Goal: Answer question/provide support: Share knowledge or assist other users

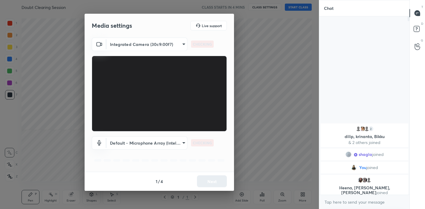
scroll to position [29691, 29567]
click at [205, 179] on button "Next" at bounding box center [212, 182] width 30 height 12
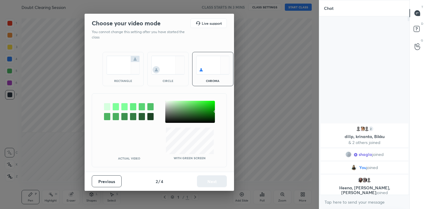
click at [119, 61] on img at bounding box center [122, 65] width 33 height 19
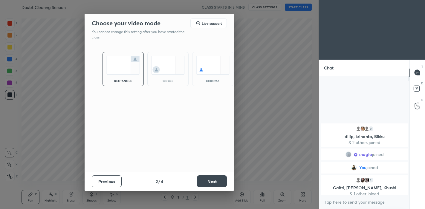
click at [214, 179] on button "Next" at bounding box center [212, 182] width 30 height 12
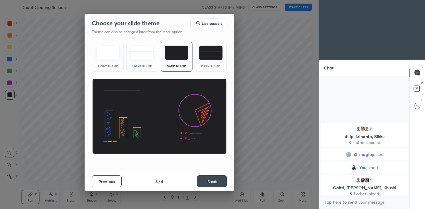
click at [145, 62] on div "Light Ruled" at bounding box center [142, 57] width 32 height 30
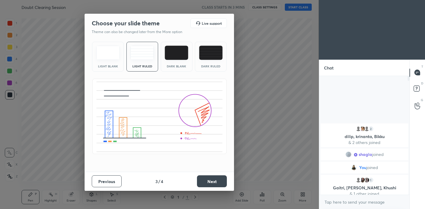
click at [220, 184] on button "Next" at bounding box center [212, 182] width 30 height 12
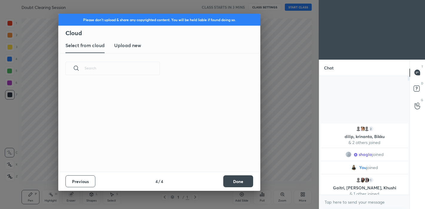
scroll to position [88, 192]
click at [130, 46] on h3 "Upload new" at bounding box center [127, 45] width 27 height 7
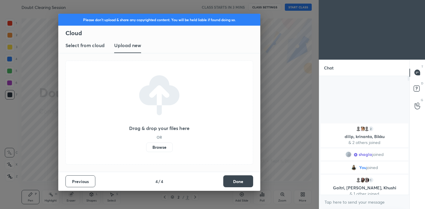
click at [172, 147] on label "Browse" at bounding box center [159, 148] width 27 height 10
click at [146, 147] on input "Browse" at bounding box center [146, 148] width 0 height 10
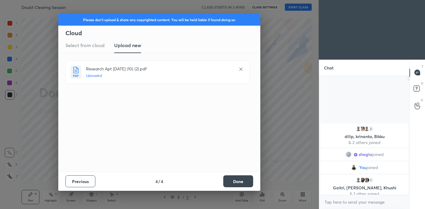
click at [239, 181] on button "Done" at bounding box center [238, 182] width 30 height 12
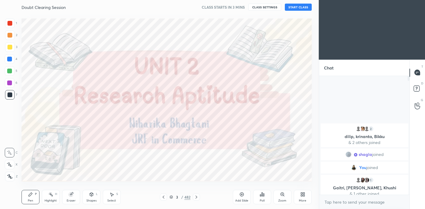
click at [171, 197] on icon at bounding box center [171, 198] width 4 height 4
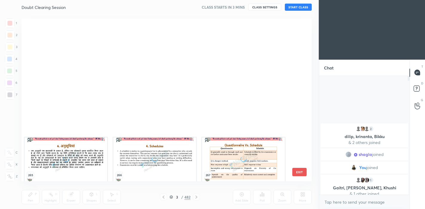
scroll to position [4413, 0]
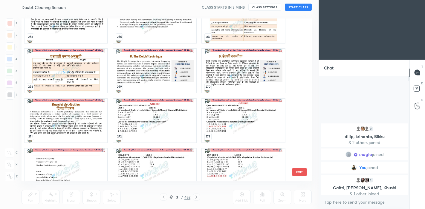
click at [171, 103] on img "grid" at bounding box center [154, 121] width 83 height 44
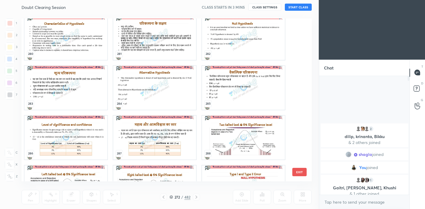
scroll to position [4910, 0]
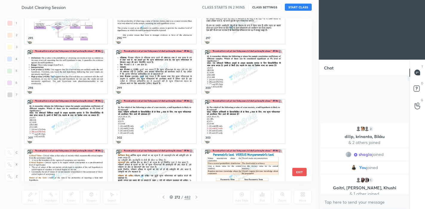
click at [169, 115] on img "grid" at bounding box center [154, 122] width 83 height 44
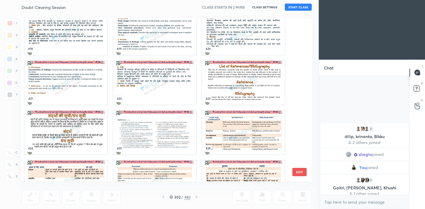
scroll to position [6935, 0]
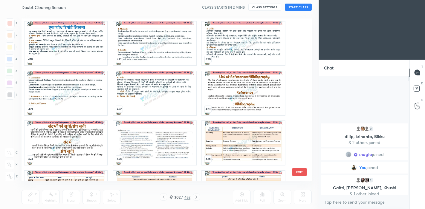
click at [64, 104] on img "grid" at bounding box center [65, 93] width 83 height 44
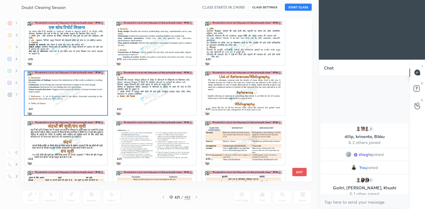
click at [64, 104] on img "grid" at bounding box center [65, 93] width 83 height 44
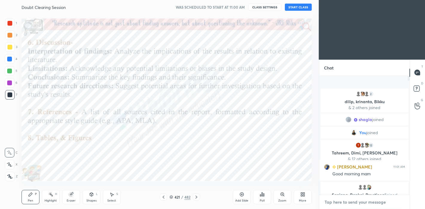
paste textarea "telegram link - [URL][DOMAIN_NAME] Google spreadsheet link - [URL][DOMAIN_NAME]…"
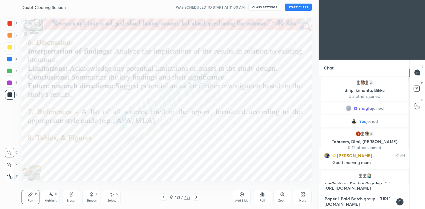
scroll to position [34, 0]
drag, startPoint x: 338, startPoint y: 190, endPoint x: 326, endPoint y: 202, distance: 17.3
click at [326, 202] on textarea "telegram link - [URL][DOMAIN_NAME] Google spreadsheet link - [URL][DOMAIN_NAME]…" at bounding box center [358, 197] width 69 height 26
type textarea "telegram link - [URL][DOMAIN_NAME] Google spreadsheet link - [URL][DOMAIN_NAME]…"
click at [403, 202] on div at bounding box center [399, 202] width 7 height 7
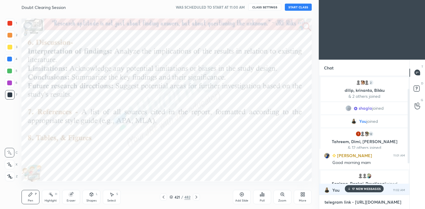
scroll to position [70, 0]
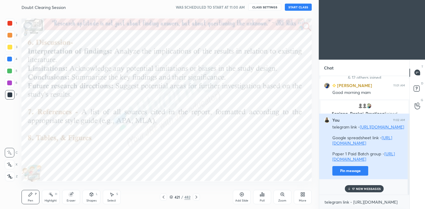
click at [336, 176] on button "Pin message" at bounding box center [350, 171] width 36 height 10
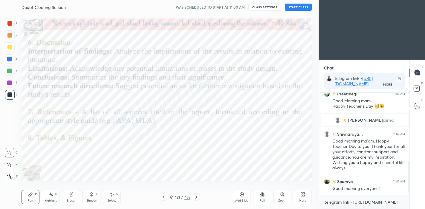
scroll to position [228, 0]
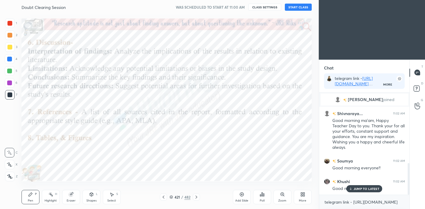
click at [302, 9] on button "START CLASS" at bounding box center [298, 7] width 27 height 7
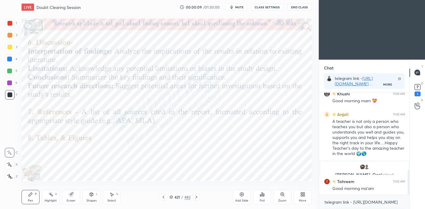
scroll to position [0, 0]
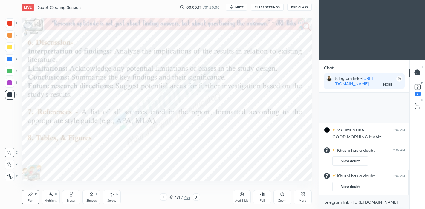
click at [11, 167] on div at bounding box center [10, 165] width 10 height 10
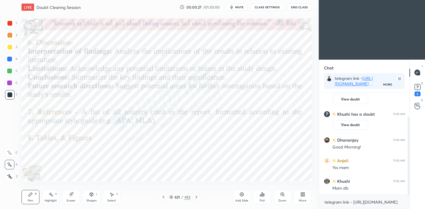
scroll to position [52, 0]
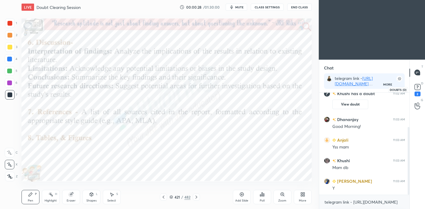
click at [417, 90] on rect at bounding box center [417, 87] width 6 height 6
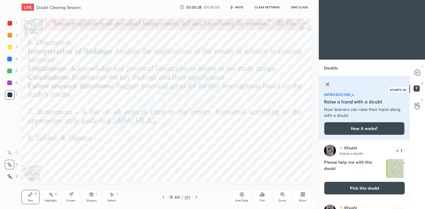
scroll to position [67, 89]
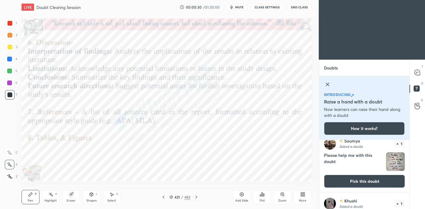
click at [325, 79] on div "introducing Raise a hand with a doubt Now learners can raise their hand along w…" at bounding box center [364, 108] width 90 height 64
click at [326, 84] on icon at bounding box center [327, 84] width 3 height 3
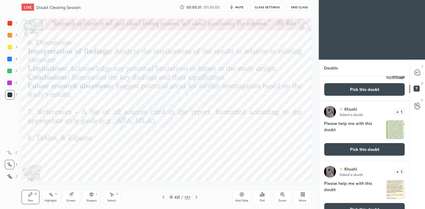
scroll to position [47, 0]
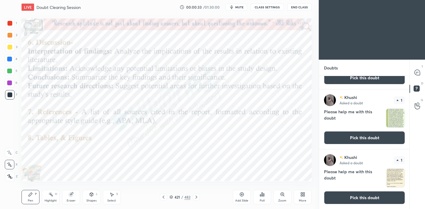
click at [345, 196] on button "Pick this doubt" at bounding box center [364, 197] width 81 height 13
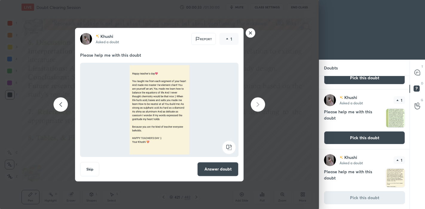
click at [219, 172] on button "Answer doubt" at bounding box center [217, 169] width 41 height 14
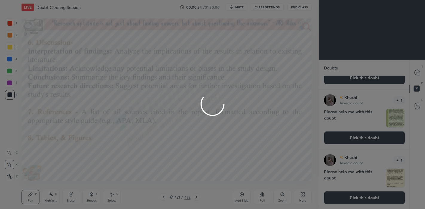
scroll to position [0, 0]
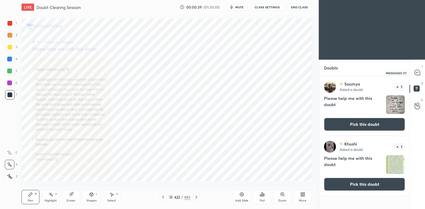
click at [420, 74] on icon at bounding box center [417, 73] width 6 height 6
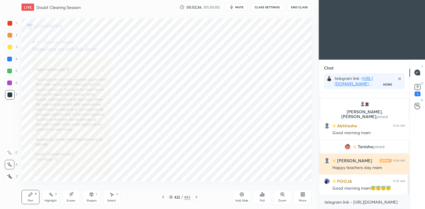
scroll to position [382, 0]
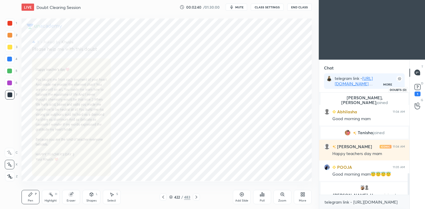
click at [417, 91] on icon at bounding box center [417, 87] width 9 height 9
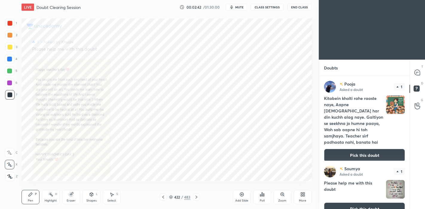
scroll to position [71, 0]
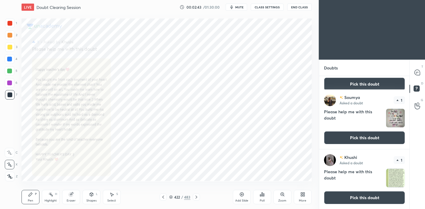
click at [355, 198] on button "Pick this doubt" at bounding box center [364, 197] width 81 height 13
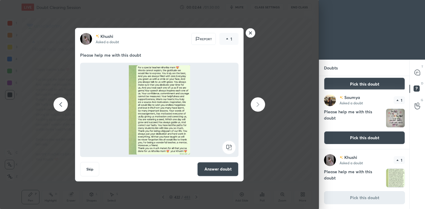
click at [220, 170] on button "Answer doubt" at bounding box center [217, 169] width 41 height 14
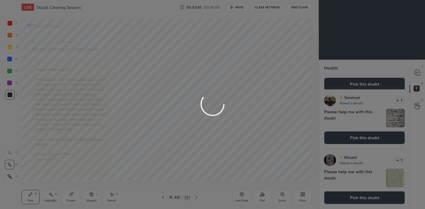
scroll to position [0, 0]
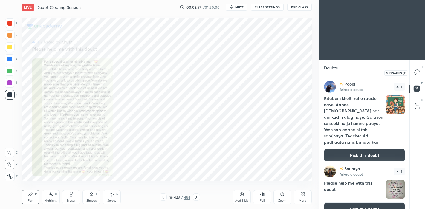
click at [418, 75] on icon at bounding box center [416, 72] width 5 height 5
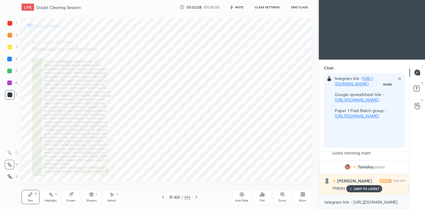
scroll to position [2, 2]
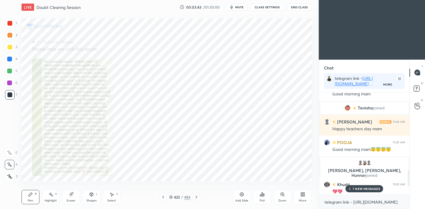
click at [355, 188] on p "7 NEW MESSAGES" at bounding box center [365, 189] width 27 height 4
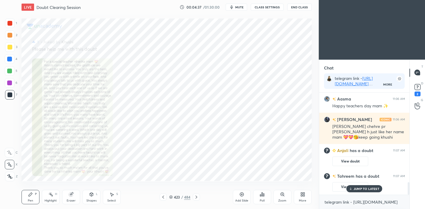
scroll to position [592, 0]
click at [416, 90] on rect at bounding box center [417, 87] width 6 height 6
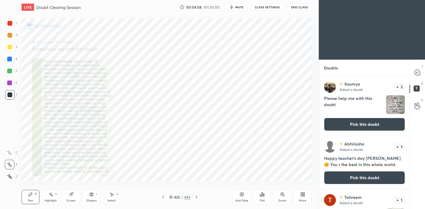
click at [368, 124] on button "Pick this doubt" at bounding box center [364, 124] width 81 height 13
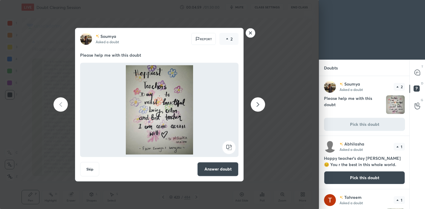
click at [224, 168] on button "Answer doubt" at bounding box center [217, 169] width 41 height 14
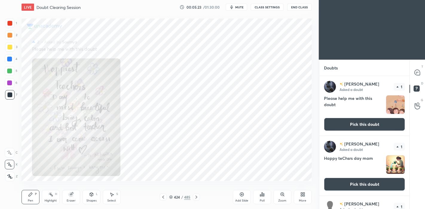
click at [358, 124] on button "Pick this doubt" at bounding box center [364, 124] width 81 height 13
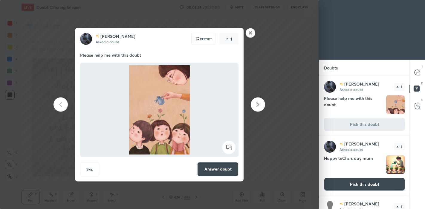
click at [207, 165] on button "Answer doubt" at bounding box center [217, 169] width 41 height 14
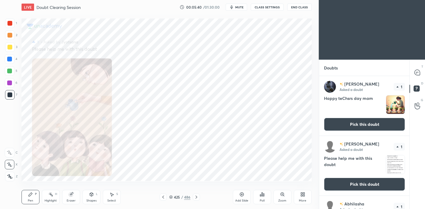
click at [344, 126] on button "Pick this doubt" at bounding box center [364, 124] width 81 height 13
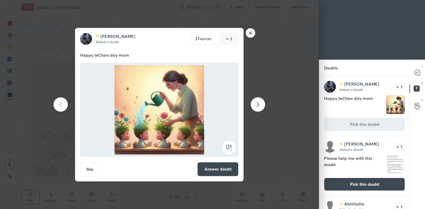
click at [230, 168] on button "Answer doubt" at bounding box center [217, 169] width 41 height 14
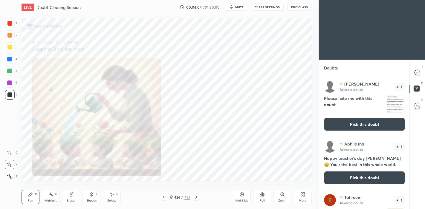
click at [358, 122] on button "Pick this doubt" at bounding box center [364, 124] width 81 height 13
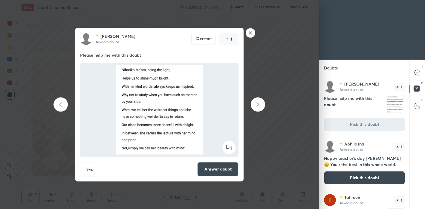
click at [211, 166] on button "Answer doubt" at bounding box center [217, 169] width 41 height 14
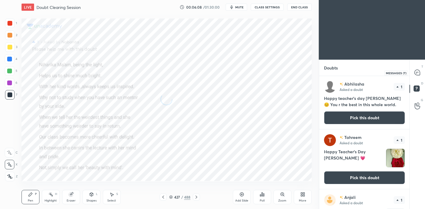
click at [417, 75] on icon at bounding box center [416, 72] width 5 height 5
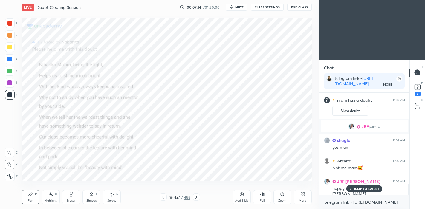
scroll to position [910, 0]
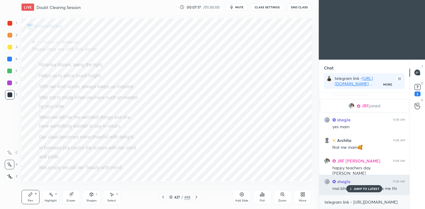
click at [356, 188] on p "JUMP TO LATEST" at bounding box center [366, 189] width 26 height 4
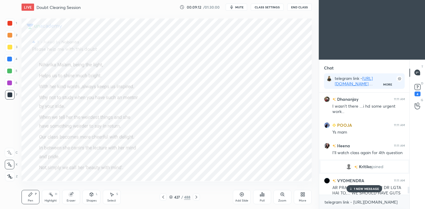
scroll to position [1428, 0]
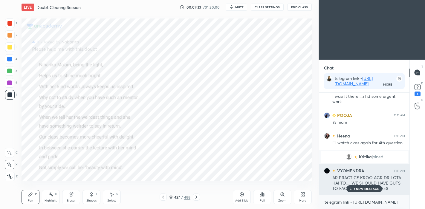
click at [360, 190] on p "1 NEW MESSAGE" at bounding box center [366, 189] width 25 height 4
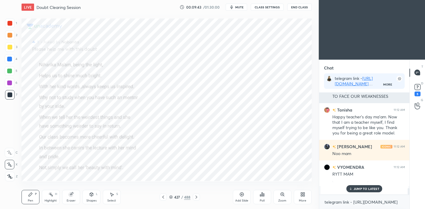
scroll to position [1541, 0]
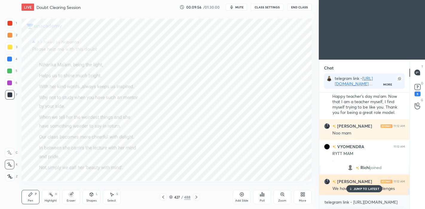
click at [365, 191] on p "JUMP TO LATEST" at bounding box center [366, 189] width 26 height 4
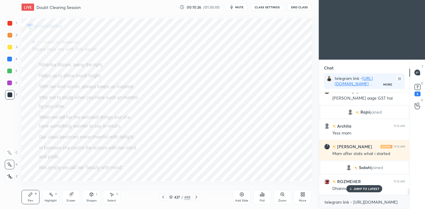
scroll to position [1574, 0]
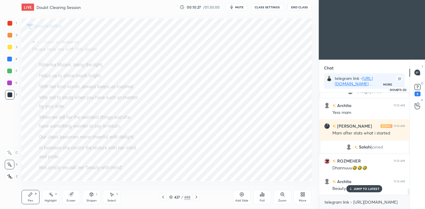
click at [418, 86] on rect at bounding box center [417, 87] width 6 height 6
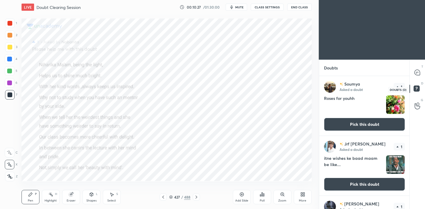
scroll to position [131, 89]
click at [350, 125] on button "Pick this doubt" at bounding box center [364, 124] width 81 height 13
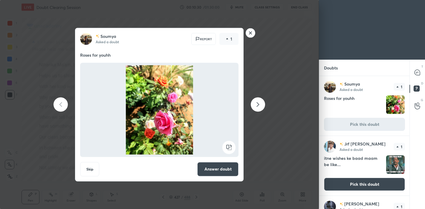
click at [227, 171] on button "Answer doubt" at bounding box center [217, 169] width 41 height 14
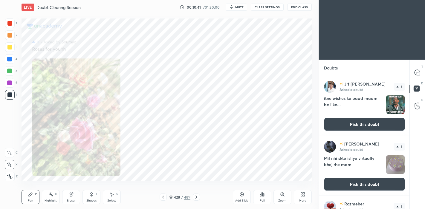
click at [351, 123] on button "Pick this doubt" at bounding box center [364, 124] width 81 height 13
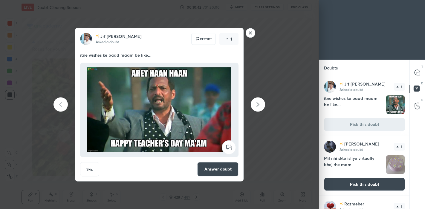
click at [211, 168] on button "Answer doubt" at bounding box center [217, 169] width 41 height 14
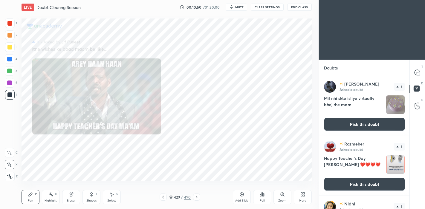
click at [354, 127] on button "Pick this doubt" at bounding box center [364, 124] width 81 height 13
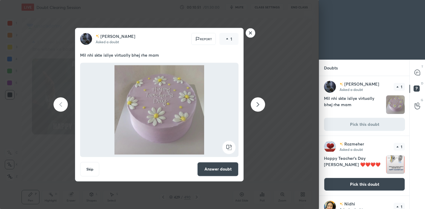
click at [222, 169] on button "Answer doubt" at bounding box center [217, 169] width 41 height 14
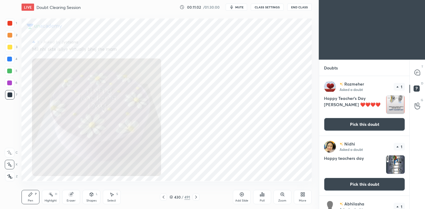
click at [164, 198] on icon at bounding box center [163, 197] width 2 height 3
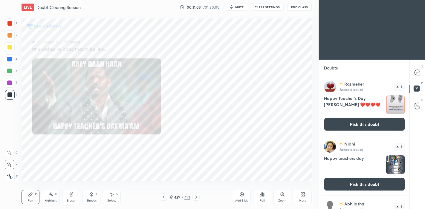
click at [196, 200] on icon at bounding box center [196, 197] width 5 height 5
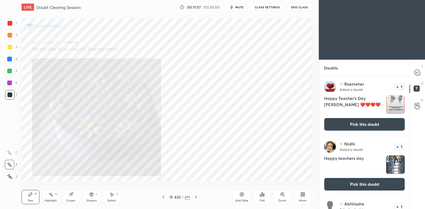
click at [350, 123] on button "Pick this doubt" at bounding box center [364, 124] width 81 height 13
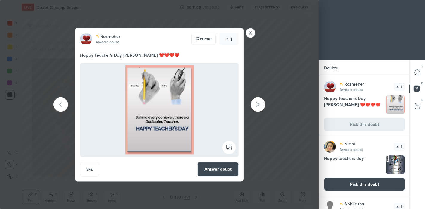
click at [215, 168] on button "Answer doubt" at bounding box center [217, 169] width 41 height 14
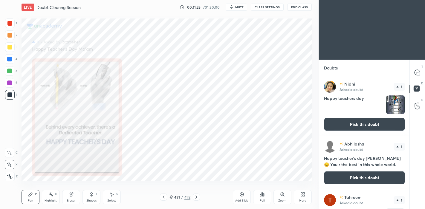
click at [350, 126] on button "Pick this doubt" at bounding box center [364, 124] width 81 height 13
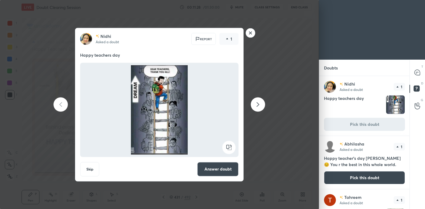
click at [205, 173] on button "Answer doubt" at bounding box center [217, 169] width 41 height 14
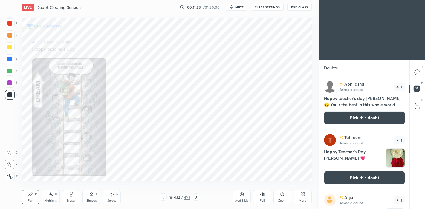
click at [361, 119] on button "Pick this doubt" at bounding box center [364, 117] width 81 height 13
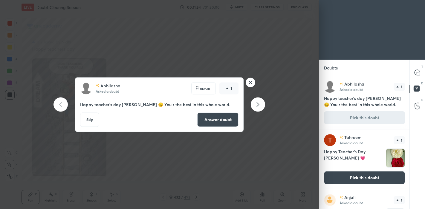
click at [211, 120] on button "Answer doubt" at bounding box center [217, 120] width 41 height 14
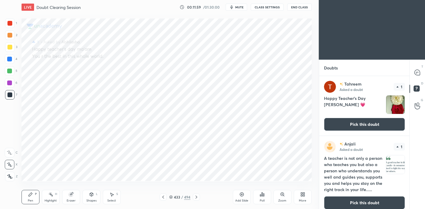
click at [346, 125] on button "Pick this doubt" at bounding box center [364, 124] width 81 height 13
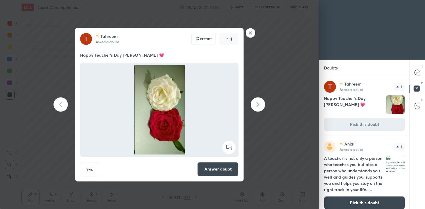
click at [219, 169] on button "Answer doubt" at bounding box center [217, 169] width 41 height 14
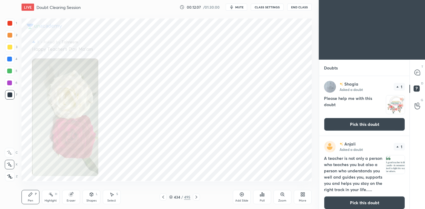
click at [346, 126] on button "Pick this doubt" at bounding box center [364, 124] width 81 height 13
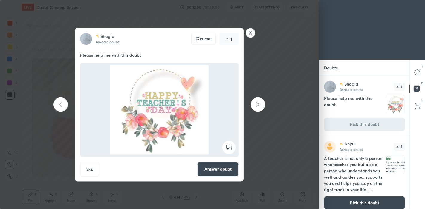
click at [208, 168] on button "Answer doubt" at bounding box center [217, 169] width 41 height 14
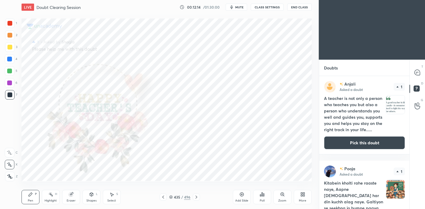
click at [344, 148] on button "Pick this doubt" at bounding box center [364, 142] width 81 height 13
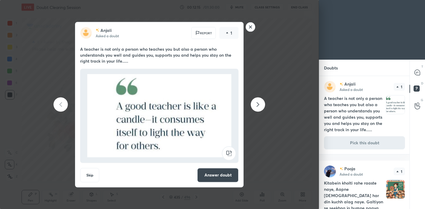
click at [220, 173] on button "Answer doubt" at bounding box center [217, 175] width 41 height 14
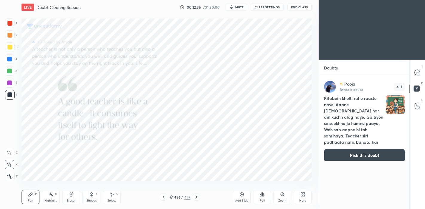
click at [337, 154] on button "Pick this doubt" at bounding box center [364, 155] width 81 height 13
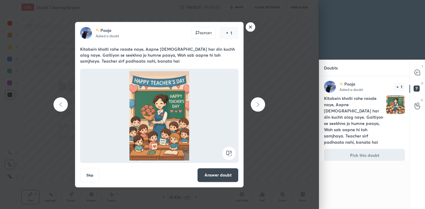
click at [216, 176] on button "Answer doubt" at bounding box center [217, 175] width 41 height 14
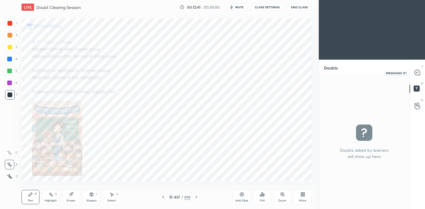
click at [416, 72] on icon at bounding box center [416, 72] width 5 height 5
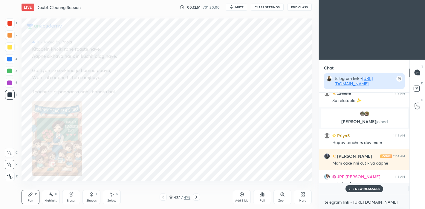
scroll to position [101, 89]
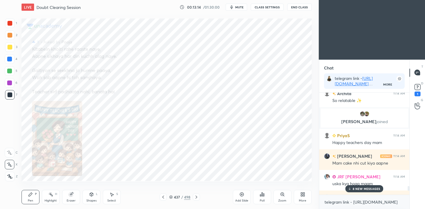
click at [357, 188] on p "8 NEW MESSAGES" at bounding box center [366, 189] width 28 height 4
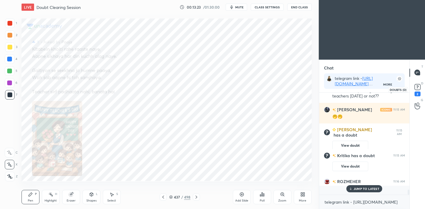
scroll to position [115, 89]
click at [418, 89] on rect at bounding box center [417, 87] width 6 height 6
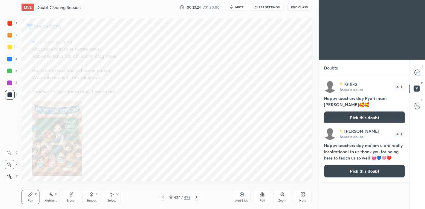
click at [358, 111] on button "Pick this doubt" at bounding box center [364, 117] width 81 height 13
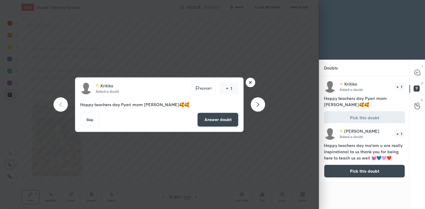
click at [214, 121] on button "Answer doubt" at bounding box center [217, 120] width 41 height 14
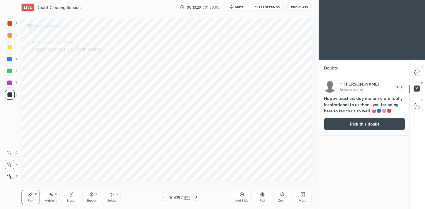
click at [335, 126] on button "Pick this doubt" at bounding box center [364, 124] width 81 height 13
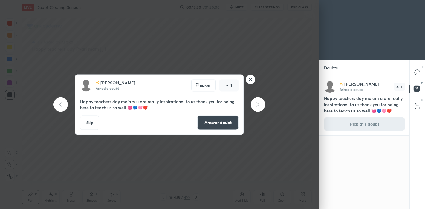
click at [206, 122] on button "Answer doubt" at bounding box center [217, 123] width 41 height 14
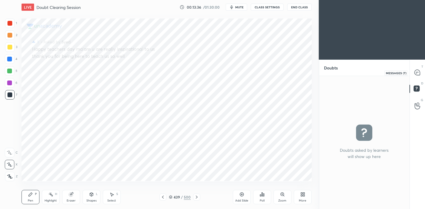
click at [417, 74] on icon at bounding box center [416, 72] width 5 height 5
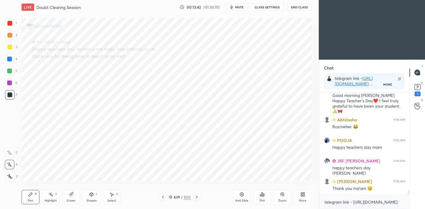
scroll to position [2, 2]
click at [416, 89] on rect at bounding box center [417, 87] width 6 height 6
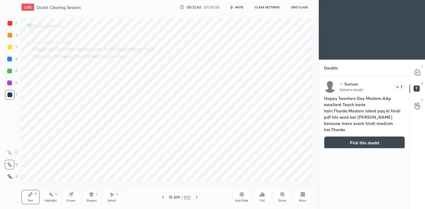
click at [336, 138] on button "Pick this doubt" at bounding box center [364, 142] width 81 height 13
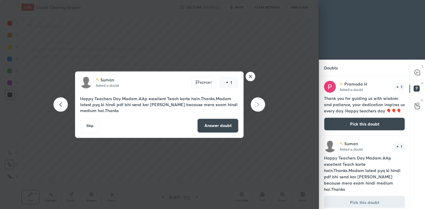
click at [218, 126] on button "Answer doubt" at bounding box center [217, 126] width 41 height 14
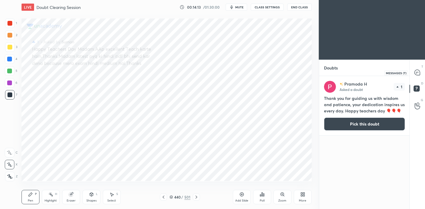
click at [417, 72] on icon at bounding box center [416, 72] width 5 height 5
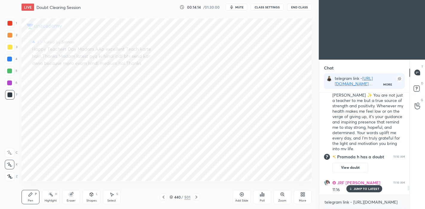
scroll to position [2, 2]
click at [365, 189] on p "2 NEW MESSAGES" at bounding box center [365, 189] width 27 height 4
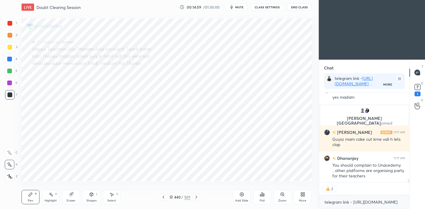
scroll to position [2, 2]
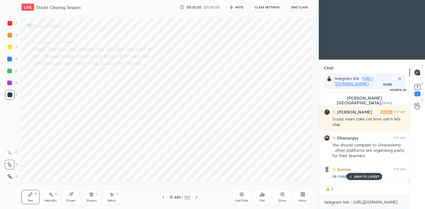
click at [417, 86] on rect at bounding box center [417, 87] width 6 height 6
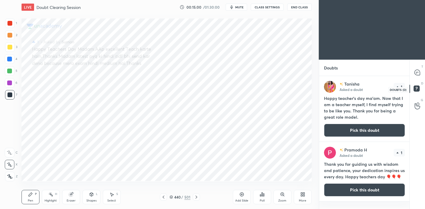
scroll to position [131, 89]
click at [358, 128] on button "Pick this doubt" at bounding box center [364, 130] width 81 height 13
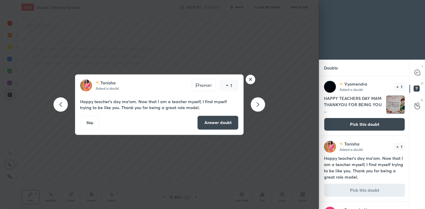
click at [220, 125] on button "Answer doubt" at bounding box center [217, 123] width 41 height 14
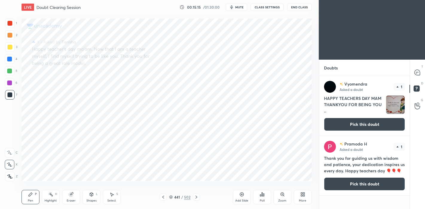
click at [353, 125] on button "Pick this doubt" at bounding box center [364, 124] width 81 height 13
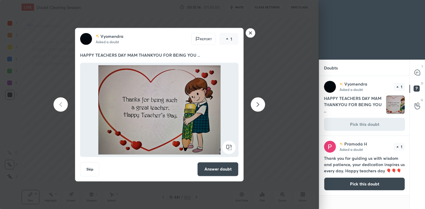
click at [220, 169] on button "Answer doubt" at bounding box center [217, 169] width 41 height 14
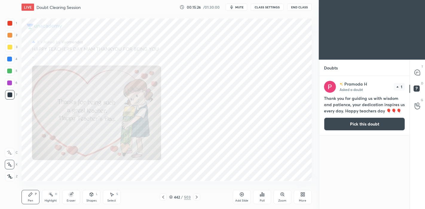
click at [359, 123] on button "Pick this doubt" at bounding box center [364, 124] width 81 height 13
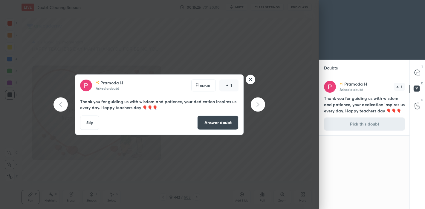
click at [222, 124] on button "Answer doubt" at bounding box center [217, 123] width 41 height 14
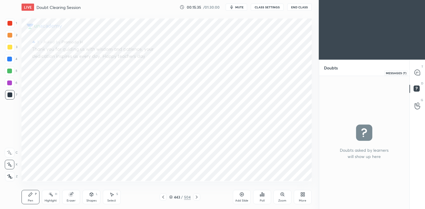
click at [418, 74] on icon at bounding box center [416, 72] width 5 height 5
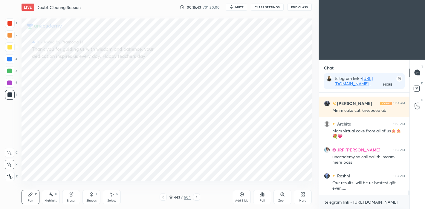
scroll to position [2481, 0]
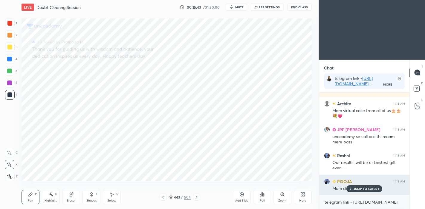
click at [362, 191] on p "JUMP TO LATEST" at bounding box center [366, 189] width 26 height 4
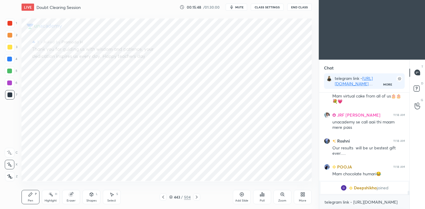
scroll to position [2337, 0]
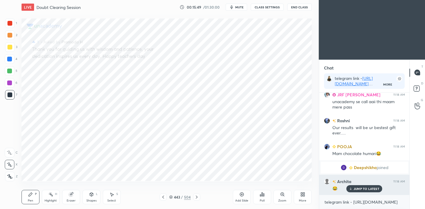
click at [356, 189] on p "JUMP TO LATEST" at bounding box center [366, 189] width 26 height 4
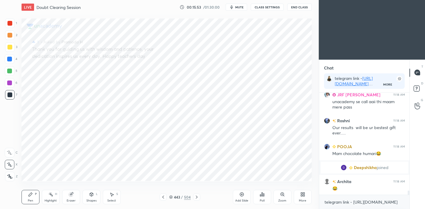
scroll to position [2357, 0]
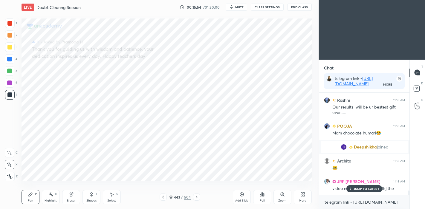
click at [366, 189] on p "JUMP TO LATEST" at bounding box center [366, 189] width 26 height 4
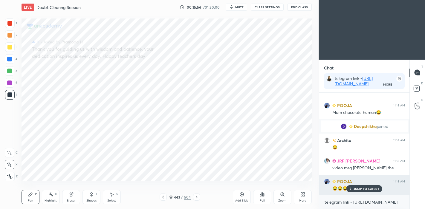
click at [364, 191] on div "JUMP TO LATEST" at bounding box center [364, 188] width 36 height 7
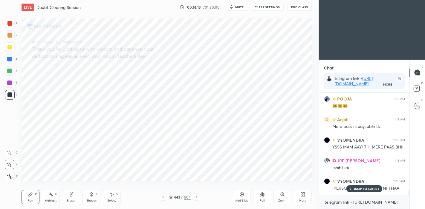
scroll to position [2486, 0]
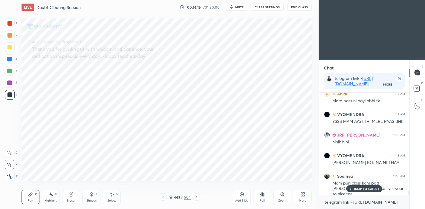
click at [363, 191] on p "JUMP TO LATEST" at bounding box center [366, 189] width 26 height 4
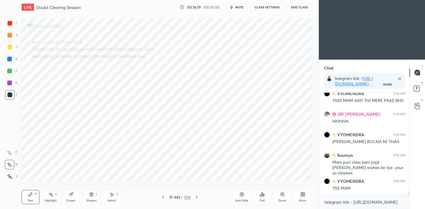
scroll to position [2528, 0]
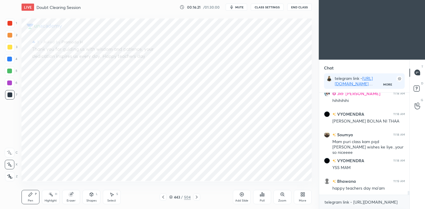
click at [198, 197] on icon at bounding box center [196, 197] width 5 height 5
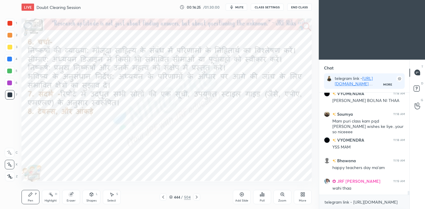
scroll to position [2569, 0]
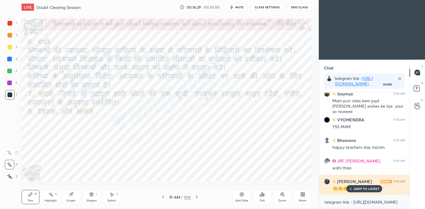
click at [362, 189] on p "JUMP TO LATEST" at bounding box center [366, 189] width 26 height 4
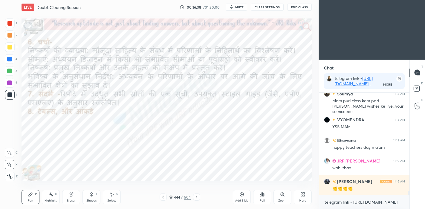
scroll to position [2575, 0]
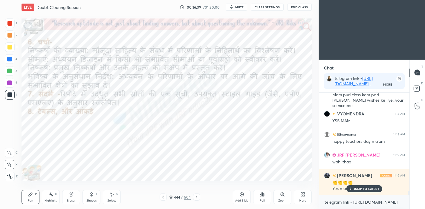
click at [197, 197] on icon at bounding box center [196, 197] width 5 height 5
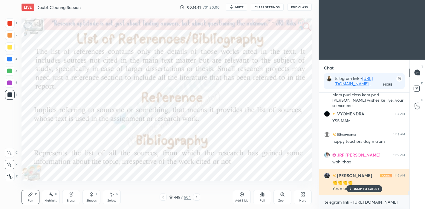
click at [369, 188] on p "JUMP TO LATEST" at bounding box center [366, 189] width 26 height 4
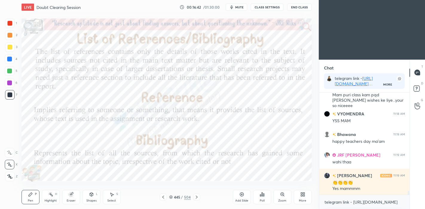
click at [162, 198] on icon at bounding box center [163, 197] width 5 height 5
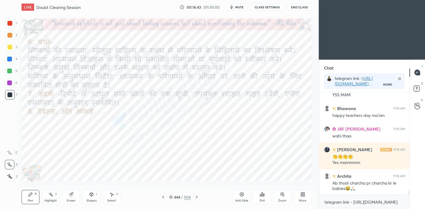
scroll to position [2622, 0]
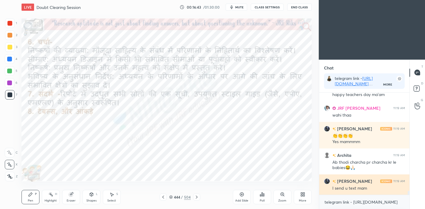
click at [364, 187] on div "I send u text mam" at bounding box center [368, 189] width 73 height 6
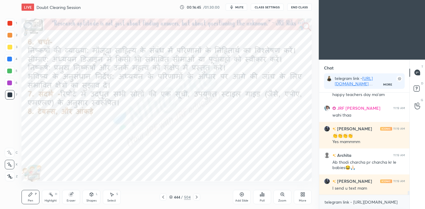
scroll to position [2658, 0]
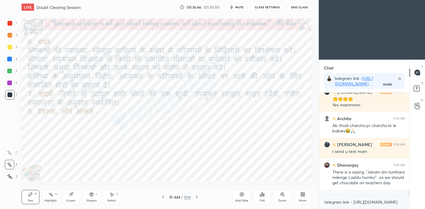
click at [239, 196] on icon at bounding box center [241, 194] width 5 height 5
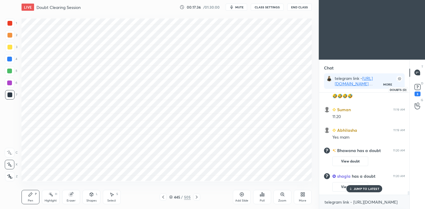
scroll to position [115, 89]
click at [416, 86] on icon at bounding box center [417, 86] width 2 height 2
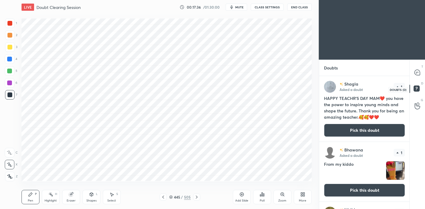
scroll to position [131, 89]
click at [415, 77] on div at bounding box center [417, 72] width 12 height 11
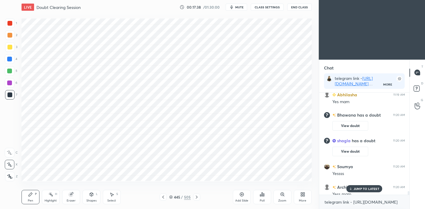
scroll to position [115, 89]
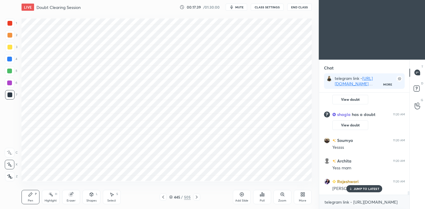
click at [195, 197] on icon at bounding box center [196, 197] width 5 height 5
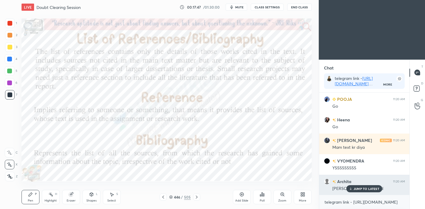
click at [364, 190] on p "JUMP TO LATEST" at bounding box center [366, 189] width 26 height 4
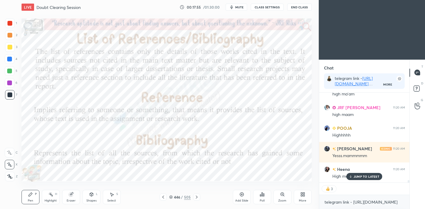
click at [367, 178] on p "JUMP TO LATEST" at bounding box center [366, 177] width 26 height 4
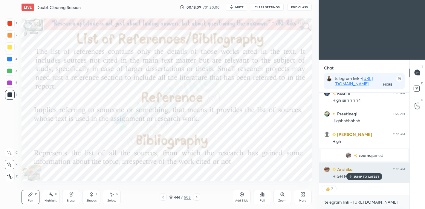
click at [357, 176] on p "JUMP TO LATEST" at bounding box center [366, 177] width 26 height 4
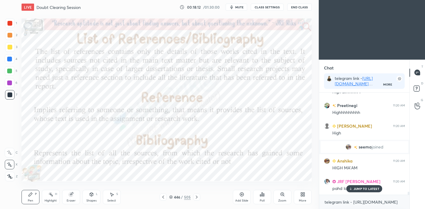
click at [360, 189] on p "JUMP TO LATEST" at bounding box center [366, 189] width 26 height 4
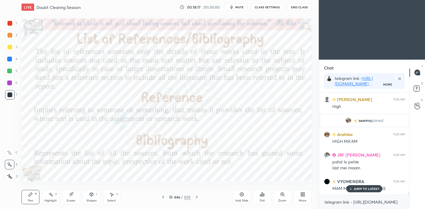
click at [351, 189] on icon at bounding box center [350, 189] width 4 height 4
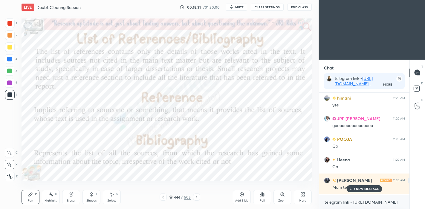
click at [356, 191] on p "1 NEW MESSAGE" at bounding box center [366, 189] width 25 height 4
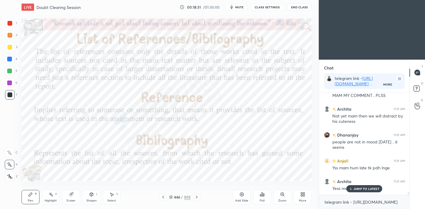
click at [357, 190] on div "[PERSON_NAME] 11:20 AM Yess mam💯💐 Khushi 11:20 AM Y [PERSON_NAME] 11:20 AM Mam …" at bounding box center [364, 144] width 90 height 102
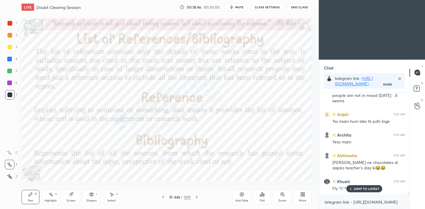
scroll to position [3713, 0]
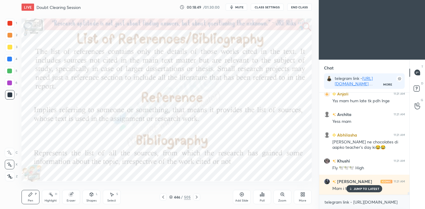
click at [161, 199] on icon at bounding box center [163, 197] width 5 height 5
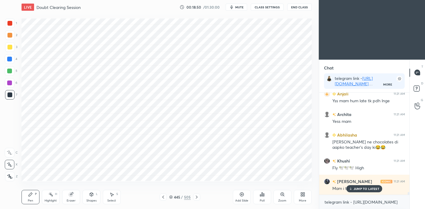
scroll to position [3734, 0]
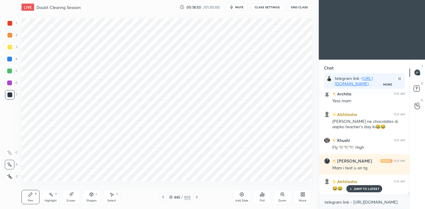
click at [197, 197] on icon at bounding box center [196, 197] width 5 height 5
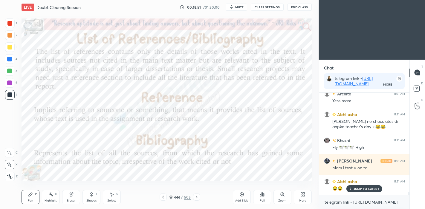
click at [360, 190] on p "JUMP TO LATEST" at bounding box center [366, 189] width 26 height 4
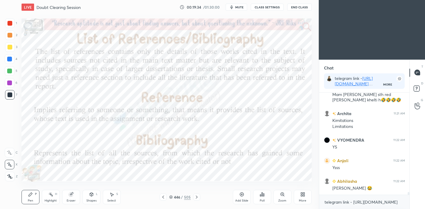
scroll to position [3998, 0]
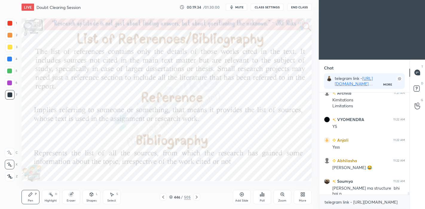
click at [172, 196] on icon at bounding box center [171, 198] width 4 height 4
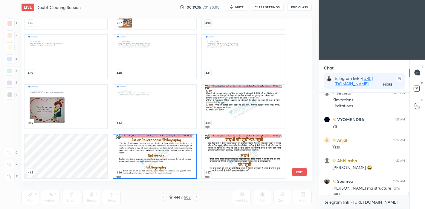
scroll to position [4019, 0]
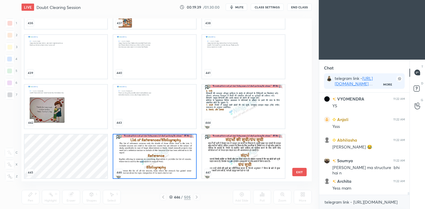
click at [175, 163] on img "grid" at bounding box center [154, 157] width 83 height 44
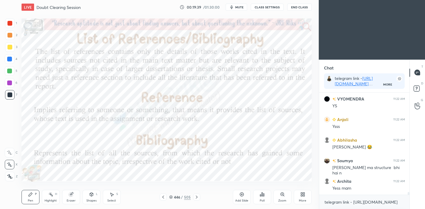
click at [174, 164] on img "grid" at bounding box center [154, 157] width 83 height 44
click at [174, 165] on img "grid" at bounding box center [154, 157] width 83 height 44
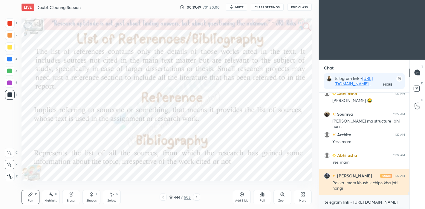
scroll to position [4071, 0]
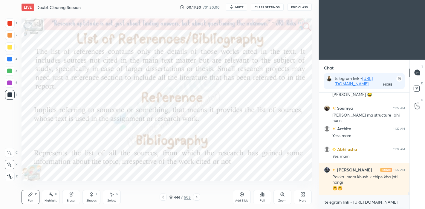
click at [241, 195] on icon at bounding box center [241, 195] width 2 height 2
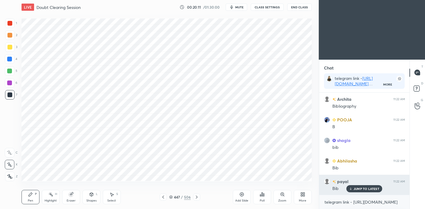
scroll to position [4730, 0]
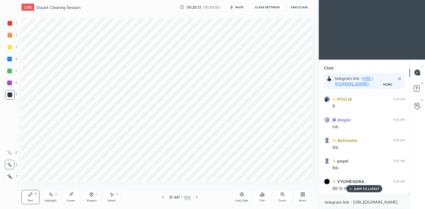
click at [162, 195] on icon at bounding box center [163, 197] width 5 height 5
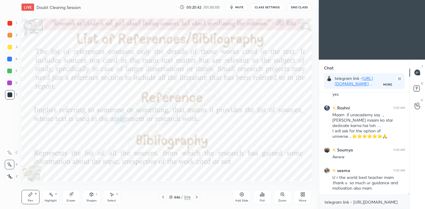
scroll to position [4866, 0]
click at [197, 197] on icon at bounding box center [197, 197] width 2 height 3
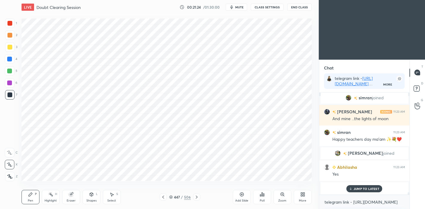
scroll to position [4264, 0]
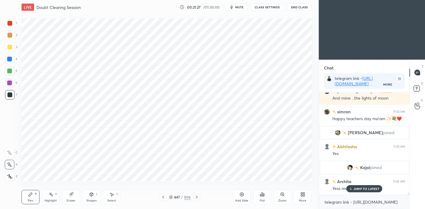
click at [172, 196] on icon at bounding box center [171, 198] width 4 height 4
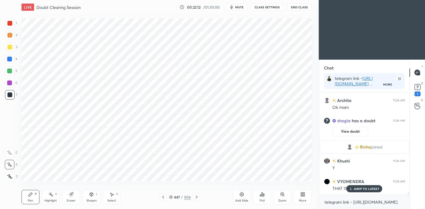
scroll to position [4366, 0]
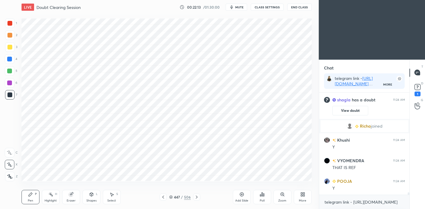
click at [171, 196] on icon at bounding box center [171, 198] width 4 height 4
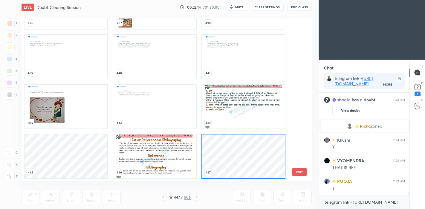
scroll to position [4386, 0]
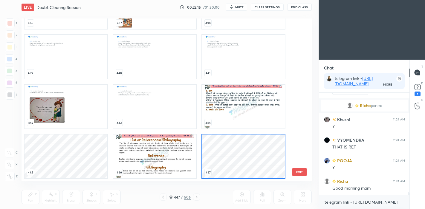
click at [171, 157] on img "grid" at bounding box center [154, 157] width 83 height 44
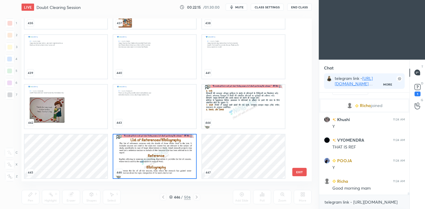
click at [168, 158] on img "grid" at bounding box center [154, 157] width 83 height 44
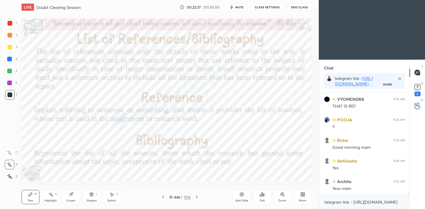
scroll to position [4448, 0]
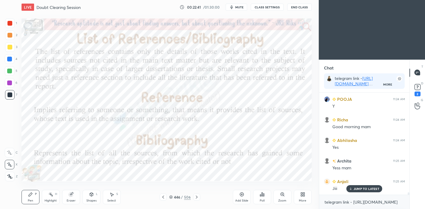
click at [196, 197] on icon at bounding box center [196, 197] width 5 height 5
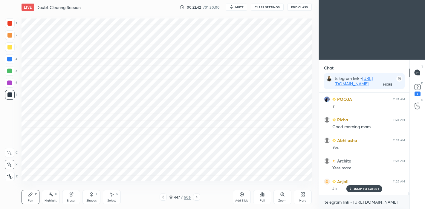
click at [194, 199] on icon at bounding box center [196, 197] width 5 height 5
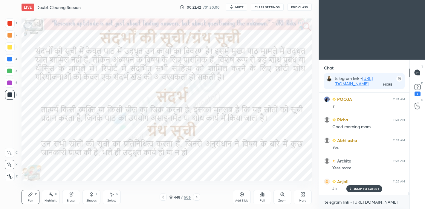
click at [195, 196] on icon at bounding box center [196, 197] width 5 height 5
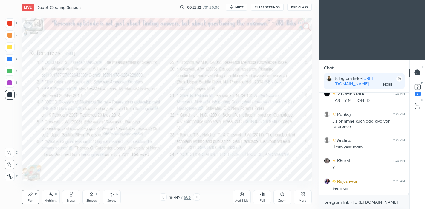
scroll to position [4639, 0]
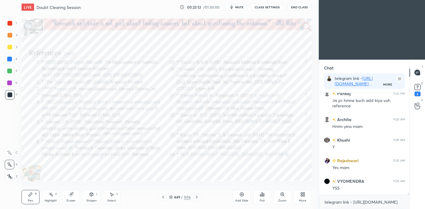
click at [196, 197] on icon at bounding box center [196, 197] width 5 height 5
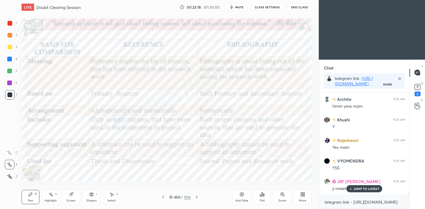
scroll to position [4680, 0]
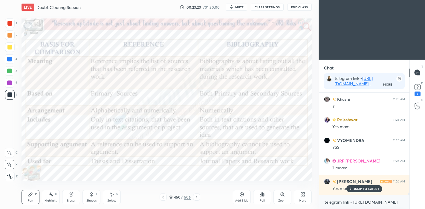
click at [164, 196] on icon at bounding box center [163, 197] width 5 height 5
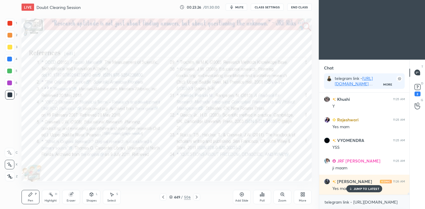
click at [200, 198] on div at bounding box center [196, 197] width 7 height 7
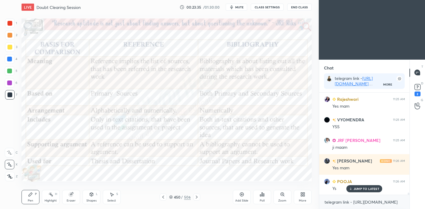
click at [164, 197] on icon at bounding box center [163, 197] width 5 height 5
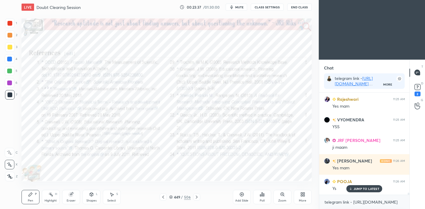
click at [196, 197] on icon at bounding box center [196, 197] width 5 height 5
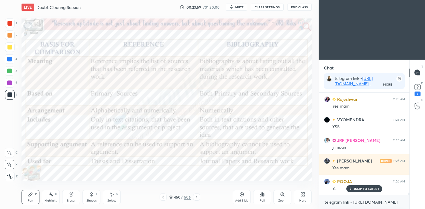
click at [197, 199] on icon at bounding box center [196, 197] width 5 height 5
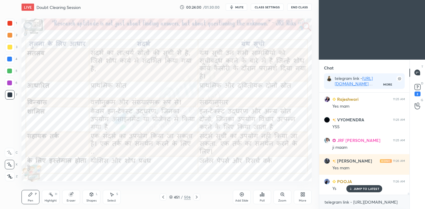
click at [196, 198] on icon at bounding box center [196, 197] width 5 height 5
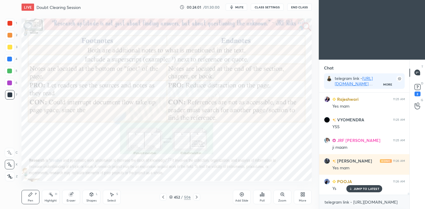
click at [164, 196] on icon at bounding box center [163, 197] width 5 height 5
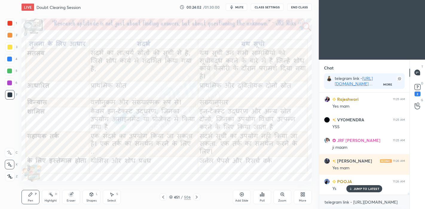
click at [366, 189] on p "JUMP TO LATEST" at bounding box center [366, 189] width 26 height 4
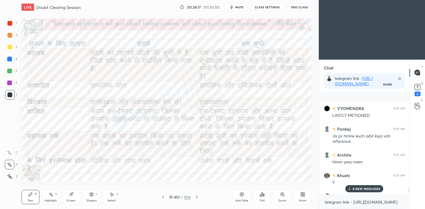
scroll to position [4971, 0]
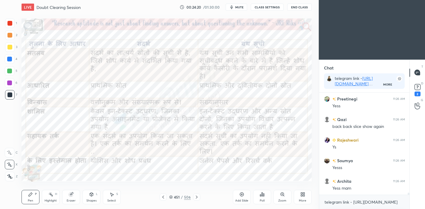
click at [164, 198] on icon at bounding box center [163, 197] width 5 height 5
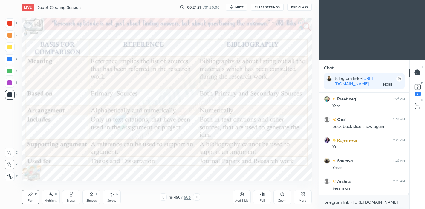
click at [173, 196] on div "450 / 506" at bounding box center [180, 197] width 22 height 5
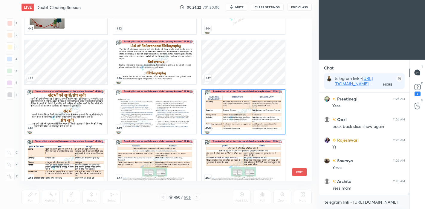
scroll to position [7374, 0]
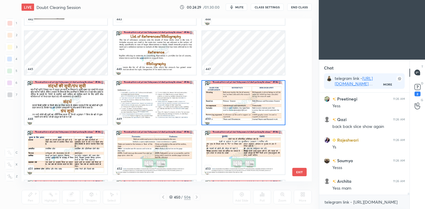
click at [239, 110] on img "grid" at bounding box center [243, 103] width 83 height 44
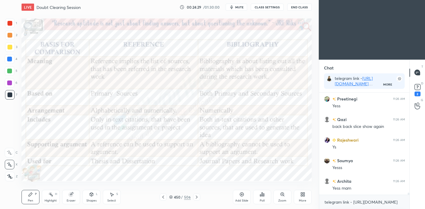
click at [240, 111] on img "grid" at bounding box center [243, 103] width 83 height 44
click at [198, 195] on div at bounding box center [196, 197] width 7 height 7
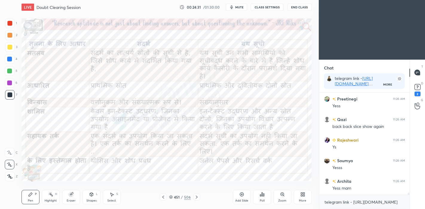
click at [197, 197] on icon at bounding box center [196, 197] width 5 height 5
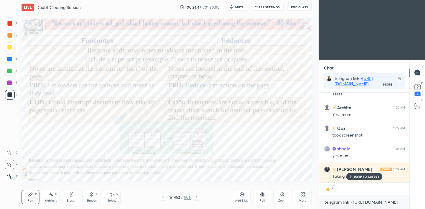
scroll to position [5066, 0]
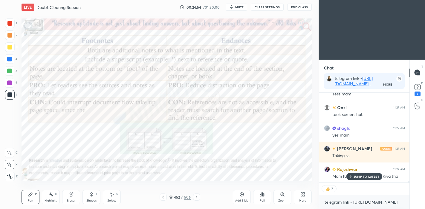
click at [366, 177] on p "JUMP TO LATEST" at bounding box center [366, 177] width 26 height 4
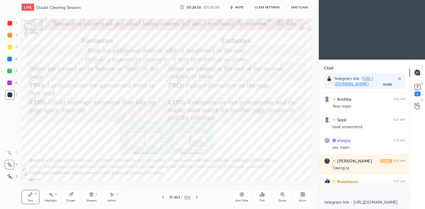
scroll to position [101, 89]
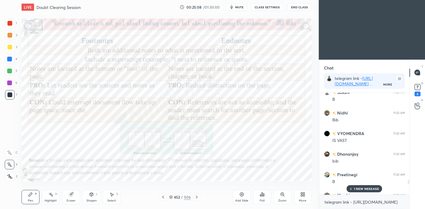
click at [359, 189] on p "1 NEW MESSAGE" at bounding box center [366, 189] width 25 height 4
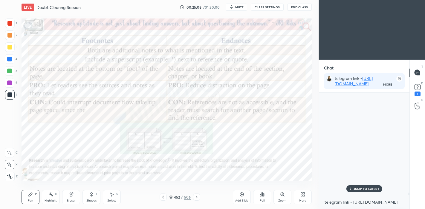
scroll to position [5159, 0]
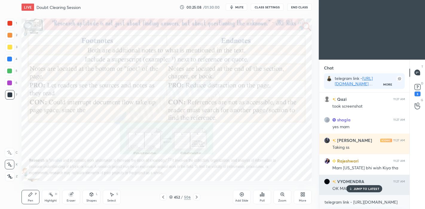
click at [360, 188] on p "JUMP TO LATEST" at bounding box center [366, 189] width 26 height 4
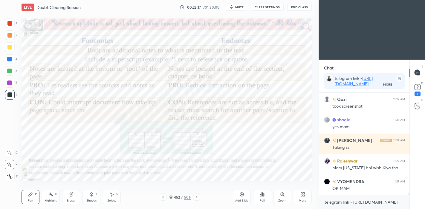
scroll to position [5180, 0]
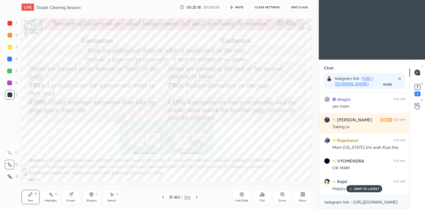
click at [241, 196] on icon at bounding box center [241, 194] width 5 height 5
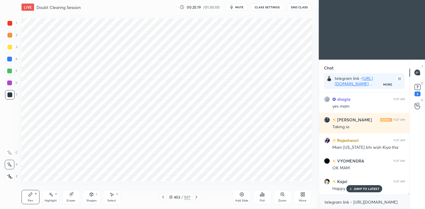
click at [92, 195] on icon at bounding box center [91, 195] width 3 height 4
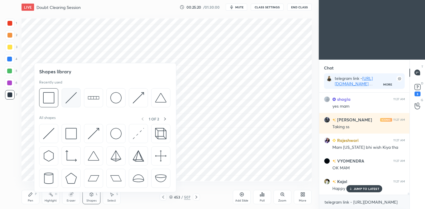
click at [69, 99] on img at bounding box center [70, 97] width 11 height 11
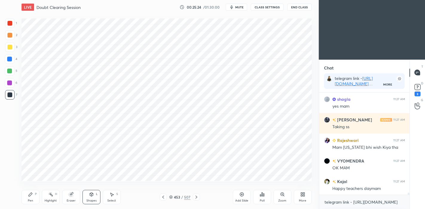
scroll to position [5206, 0]
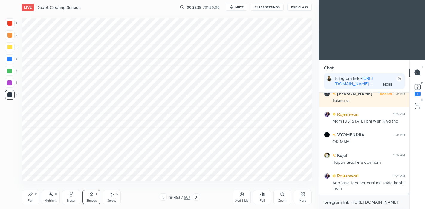
click at [85, 193] on div "Shapes L" at bounding box center [91, 197] width 18 height 14
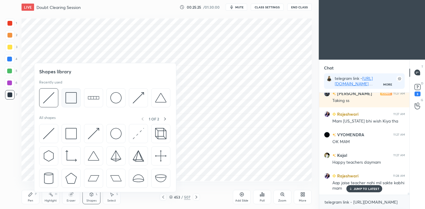
scroll to position [5226, 0]
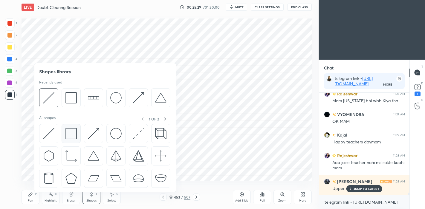
click at [75, 137] on img at bounding box center [70, 133] width 11 height 11
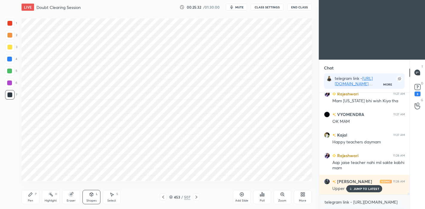
click at [34, 197] on div "Pen P" at bounding box center [31, 197] width 18 height 14
click at [10, 83] on div at bounding box center [9, 83] width 5 height 5
click at [165, 198] on icon at bounding box center [163, 197] width 5 height 5
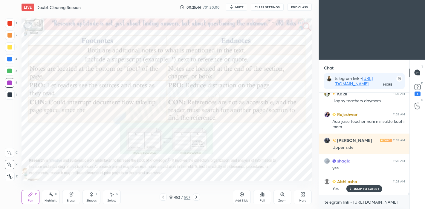
scroll to position [5288, 0]
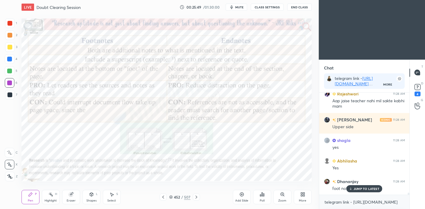
click at [195, 199] on icon at bounding box center [196, 197] width 5 height 5
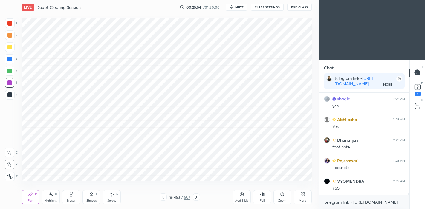
scroll to position [5350, 0]
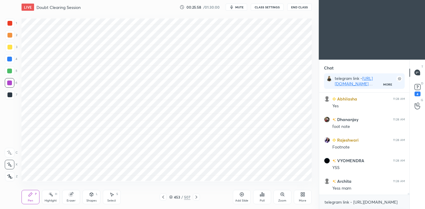
click at [164, 197] on icon at bounding box center [163, 197] width 5 height 5
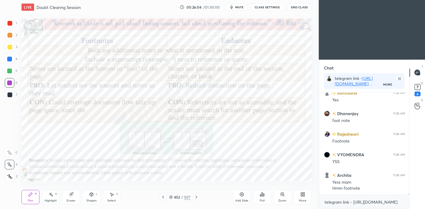
scroll to position [5377, 0]
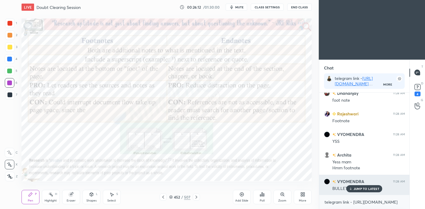
click at [357, 190] on p "JUMP TO LATEST" at bounding box center [366, 189] width 26 height 4
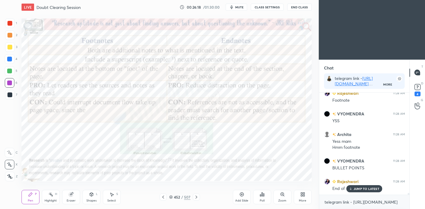
scroll to position [5418, 0]
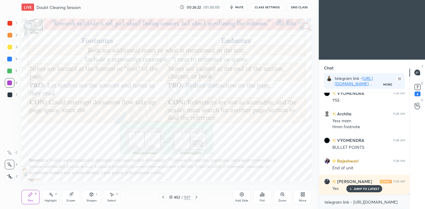
click at [282, 196] on icon at bounding box center [281, 194] width 3 height 3
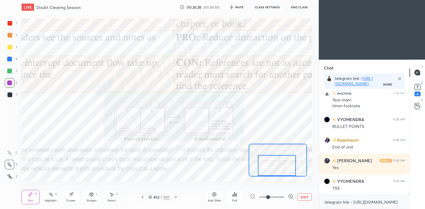
scroll to position [5459, 0]
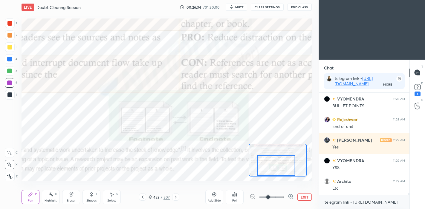
click at [306, 199] on button "EXIT" at bounding box center [304, 197] width 14 height 7
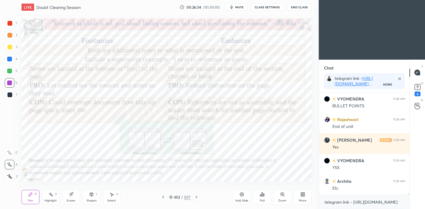
scroll to position [5480, 0]
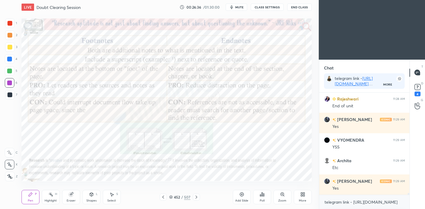
click at [50, 200] on div "Highlight" at bounding box center [50, 200] width 12 height 3
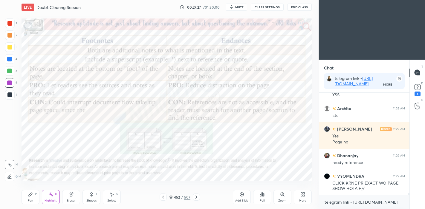
scroll to position [5553, 0]
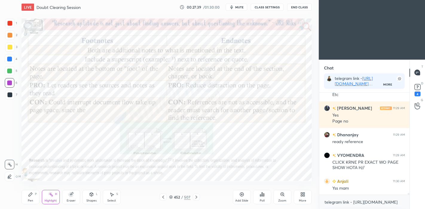
click at [196, 198] on icon at bounding box center [196, 197] width 5 height 5
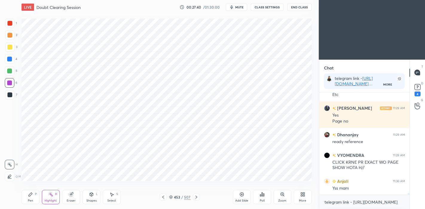
click at [195, 198] on icon at bounding box center [196, 197] width 5 height 5
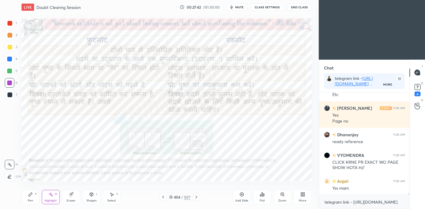
scroll to position [5574, 0]
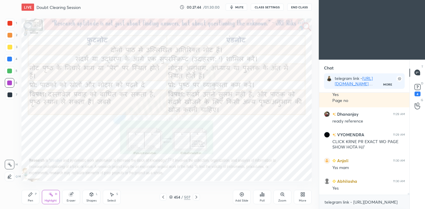
click at [196, 197] on icon at bounding box center [196, 197] width 2 height 3
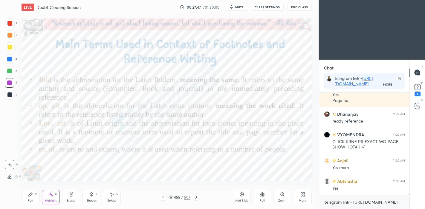
click at [32, 198] on div "Pen P" at bounding box center [31, 197] width 18 height 14
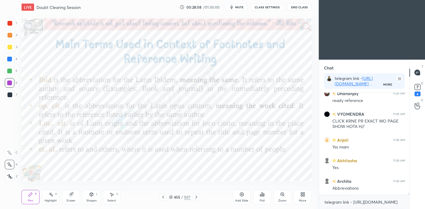
scroll to position [5615, 0]
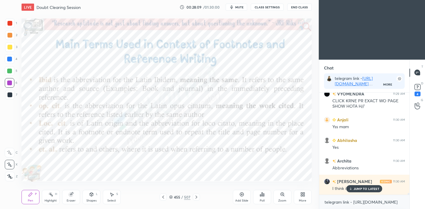
click at [356, 187] on p "JUMP TO LATEST" at bounding box center [366, 189] width 26 height 4
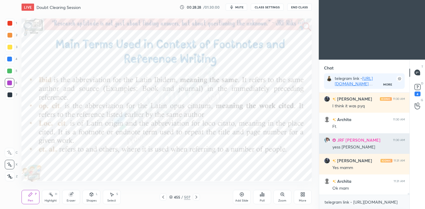
scroll to position [5718, 0]
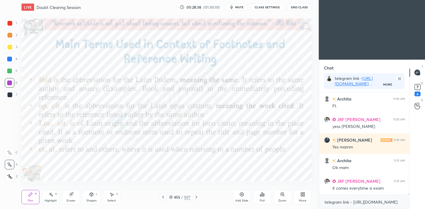
click at [242, 194] on icon at bounding box center [241, 194] width 5 height 5
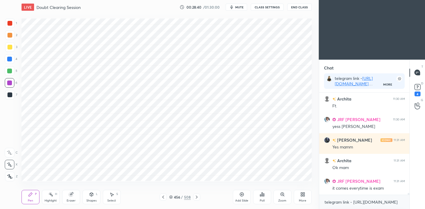
click at [163, 198] on icon at bounding box center [163, 197] width 5 height 5
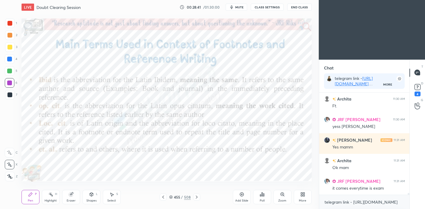
click at [196, 197] on icon at bounding box center [197, 197] width 2 height 3
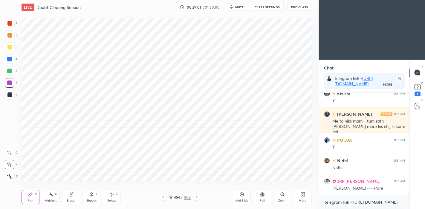
scroll to position [5867, 0]
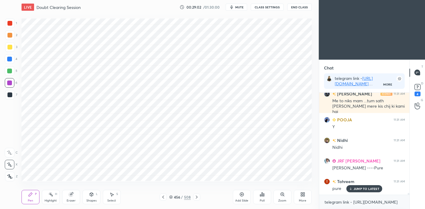
click at [74, 196] on div "Eraser" at bounding box center [71, 197] width 18 height 14
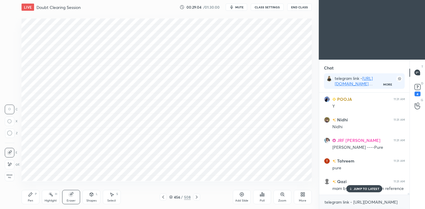
click at [32, 195] on icon at bounding box center [31, 195] width 4 height 4
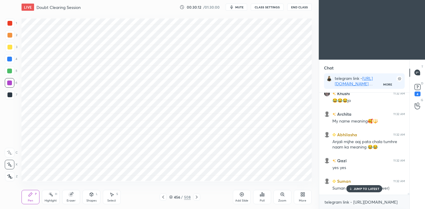
scroll to position [6208, 0]
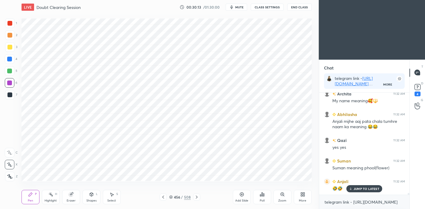
click at [172, 198] on icon at bounding box center [170, 197] width 3 height 1
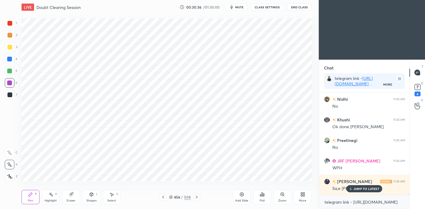
scroll to position [6487, 0]
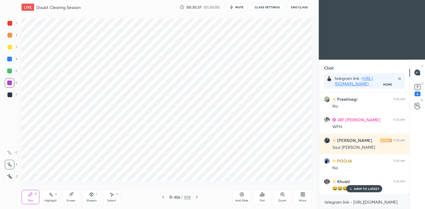
click at [165, 197] on div at bounding box center [162, 197] width 7 height 7
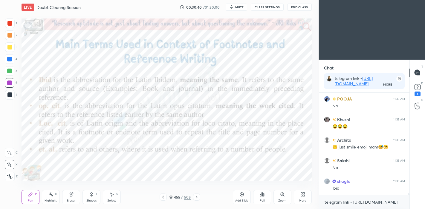
scroll to position [6570, 0]
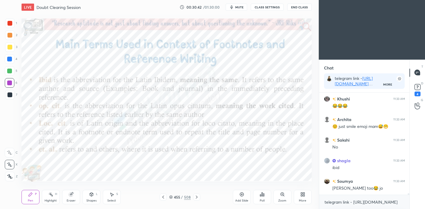
click at [197, 196] on icon at bounding box center [196, 197] width 5 height 5
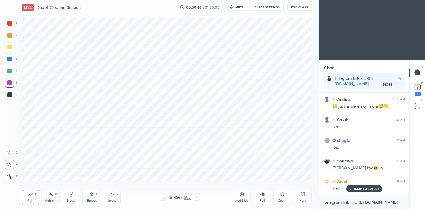
scroll to position [6611, 0]
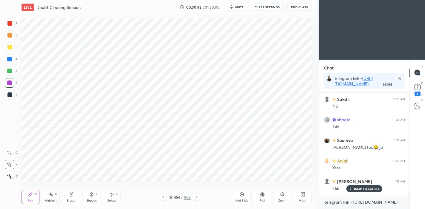
click at [360, 187] on div "JUMP TO LATEST" at bounding box center [364, 188] width 36 height 7
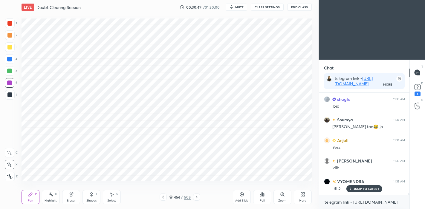
click at [163, 198] on icon at bounding box center [163, 197] width 5 height 5
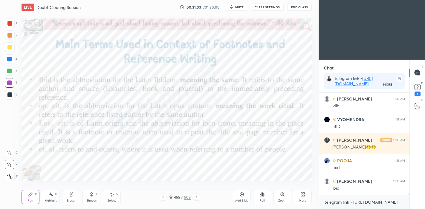
scroll to position [6714, 0]
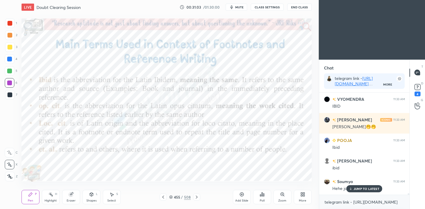
click at [55, 197] on div "Highlight H" at bounding box center [51, 197] width 18 height 14
click at [10, 175] on icon at bounding box center [9, 176] width 3 height 3
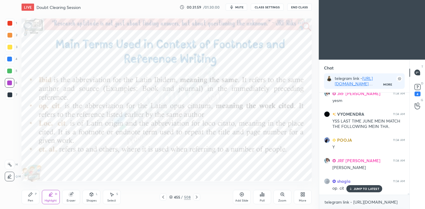
scroll to position [6930, 0]
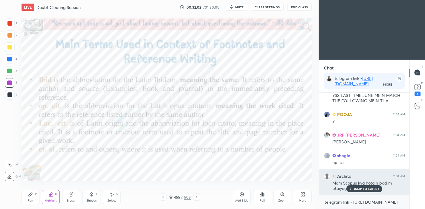
click at [367, 188] on p "JUMP TO LATEST" at bounding box center [366, 189] width 26 height 4
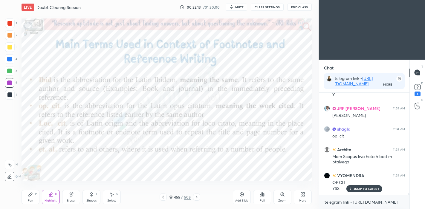
scroll to position [6978, 0]
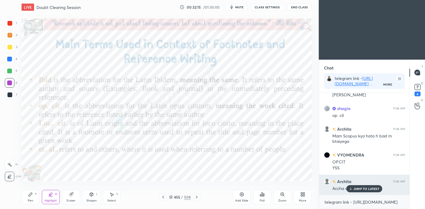
click at [362, 188] on p "JUMP TO LATEST" at bounding box center [366, 189] width 26 height 4
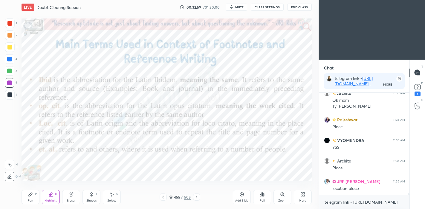
scroll to position [7149, 0]
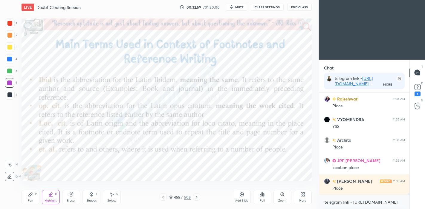
click at [72, 196] on icon at bounding box center [71, 195] width 4 height 4
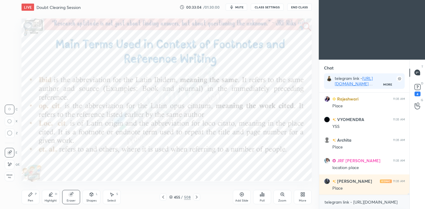
click at [32, 196] on icon at bounding box center [30, 194] width 5 height 5
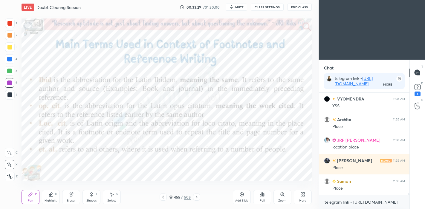
scroll to position [7190, 0]
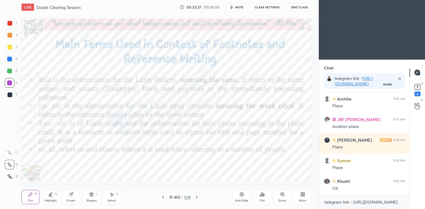
click at [196, 200] on div at bounding box center [196, 197] width 7 height 7
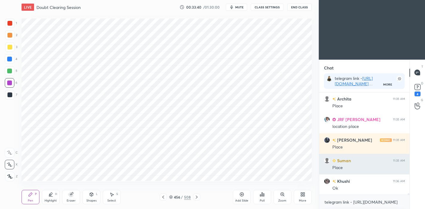
scroll to position [7210, 0]
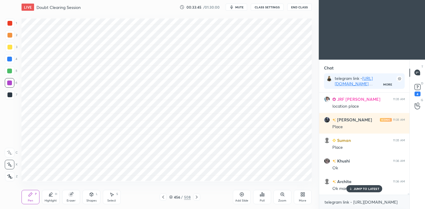
click at [10, 69] on div at bounding box center [9, 71] width 5 height 5
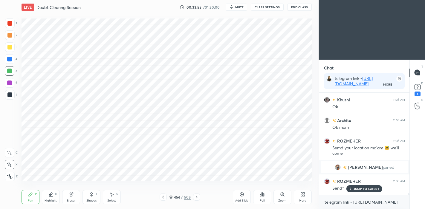
scroll to position [6341, 0]
click at [74, 191] on div "Eraser" at bounding box center [71, 197] width 18 height 14
click at [29, 197] on icon at bounding box center [30, 194] width 5 height 5
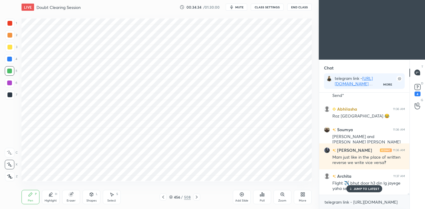
scroll to position [6455, 0]
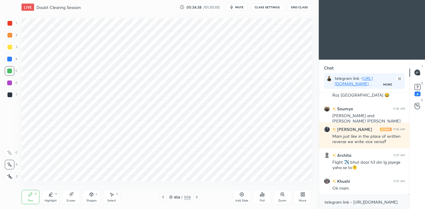
click at [162, 200] on icon at bounding box center [163, 197] width 5 height 5
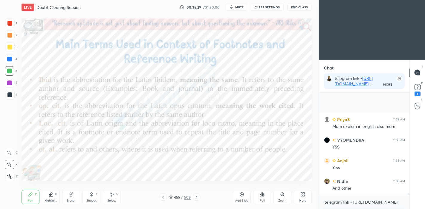
scroll to position [6872, 0]
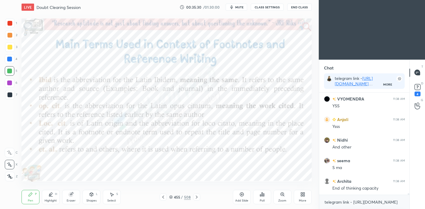
click at [55, 195] on div "H" at bounding box center [56, 194] width 2 height 3
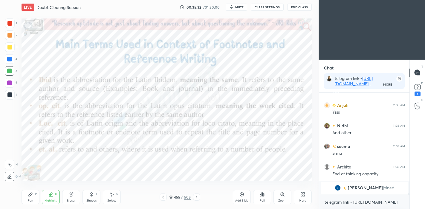
click at [8, 81] on div at bounding box center [9, 83] width 5 height 5
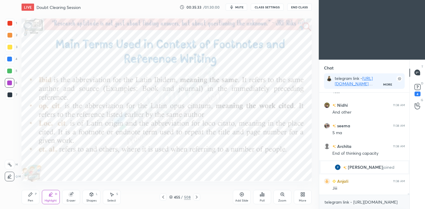
scroll to position [6738, 0]
click at [198, 197] on icon at bounding box center [196, 197] width 5 height 5
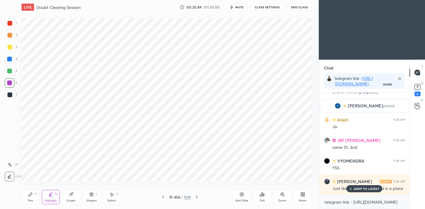
scroll to position [6820, 0]
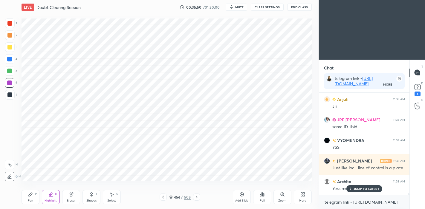
click at [162, 197] on icon at bounding box center [163, 197] width 2 height 3
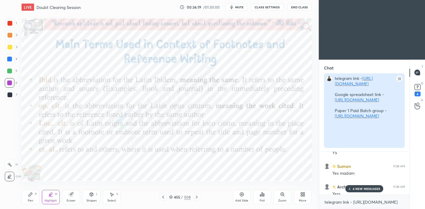
scroll to position [7031, 0]
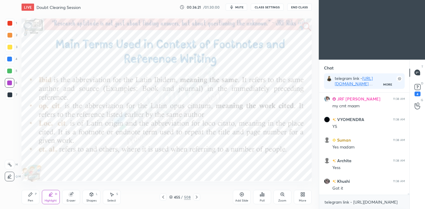
click at [9, 59] on div at bounding box center [9, 59] width 5 height 5
click at [72, 197] on div "Eraser" at bounding box center [71, 197] width 18 height 14
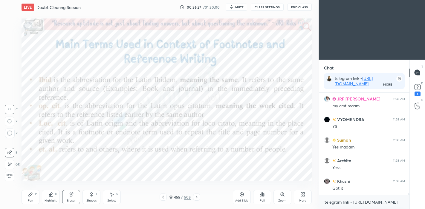
click at [73, 194] on icon at bounding box center [71, 194] width 5 height 5
click at [53, 196] on icon at bounding box center [50, 194] width 5 height 5
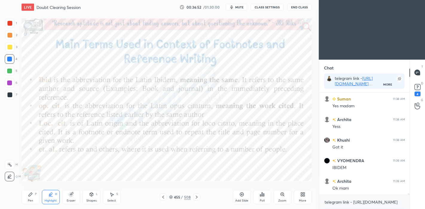
scroll to position [7047, 0]
click at [198, 197] on icon at bounding box center [196, 197] width 5 height 5
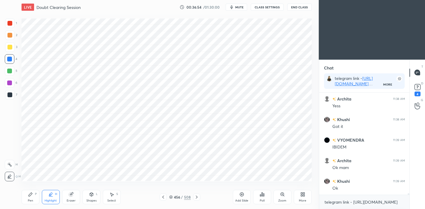
click at [198, 197] on icon at bounding box center [196, 197] width 5 height 5
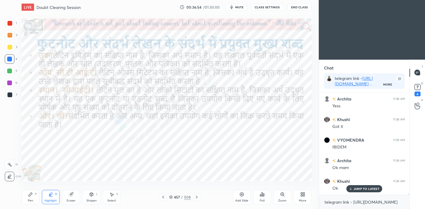
scroll to position [7073, 0]
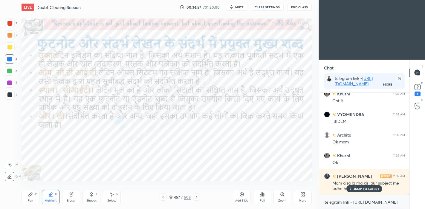
click at [197, 196] on icon at bounding box center [196, 197] width 5 height 5
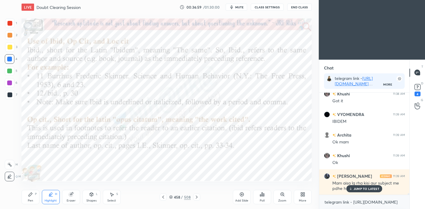
click at [54, 197] on div "Highlight H" at bounding box center [51, 197] width 18 height 14
click at [198, 196] on icon at bounding box center [196, 197] width 5 height 5
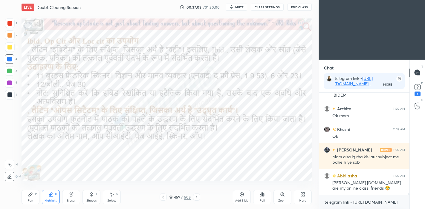
click at [199, 197] on icon at bounding box center [196, 197] width 5 height 5
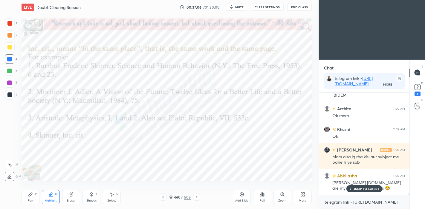
scroll to position [7120, 0]
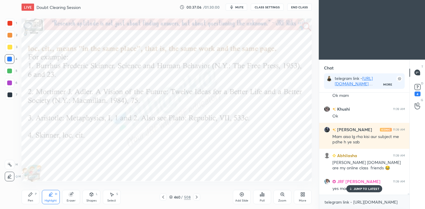
click at [198, 196] on icon at bounding box center [196, 197] width 5 height 5
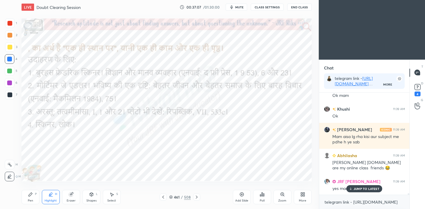
click at [163, 195] on icon at bounding box center [163, 197] width 5 height 5
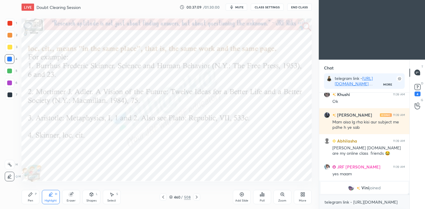
scroll to position [7155, 0]
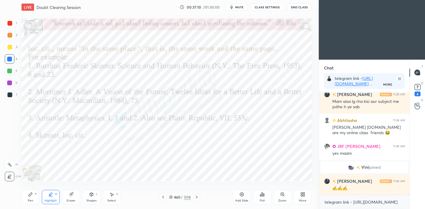
click at [199, 197] on div at bounding box center [196, 197] width 7 height 7
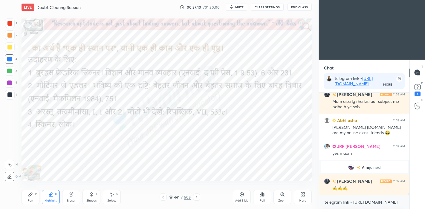
click at [198, 195] on icon at bounding box center [196, 197] width 5 height 5
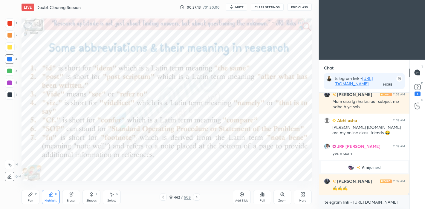
click at [27, 197] on div "Pen P" at bounding box center [31, 197] width 18 height 14
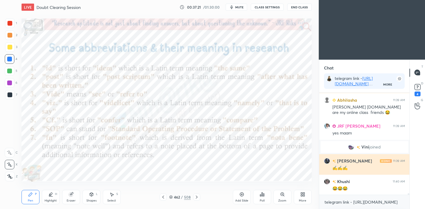
scroll to position [7196, 0]
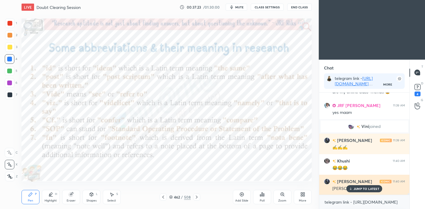
click at [364, 190] on p "JUMP TO LATEST" at bounding box center [366, 189] width 26 height 4
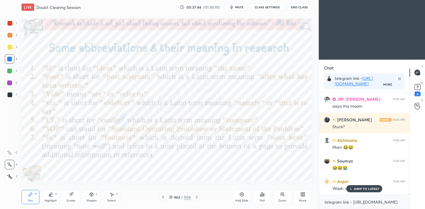
scroll to position [7319, 0]
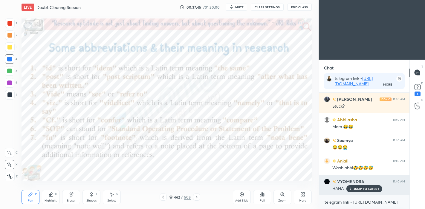
click at [362, 187] on p "JUMP TO LATEST" at bounding box center [366, 189] width 26 height 4
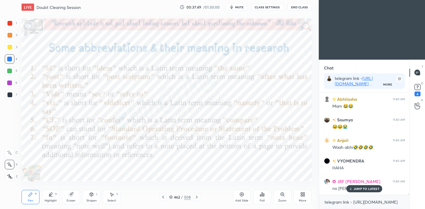
scroll to position [7361, 0]
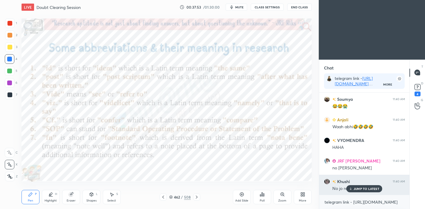
click at [357, 190] on p "JUMP TO LATEST" at bounding box center [366, 189] width 26 height 4
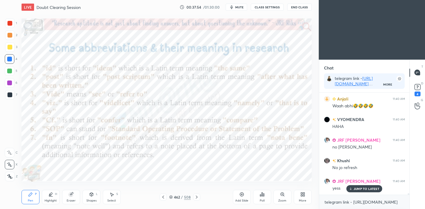
scroll to position [7407, 0]
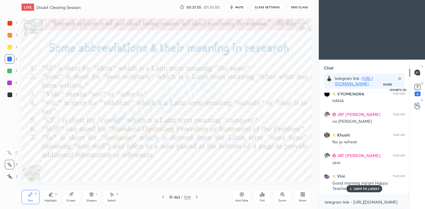
click at [416, 88] on rect at bounding box center [417, 87] width 6 height 6
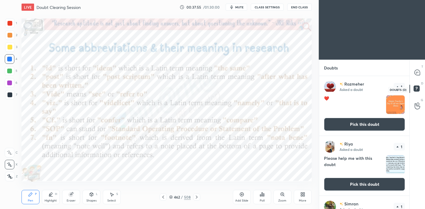
scroll to position [131, 89]
click at [418, 75] on icon at bounding box center [416, 72] width 5 height 5
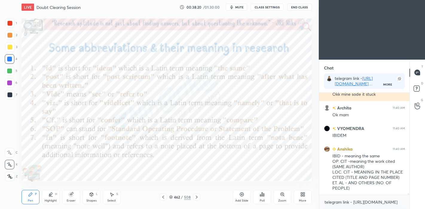
scroll to position [7634, 0]
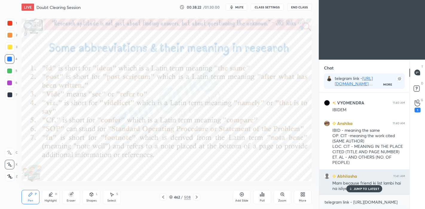
click at [367, 189] on p "JUMP TO LATEST" at bounding box center [366, 189] width 26 height 4
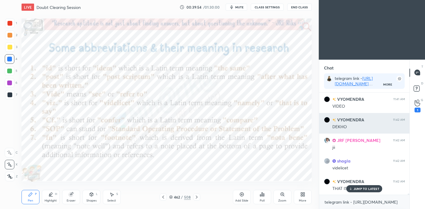
scroll to position [7901, 0]
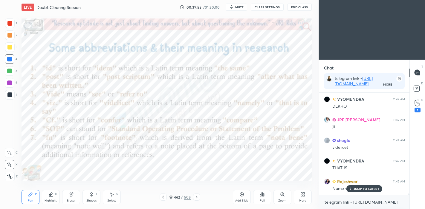
click at [359, 188] on p "JUMP TO LATEST" at bounding box center [366, 189] width 26 height 4
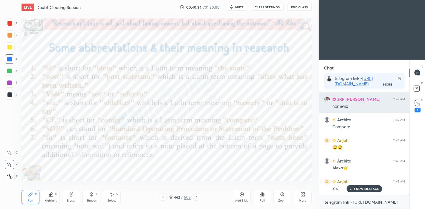
scroll to position [8025, 0]
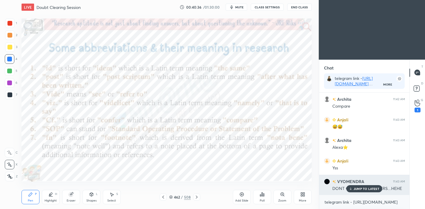
click at [357, 188] on p "JUMP TO LATEST" at bounding box center [366, 189] width 26 height 4
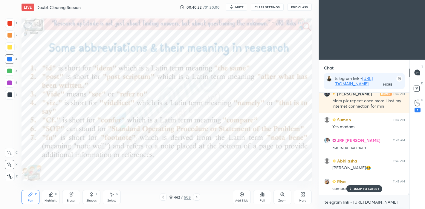
scroll to position [8154, 0]
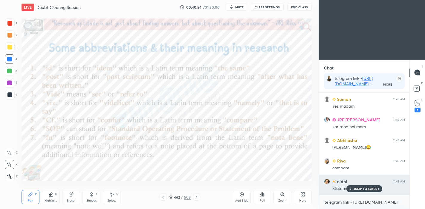
click at [361, 192] on div "JUMP TO LATEST" at bounding box center [364, 188] width 36 height 7
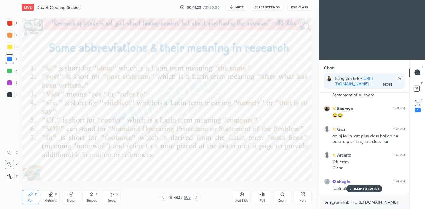
scroll to position [8268, 0]
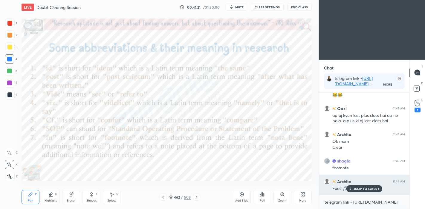
click at [368, 191] on div "JUMP TO LATEST" at bounding box center [364, 188] width 36 height 7
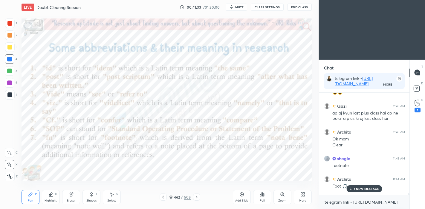
scroll to position [8310, 0]
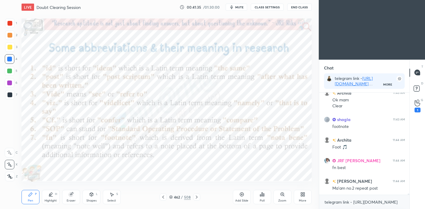
click at [196, 199] on icon at bounding box center [196, 197] width 5 height 5
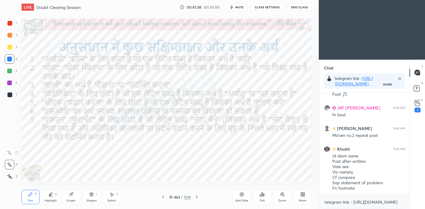
scroll to position [8383, 0]
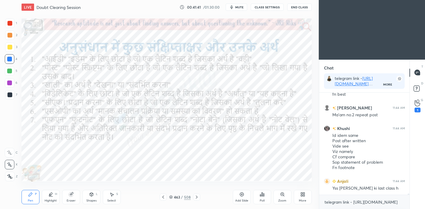
click at [196, 198] on icon at bounding box center [197, 197] width 2 height 3
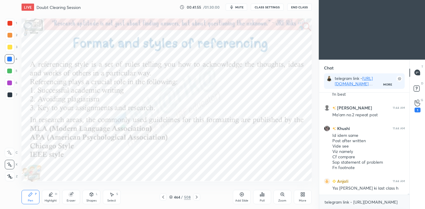
scroll to position [8404, 0]
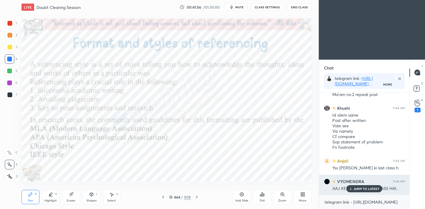
click at [365, 190] on p "JUMP TO LATEST" at bounding box center [366, 189] width 26 height 4
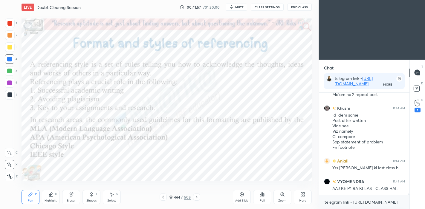
scroll to position [8410, 0]
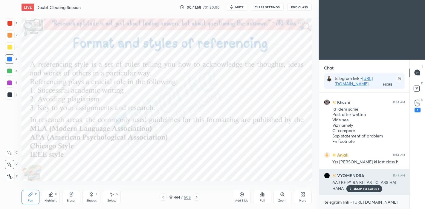
click at [371, 190] on p "JUMP TO LATEST" at bounding box center [366, 189] width 26 height 4
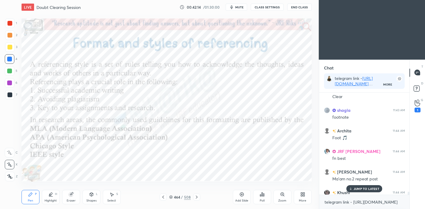
scroll to position [8328, 0]
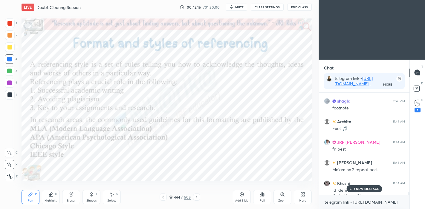
click at [164, 196] on icon at bounding box center [163, 197] width 5 height 5
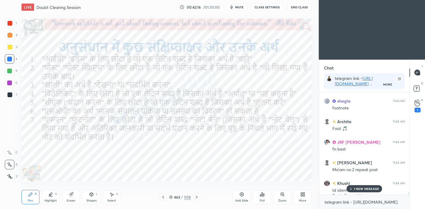
click at [164, 197] on icon at bounding box center [163, 197] width 5 height 5
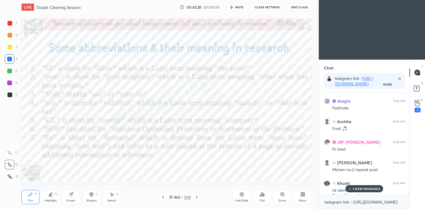
click at [363, 188] on p "3 NEW MESSAGES" at bounding box center [365, 189] width 27 height 4
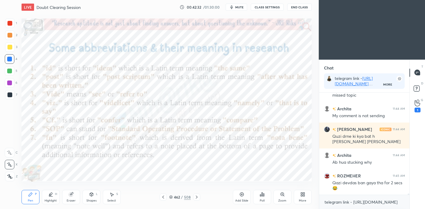
click at [198, 199] on icon at bounding box center [196, 197] width 5 height 5
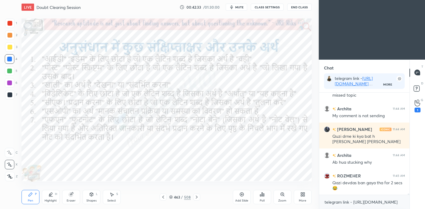
click at [196, 200] on icon at bounding box center [196, 197] width 5 height 5
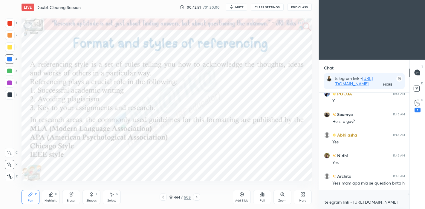
scroll to position [8720, 0]
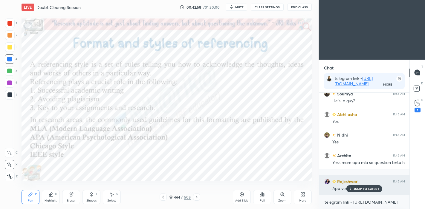
click at [353, 190] on div "JUMP TO LATEST" at bounding box center [364, 188] width 36 height 7
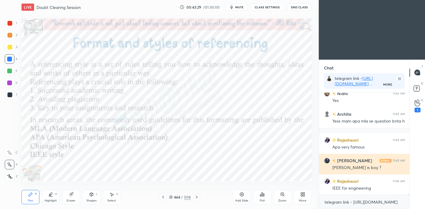
scroll to position [8782, 0]
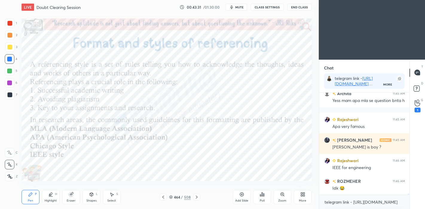
click at [241, 193] on icon at bounding box center [241, 194] width 5 height 5
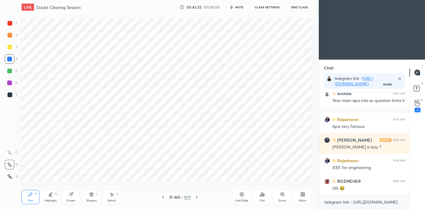
click at [93, 199] on div "Shapes" at bounding box center [91, 200] width 10 height 3
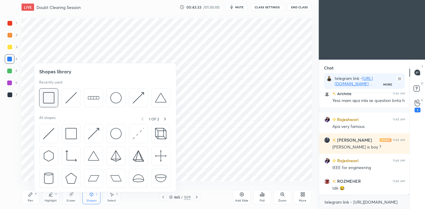
click at [51, 102] on img at bounding box center [48, 97] width 11 height 11
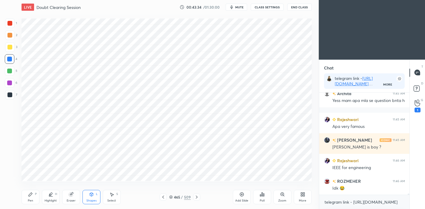
scroll to position [8802, 0]
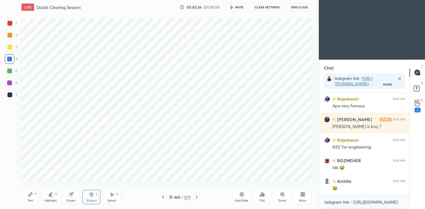
click at [30, 199] on div "Pen" at bounding box center [30, 200] width 5 height 3
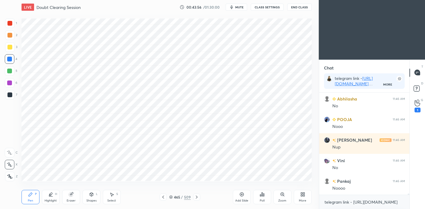
scroll to position [9122, 0]
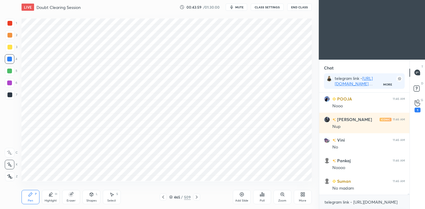
click at [162, 198] on icon at bounding box center [163, 197] width 2 height 3
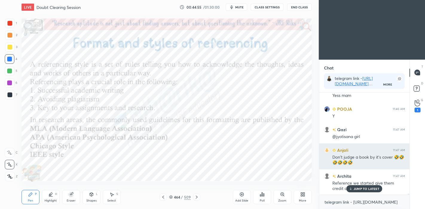
scroll to position [9256, 0]
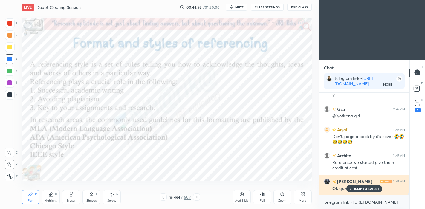
click at [365, 190] on p "JUMP TO LATEST" at bounding box center [366, 189] width 26 height 4
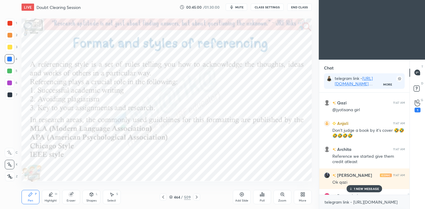
scroll to position [9277, 0]
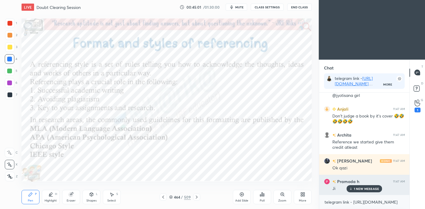
click at [362, 189] on p "1 NEW MESSAGE" at bounding box center [366, 189] width 25 height 4
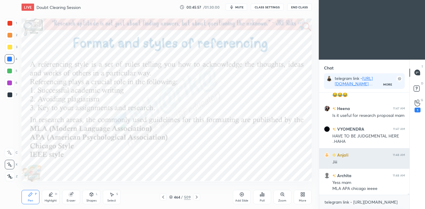
scroll to position [9412, 0]
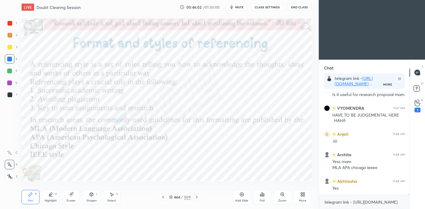
click at [196, 198] on icon at bounding box center [196, 197] width 5 height 5
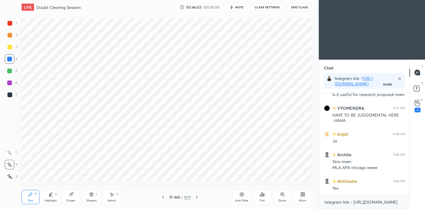
scroll to position [9433, 0]
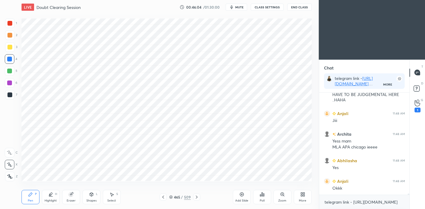
click at [165, 198] on icon at bounding box center [163, 197] width 5 height 5
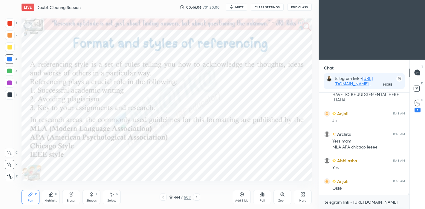
scroll to position [9453, 0]
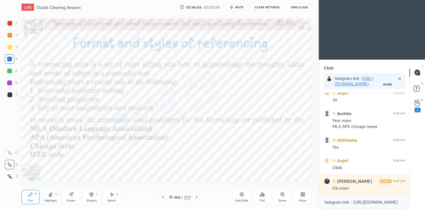
click at [197, 197] on icon at bounding box center [196, 197] width 5 height 5
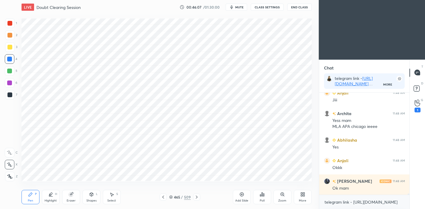
click at [197, 196] on icon at bounding box center [196, 197] width 5 height 5
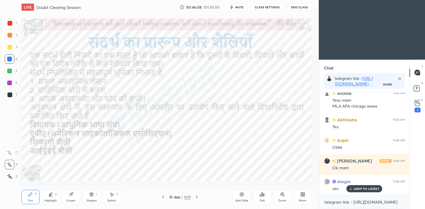
click at [198, 197] on icon at bounding box center [196, 197] width 5 height 5
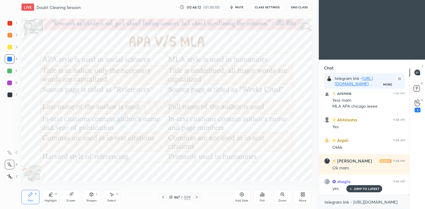
click at [50, 197] on div "Highlight H" at bounding box center [51, 197] width 18 height 14
click at [6, 165] on div at bounding box center [10, 165] width 10 height 10
click at [11, 176] on icon at bounding box center [9, 176] width 3 height 3
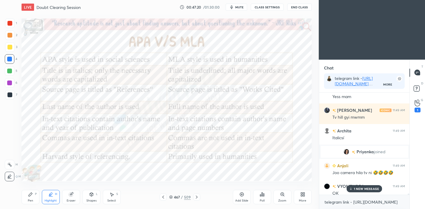
scroll to position [8661, 0]
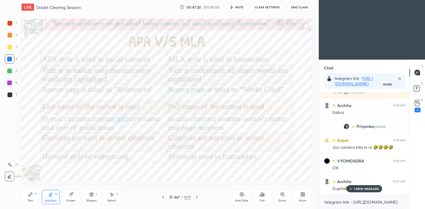
click at [357, 189] on p "1 NEW MESSAGE" at bounding box center [366, 189] width 25 height 4
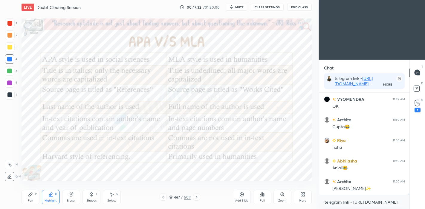
scroll to position [8743, 0]
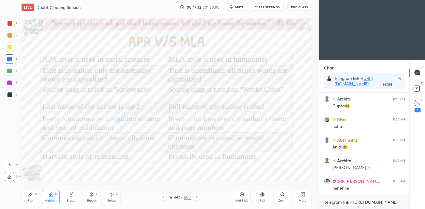
click at [351, 189] on div "VYOMENDRA 11:49 AM OK [PERSON_NAME] 11:50 AM Gupta😂 [PERSON_NAME] 11:50 AM haha…" at bounding box center [364, 144] width 90 height 102
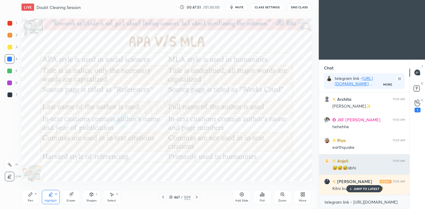
scroll to position [8825, 0]
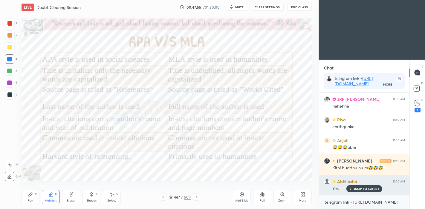
click at [362, 187] on p "JUMP TO LATEST" at bounding box center [366, 189] width 26 height 4
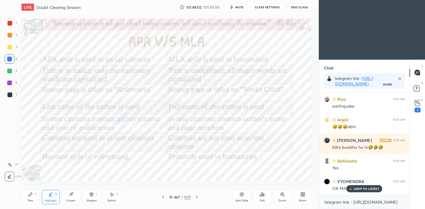
scroll to position [8867, 0]
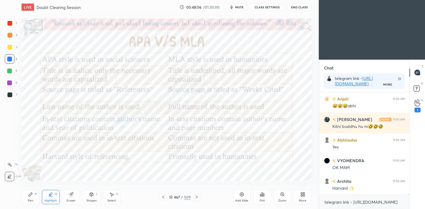
click at [55, 197] on div "Highlight H" at bounding box center [51, 197] width 18 height 14
click at [11, 161] on div at bounding box center [10, 165] width 10 height 10
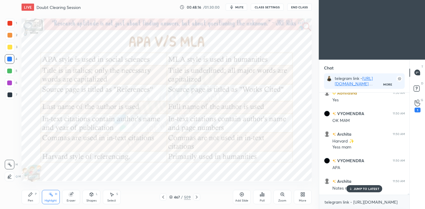
scroll to position [8940, 0]
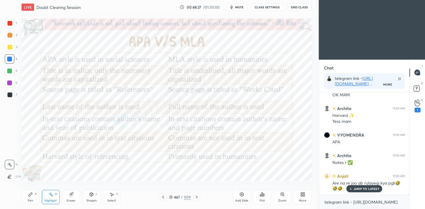
click at [29, 201] on div "Pen" at bounding box center [30, 200] width 5 height 3
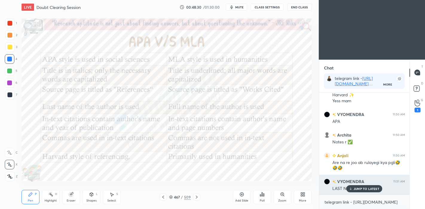
click at [362, 191] on p "JUMP TO LATEST" at bounding box center [366, 189] width 26 height 4
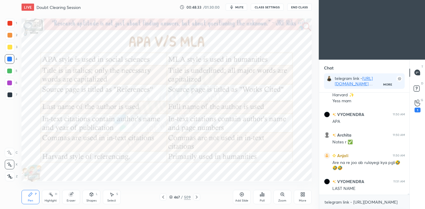
scroll to position [8981, 0]
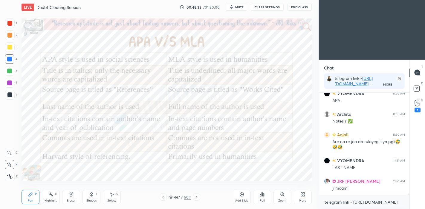
click at [171, 197] on icon at bounding box center [171, 198] width 4 height 4
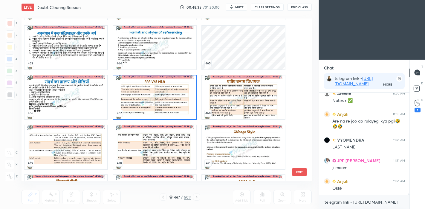
scroll to position [7680, 0]
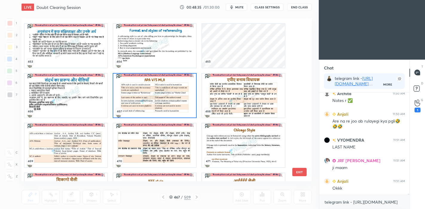
click at [230, 99] on img "grid" at bounding box center [243, 95] width 83 height 44
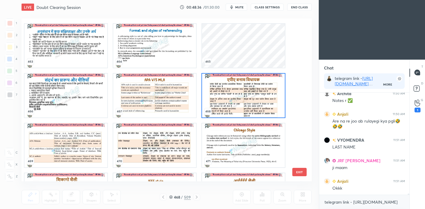
click at [230, 98] on img "grid" at bounding box center [243, 95] width 83 height 44
click at [232, 98] on img "grid" at bounding box center [243, 95] width 83 height 44
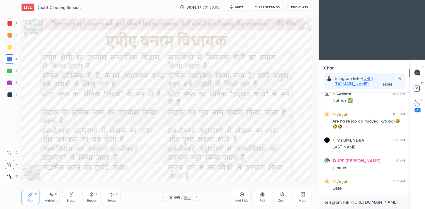
click at [196, 197] on icon at bounding box center [196, 197] width 5 height 5
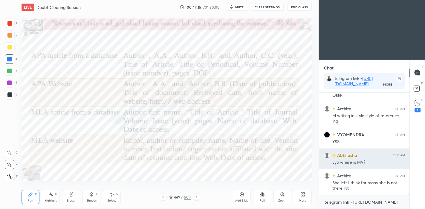
scroll to position [9115, 0]
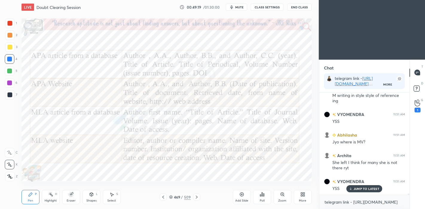
click at [360, 190] on p "JUMP TO LATEST" at bounding box center [366, 189] width 26 height 4
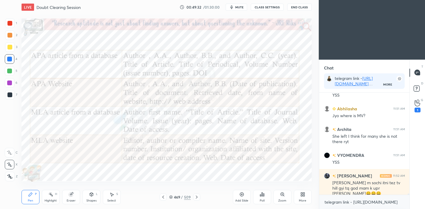
scroll to position [9162, 0]
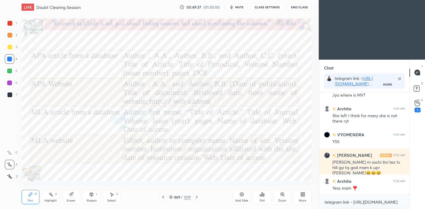
click at [197, 198] on icon at bounding box center [196, 197] width 5 height 5
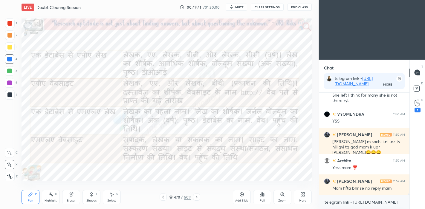
scroll to position [9203, 0]
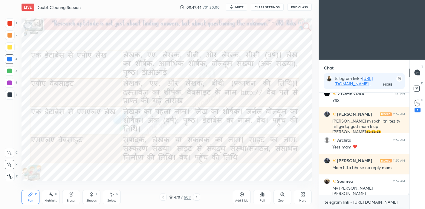
click at [198, 198] on icon at bounding box center [196, 197] width 5 height 5
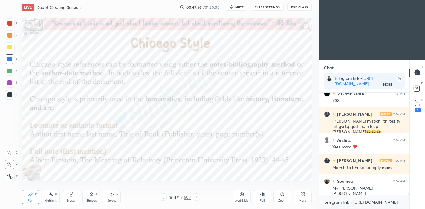
scroll to position [9224, 0]
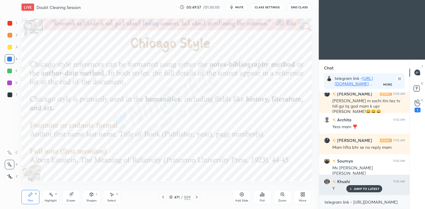
click at [358, 188] on p "JUMP TO LATEST" at bounding box center [366, 189] width 26 height 4
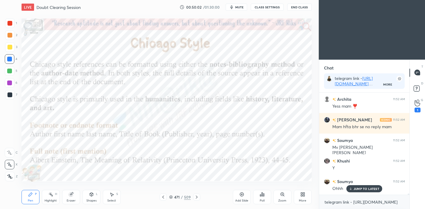
scroll to position [9265, 0]
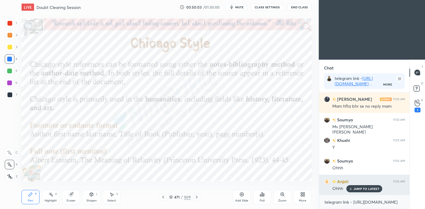
click at [363, 189] on p "JUMP TO LATEST" at bounding box center [366, 189] width 26 height 4
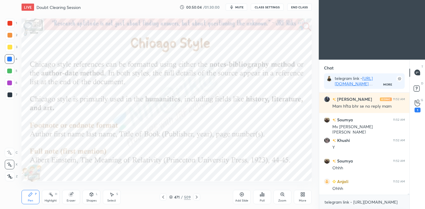
scroll to position [9279, 0]
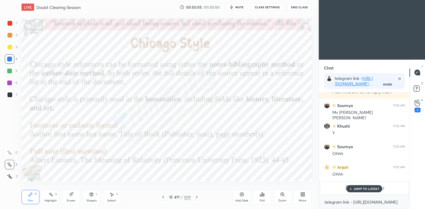
click at [353, 188] on p "JUMP TO LATEST" at bounding box center [366, 189] width 26 height 4
click at [416, 104] on icon at bounding box center [417, 103] width 6 height 7
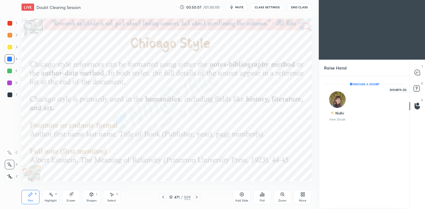
click at [418, 91] on rect at bounding box center [416, 89] width 6 height 6
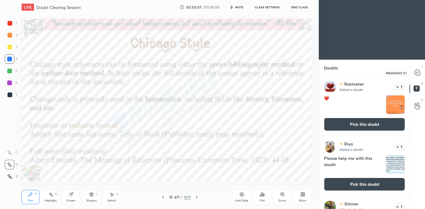
click at [417, 73] on icon at bounding box center [416, 72] width 5 height 5
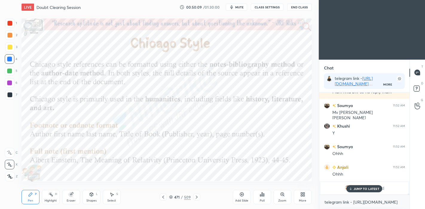
scroll to position [9182, 0]
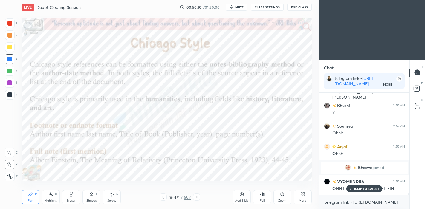
click at [363, 188] on p "JUMP TO LATEST" at bounding box center [366, 189] width 26 height 4
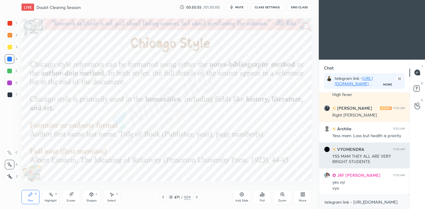
scroll to position [9318, 0]
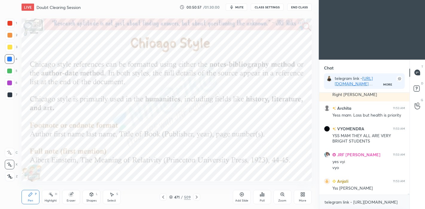
click at [172, 197] on icon at bounding box center [171, 198] width 4 height 4
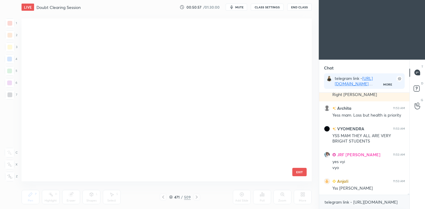
scroll to position [161, 287]
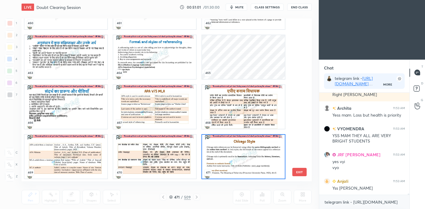
click at [246, 158] on img "grid" at bounding box center [243, 157] width 83 height 44
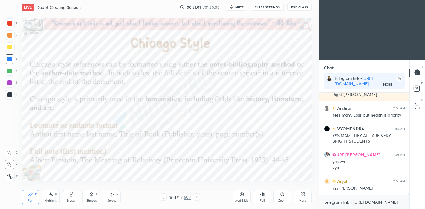
click at [251, 158] on img "grid" at bounding box center [243, 157] width 83 height 44
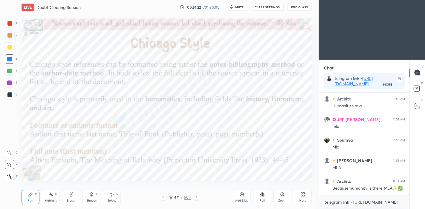
scroll to position [9771, 0]
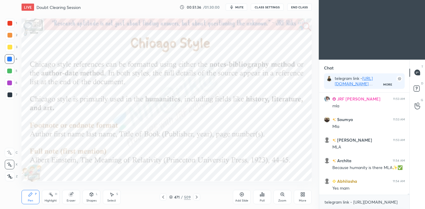
click at [197, 196] on icon at bounding box center [196, 197] width 5 height 5
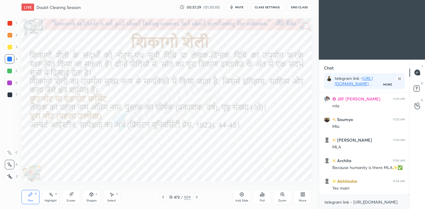
click at [196, 196] on icon at bounding box center [196, 197] width 5 height 5
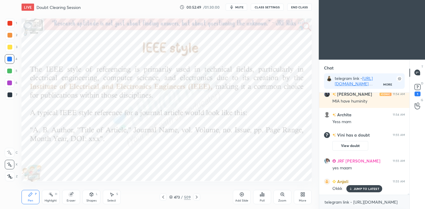
scroll to position [9646, 0]
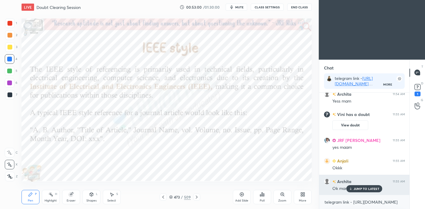
click at [362, 192] on div "JUMP TO LATEST" at bounding box center [364, 188] width 36 height 7
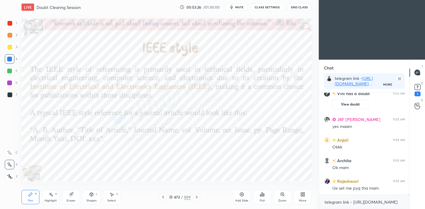
scroll to position [9688, 0]
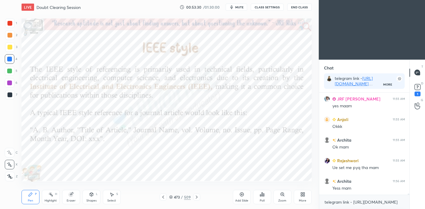
click at [197, 197] on icon at bounding box center [196, 197] width 5 height 5
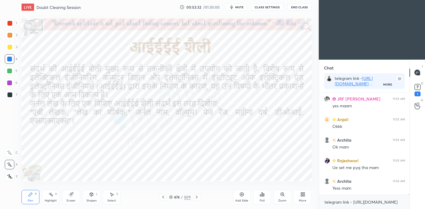
click at [197, 198] on icon at bounding box center [196, 197] width 5 height 5
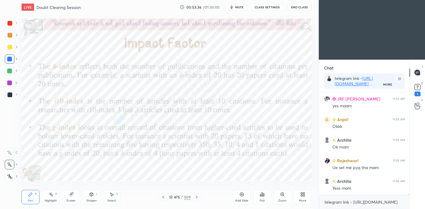
scroll to position [9719, 0]
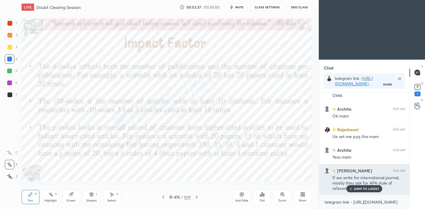
click at [362, 186] on div "JUMP TO LATEST" at bounding box center [364, 188] width 36 height 7
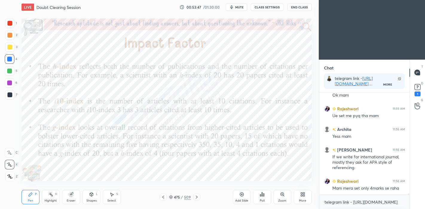
scroll to position [9746, 0]
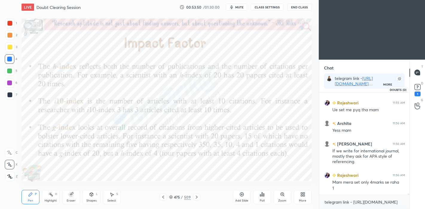
click at [418, 90] on icon at bounding box center [417, 87] width 9 height 9
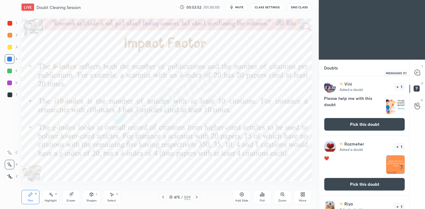
click at [416, 75] on icon at bounding box center [416, 72] width 5 height 5
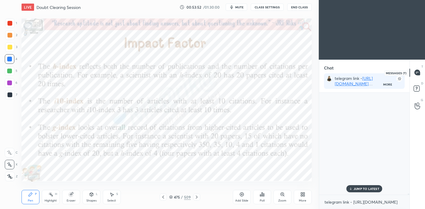
scroll to position [101, 89]
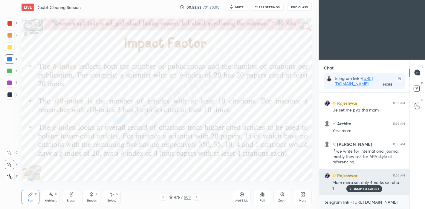
click at [360, 189] on p "JUMP TO LATEST" at bounding box center [366, 189] width 26 height 4
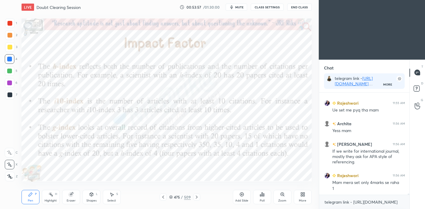
scroll to position [9852, 0]
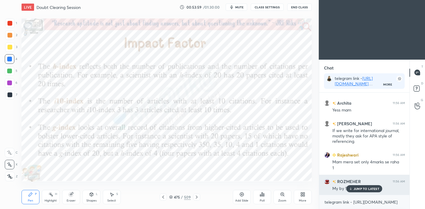
click at [360, 189] on p "JUMP TO LATEST" at bounding box center [366, 189] width 26 height 4
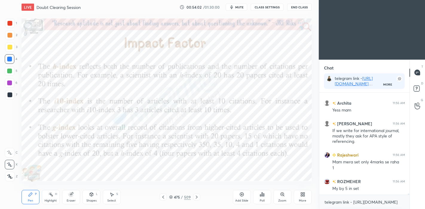
scroll to position [9872, 0]
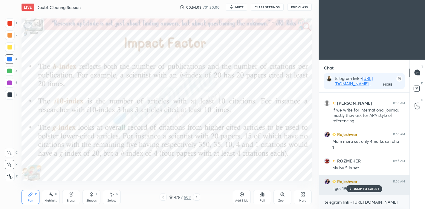
click at [366, 191] on p "JUMP TO LATEST" at bounding box center [366, 189] width 26 height 4
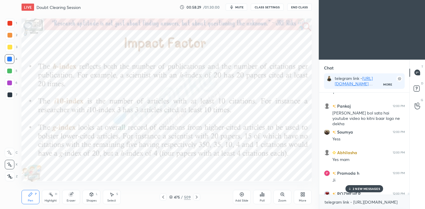
scroll to position [10551, 0]
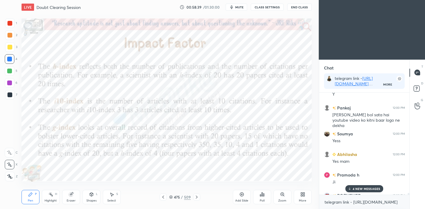
click at [240, 194] on icon at bounding box center [241, 195] width 4 height 4
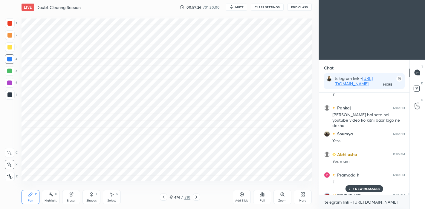
click at [357, 189] on p "7 NEW MESSAGES" at bounding box center [365, 189] width 27 height 4
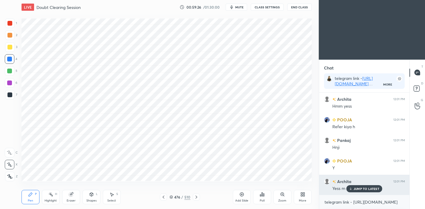
click at [357, 188] on p "JUMP TO LATEST" at bounding box center [366, 189] width 26 height 4
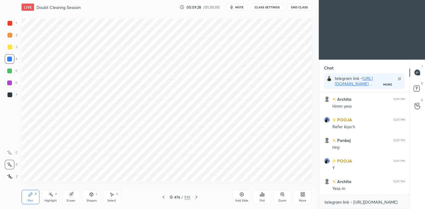
scroll to position [10807, 0]
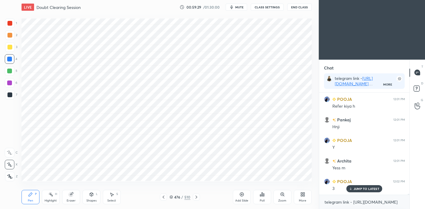
click at [165, 199] on icon at bounding box center [163, 197] width 5 height 5
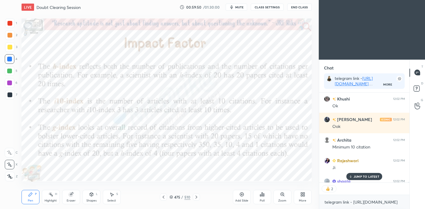
scroll to position [10911, 0]
click at [197, 199] on icon at bounding box center [196, 197] width 5 height 5
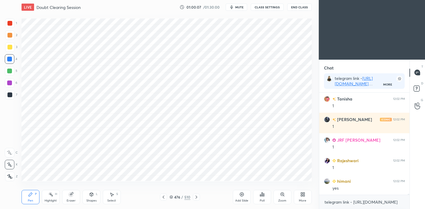
scroll to position [11040, 0]
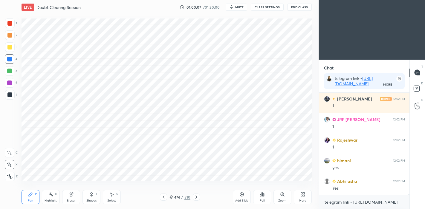
click at [163, 198] on icon at bounding box center [163, 197] width 2 height 3
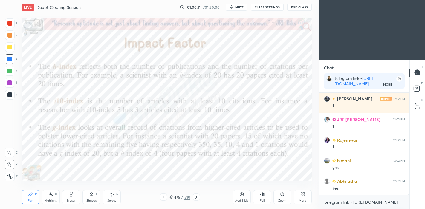
scroll to position [11066, 0]
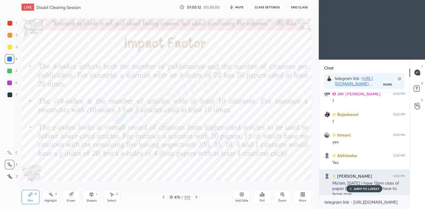
click at [355, 188] on p "JUMP TO LATEST" at bounding box center [366, 189] width 26 height 4
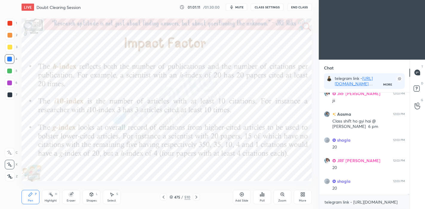
scroll to position [11236, 0]
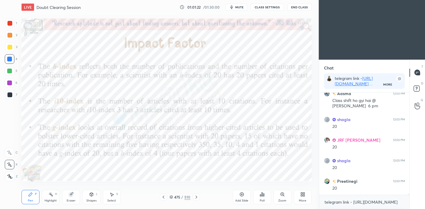
click at [171, 198] on icon at bounding box center [171, 198] width 4 height 4
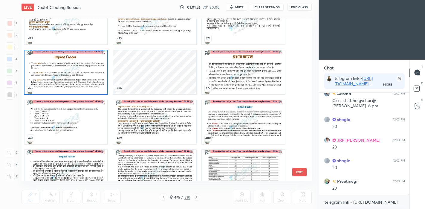
scroll to position [7869, 0]
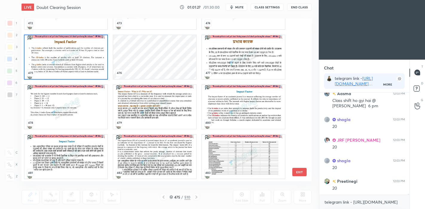
click at [72, 113] on img "grid" at bounding box center [65, 107] width 83 height 44
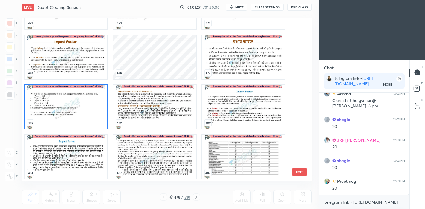
click at [72, 113] on img "grid" at bounding box center [65, 107] width 83 height 44
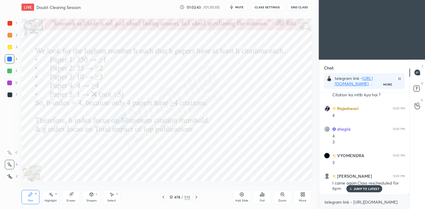
scroll to position [11536, 0]
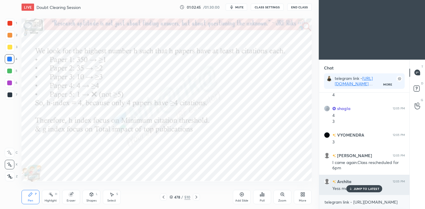
click at [359, 191] on p "JUMP TO LATEST" at bounding box center [366, 189] width 26 height 4
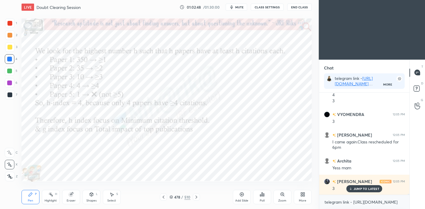
scroll to position [11577, 0]
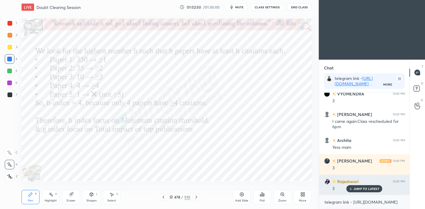
click at [358, 190] on p "JUMP TO LATEST" at bounding box center [366, 189] width 26 height 4
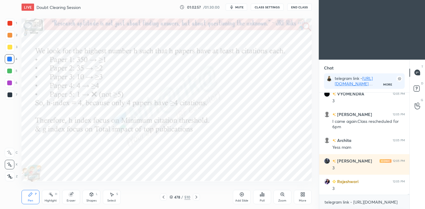
click at [171, 198] on icon at bounding box center [171, 198] width 4 height 4
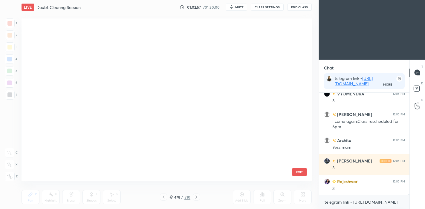
scroll to position [161, 287]
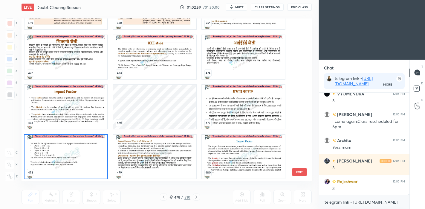
click at [236, 112] on img "grid" at bounding box center [243, 107] width 83 height 44
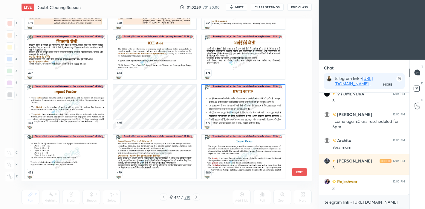
click at [235, 112] on img "grid" at bounding box center [243, 107] width 83 height 44
click at [236, 113] on img "grid" at bounding box center [243, 107] width 83 height 44
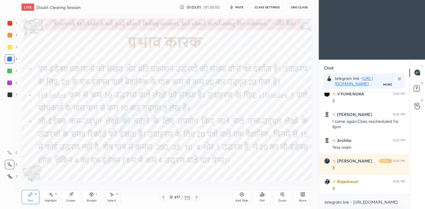
scroll to position [11598, 0]
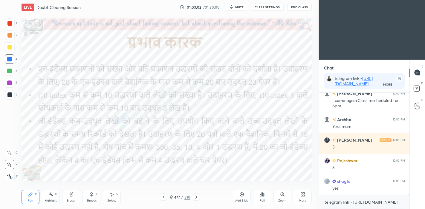
click at [196, 199] on icon at bounding box center [196, 197] width 5 height 5
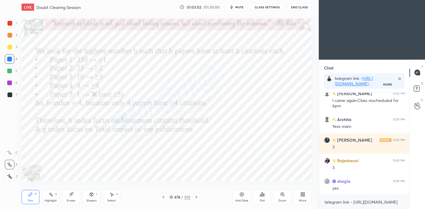
click at [196, 199] on icon at bounding box center [196, 197] width 5 height 5
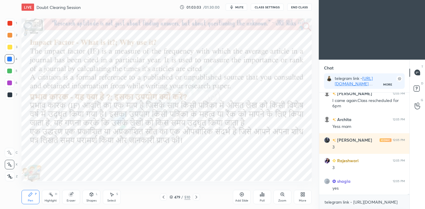
scroll to position [11619, 0]
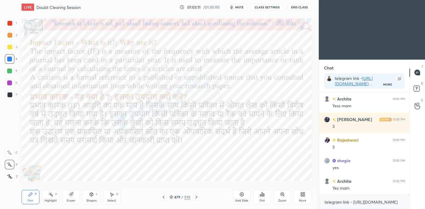
click at [197, 198] on icon at bounding box center [196, 197] width 5 height 5
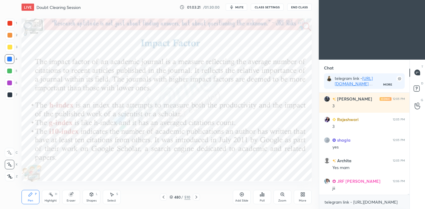
scroll to position [11654, 0]
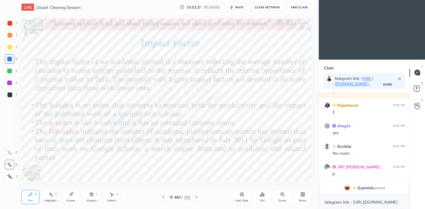
click at [196, 198] on icon at bounding box center [196, 197] width 5 height 5
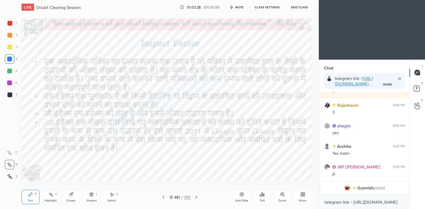
click at [196, 197] on icon at bounding box center [196, 197] width 2 height 3
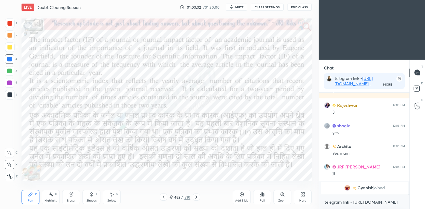
click at [198, 197] on icon at bounding box center [196, 197] width 5 height 5
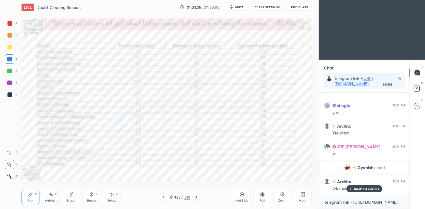
scroll to position [11289, 0]
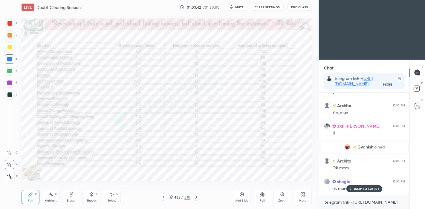
click at [196, 197] on icon at bounding box center [196, 197] width 2 height 3
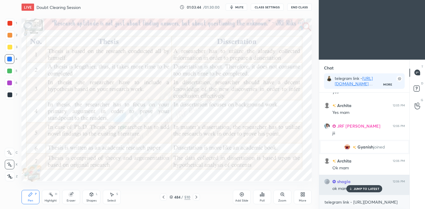
click at [368, 191] on p "JUMP TO LATEST" at bounding box center [366, 189] width 26 height 4
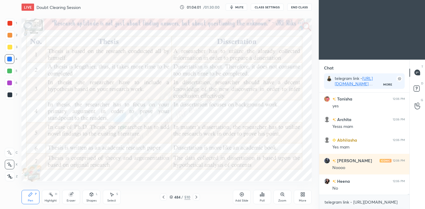
scroll to position [11459, 0]
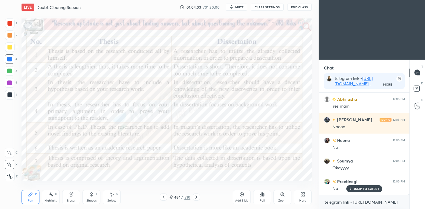
click at [171, 198] on icon at bounding box center [171, 197] width 3 height 1
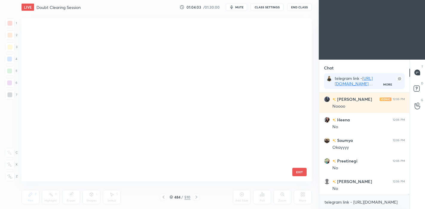
scroll to position [161, 287]
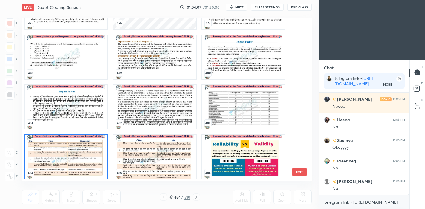
click at [143, 52] on img "grid" at bounding box center [154, 57] width 83 height 44
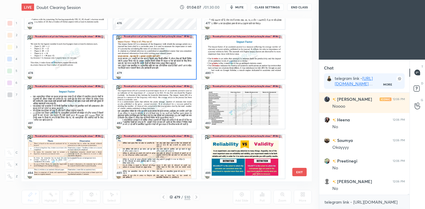
click at [143, 52] on img "grid" at bounding box center [154, 57] width 83 height 44
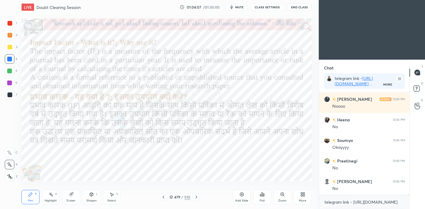
click at [145, 53] on img "grid" at bounding box center [154, 57] width 83 height 44
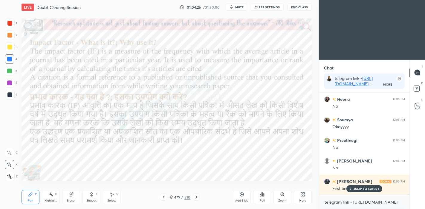
scroll to position [11541, 0]
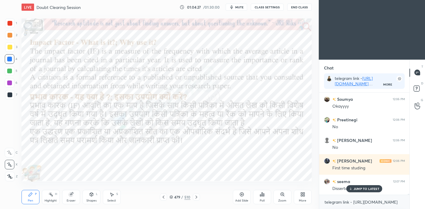
click at [171, 198] on icon at bounding box center [171, 198] width 4 height 4
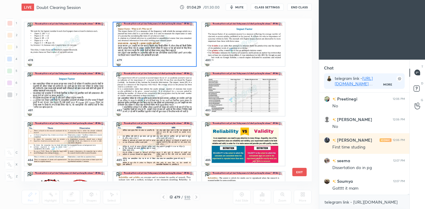
scroll to position [7932, 0]
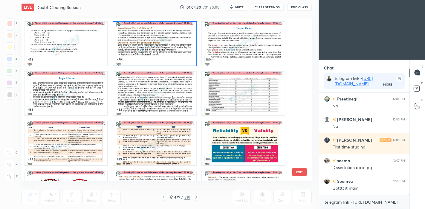
click at [79, 143] on img "grid" at bounding box center [65, 144] width 83 height 44
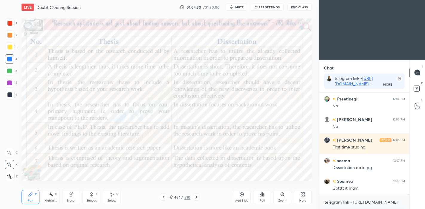
click at [78, 144] on img "grid" at bounding box center [65, 144] width 83 height 44
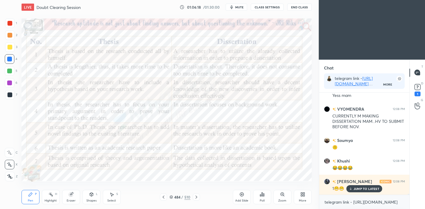
scroll to position [11985, 0]
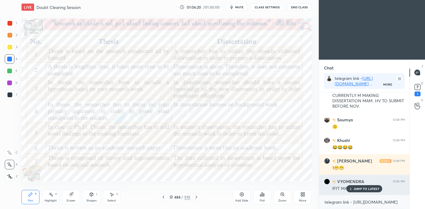
click at [362, 189] on p "JUMP TO LATEST" at bounding box center [366, 189] width 26 height 4
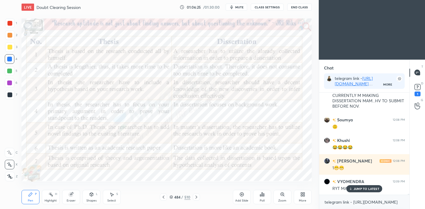
scroll to position [12005, 0]
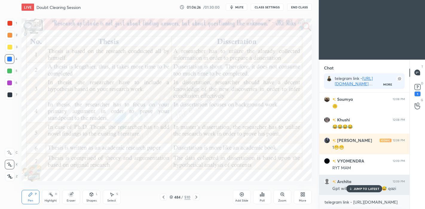
click at [361, 190] on p "JUMP TO LATEST" at bounding box center [366, 189] width 26 height 4
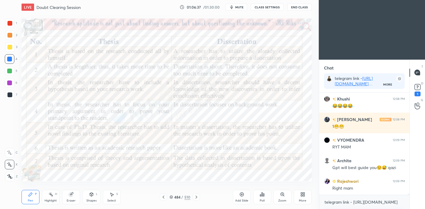
click at [171, 197] on icon at bounding box center [171, 196] width 3 height 1
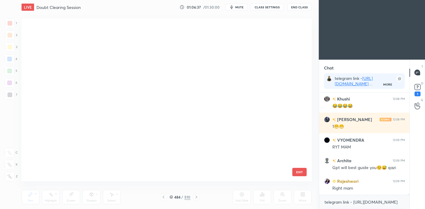
scroll to position [161, 287]
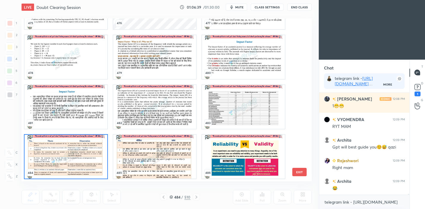
click at [146, 162] on img "grid" at bounding box center [154, 157] width 83 height 44
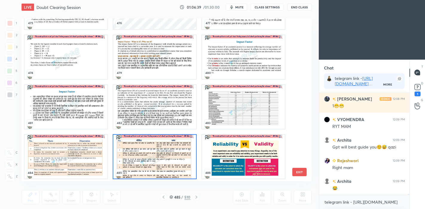
click at [147, 162] on img "grid" at bounding box center [154, 157] width 83 height 44
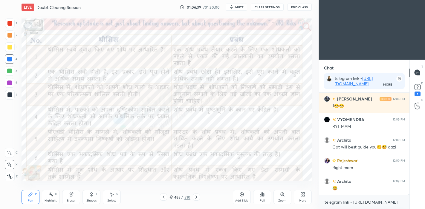
scroll to position [12068, 0]
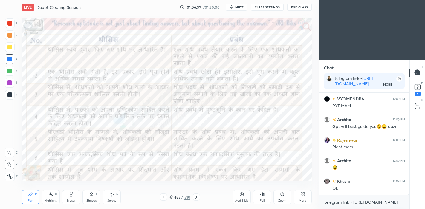
click at [148, 162] on img "grid" at bounding box center [154, 157] width 83 height 44
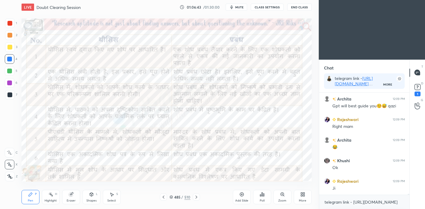
click at [197, 198] on icon at bounding box center [196, 197] width 5 height 5
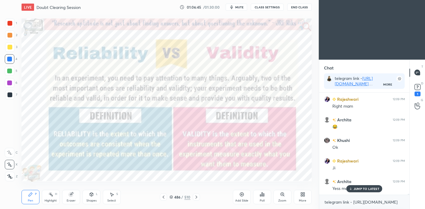
scroll to position [12129, 0]
click at [165, 198] on icon at bounding box center [163, 197] width 5 height 5
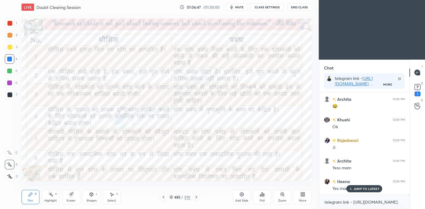
click at [165, 196] on icon at bounding box center [163, 197] width 5 height 5
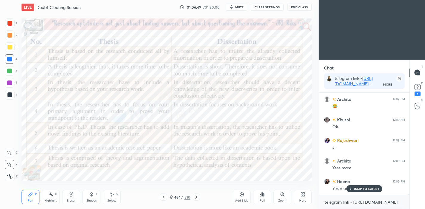
scroll to position [12150, 0]
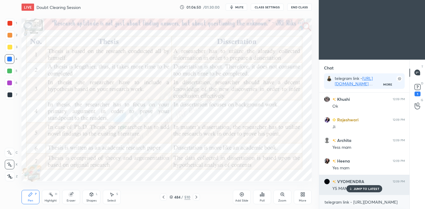
click at [358, 189] on p "JUMP TO LATEST" at bounding box center [366, 189] width 26 height 4
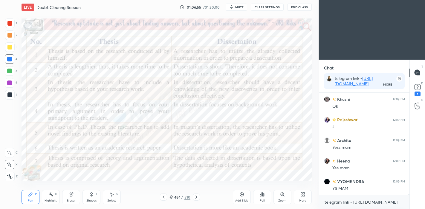
scroll to position [12171, 0]
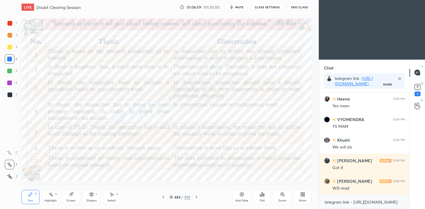
click at [196, 196] on icon at bounding box center [196, 197] width 5 height 5
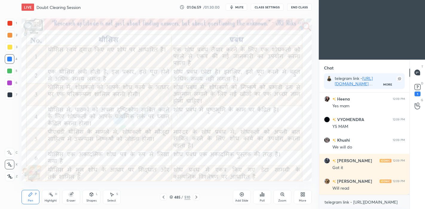
scroll to position [12232, 0]
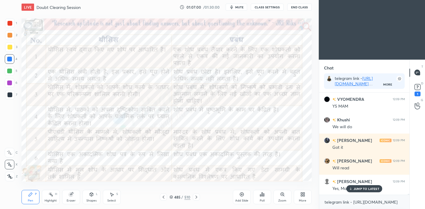
click at [196, 197] on icon at bounding box center [196, 197] width 5 height 5
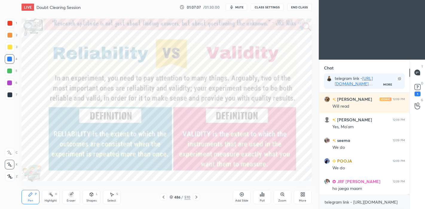
scroll to position [12315, 0]
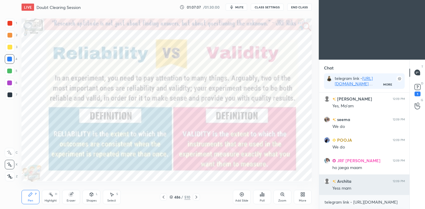
click at [352, 187] on div "Yess mam" at bounding box center [368, 189] width 73 height 6
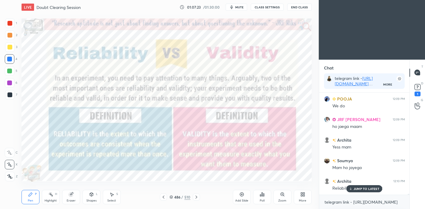
scroll to position [12376, 0]
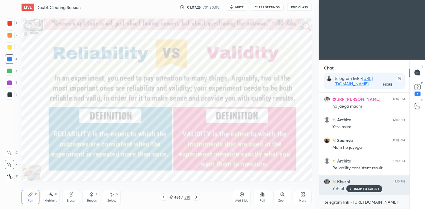
click at [361, 188] on p "JUMP TO LATEST" at bounding box center [366, 189] width 26 height 4
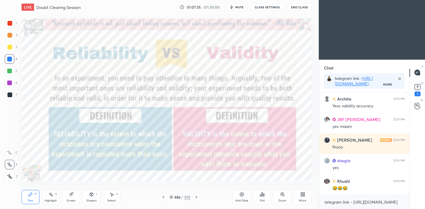
scroll to position [12526, 0]
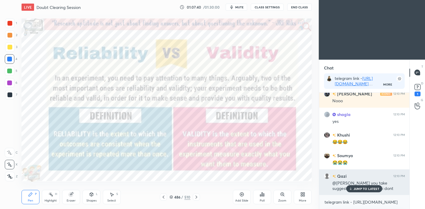
click at [359, 192] on div "JUMP TO LATEST" at bounding box center [364, 188] width 36 height 7
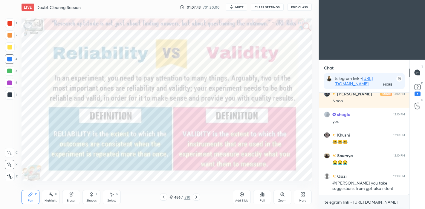
scroll to position [12547, 0]
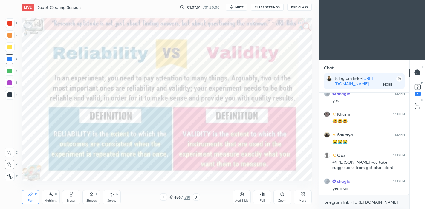
click at [243, 194] on icon at bounding box center [241, 195] width 4 height 4
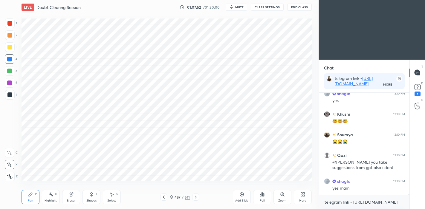
click at [10, 81] on div at bounding box center [9, 83] width 5 height 5
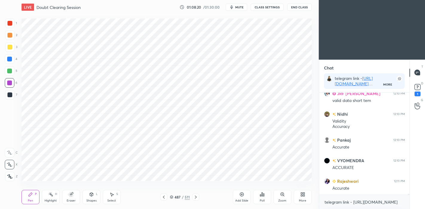
scroll to position [12764, 0]
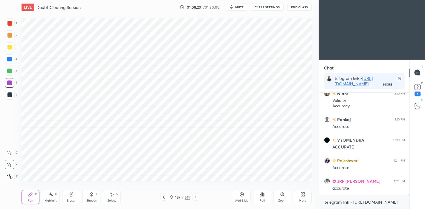
click at [9, 57] on div at bounding box center [9, 59] width 5 height 5
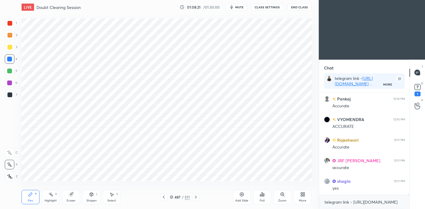
click at [89, 192] on div "Shapes L" at bounding box center [91, 197] width 18 height 14
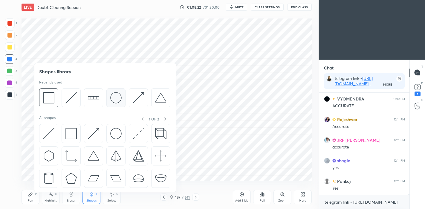
click at [116, 97] on img at bounding box center [115, 97] width 11 height 11
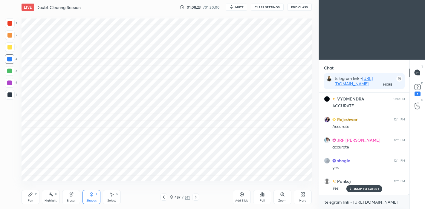
scroll to position [12825, 0]
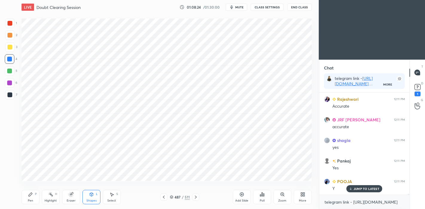
click at [10, 71] on div at bounding box center [9, 71] width 5 height 5
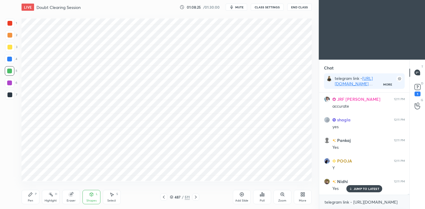
scroll to position [12866, 0]
click at [95, 198] on div "Shapes L" at bounding box center [91, 197] width 18 height 14
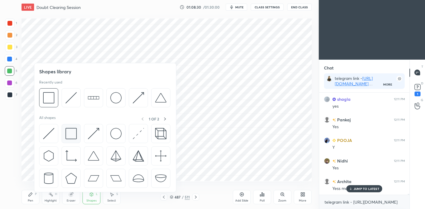
click at [67, 139] on img at bounding box center [70, 133] width 11 height 11
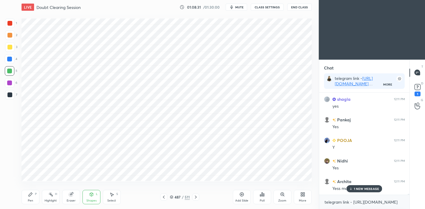
scroll to position [12887, 0]
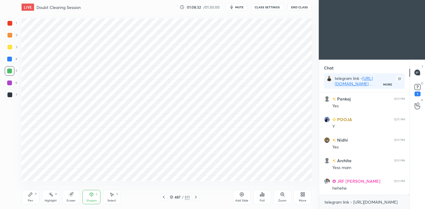
click at [35, 199] on div "Pen P" at bounding box center [31, 197] width 18 height 14
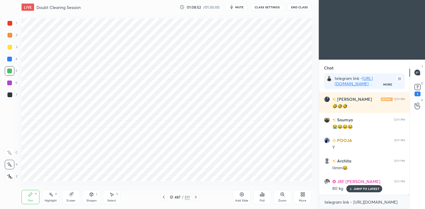
scroll to position [13155, 0]
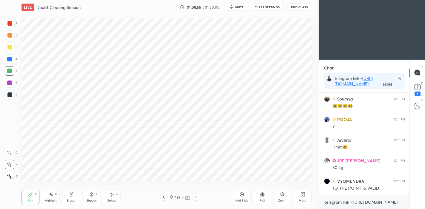
click at [112, 192] on div "Select S" at bounding box center [112, 197] width 18 height 14
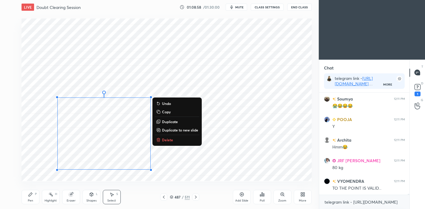
click at [205, 159] on div "0 ° Undo Copy Duplicate Duplicate to new slide Delete" at bounding box center [167, 100] width 290 height 163
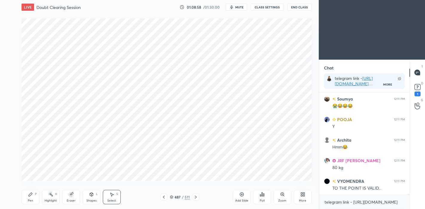
click at [92, 196] on icon at bounding box center [91, 195] width 3 height 4
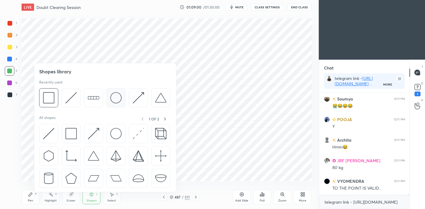
click at [114, 97] on img at bounding box center [115, 97] width 11 height 11
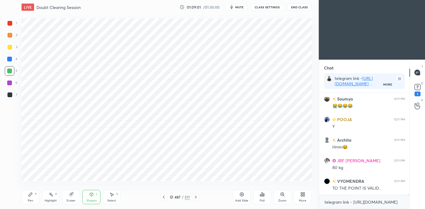
scroll to position [13181, 0]
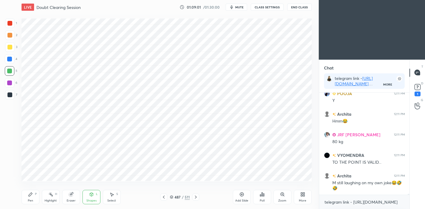
click at [10, 86] on div at bounding box center [10, 83] width 10 height 10
click at [30, 198] on div "Pen P" at bounding box center [31, 197] width 18 height 14
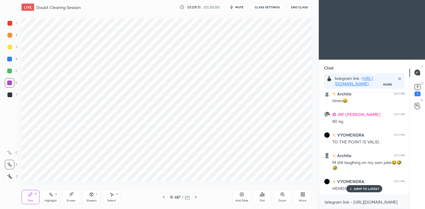
scroll to position [13222, 0]
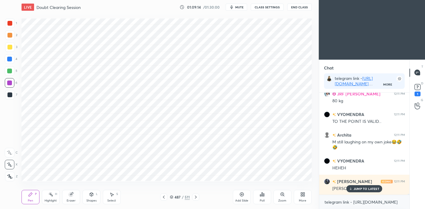
click at [94, 195] on div "Shapes L" at bounding box center [91, 197] width 18 height 14
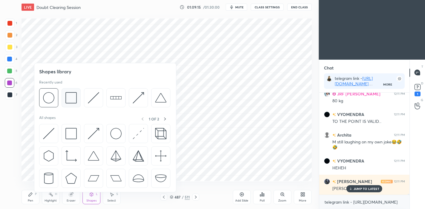
click at [71, 98] on img at bounding box center [70, 97] width 11 height 11
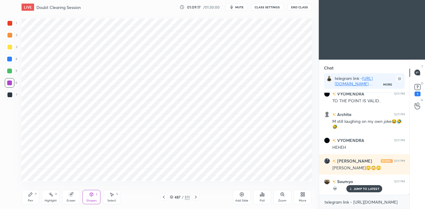
scroll to position [13274, 0]
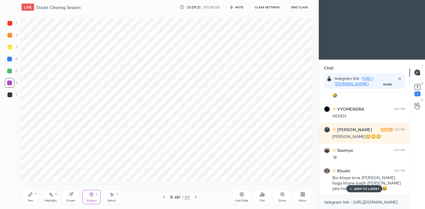
click at [32, 194] on icon at bounding box center [31, 195] width 4 height 4
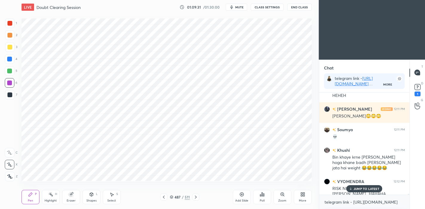
click at [93, 198] on div "Shapes L" at bounding box center [91, 197] width 18 height 14
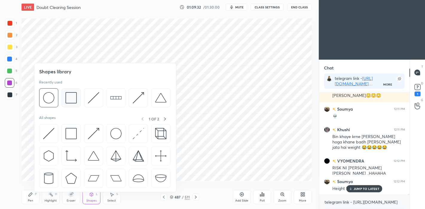
click at [68, 99] on img at bounding box center [70, 97] width 11 height 11
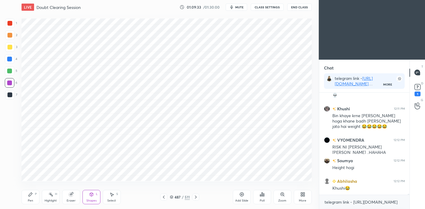
click at [12, 70] on div at bounding box center [10, 71] width 10 height 10
click at [30, 196] on icon at bounding box center [30, 194] width 5 height 5
click at [8, 86] on div at bounding box center [10, 83] width 10 height 10
click at [93, 201] on div "Shapes" at bounding box center [91, 200] width 10 height 3
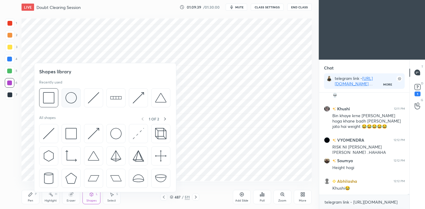
click at [67, 97] on img at bounding box center [70, 97] width 11 height 11
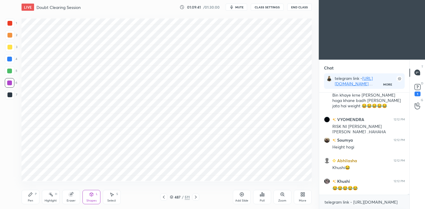
click at [31, 196] on icon at bounding box center [30, 194] width 5 height 5
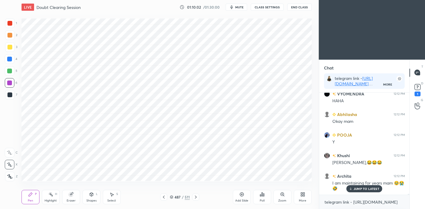
scroll to position [13582, 0]
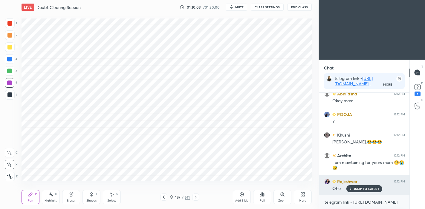
click at [362, 188] on p "JUMP TO LATEST" at bounding box center [366, 189] width 26 height 4
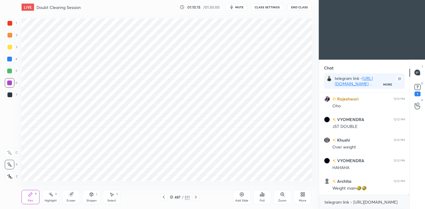
scroll to position [13706, 0]
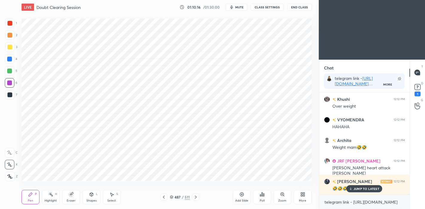
click at [363, 189] on p "JUMP TO LATEST" at bounding box center [366, 189] width 26 height 4
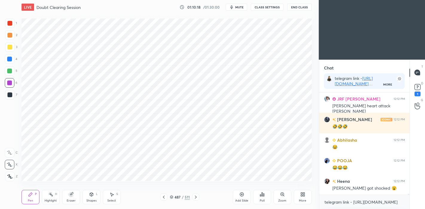
scroll to position [13809, 0]
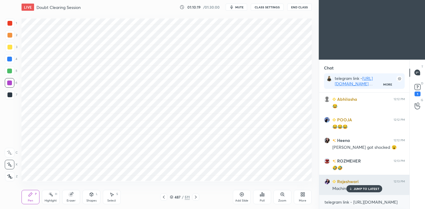
click at [357, 189] on p "JUMP TO LATEST" at bounding box center [366, 189] width 26 height 4
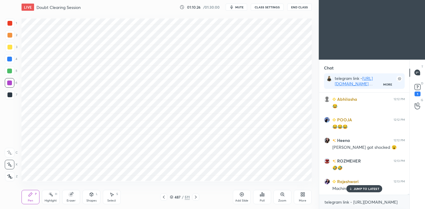
scroll to position [13829, 0]
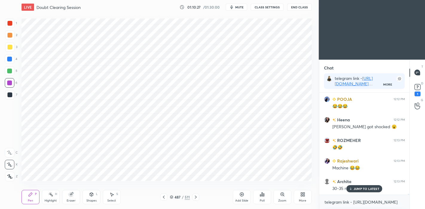
click at [365, 190] on p "JUMP TO LATEST" at bounding box center [366, 189] width 26 height 4
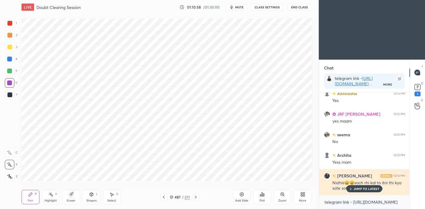
scroll to position [14026, 0]
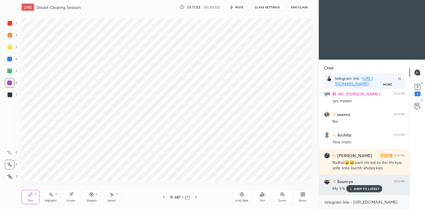
click at [366, 188] on p "JUMP TO LATEST" at bounding box center [366, 189] width 26 height 4
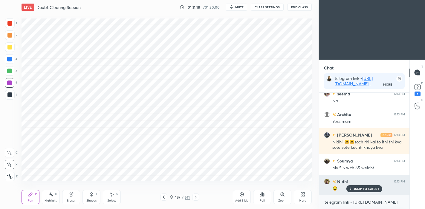
scroll to position [14067, 0]
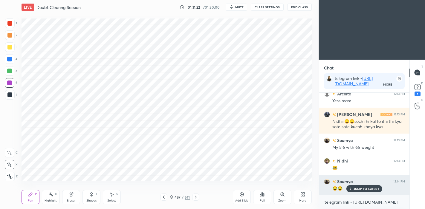
click at [363, 188] on p "JUMP TO LATEST" at bounding box center [366, 189] width 26 height 4
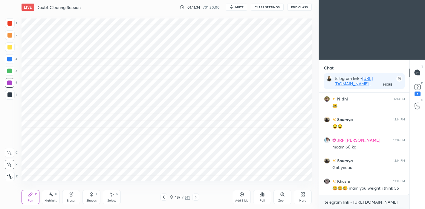
scroll to position [14155, 0]
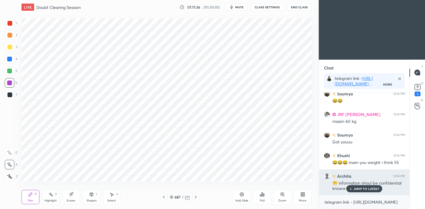
click at [359, 190] on p "JUMP TO LATEST" at bounding box center [366, 189] width 26 height 4
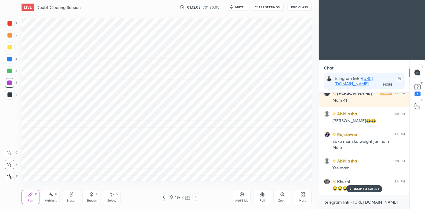
scroll to position [14341, 0]
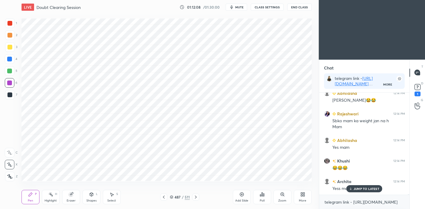
click at [242, 195] on icon at bounding box center [241, 195] width 2 height 2
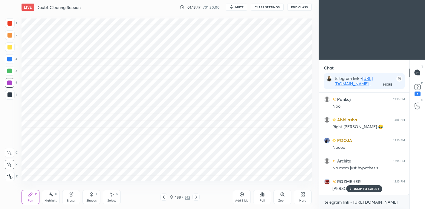
scroll to position [15002, 0]
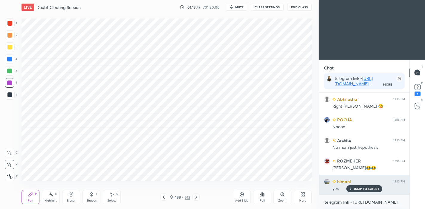
click at [353, 190] on div "JUMP TO LATEST" at bounding box center [364, 188] width 36 height 7
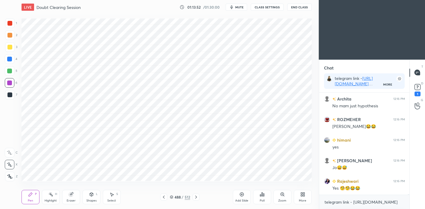
scroll to position [15090, 0]
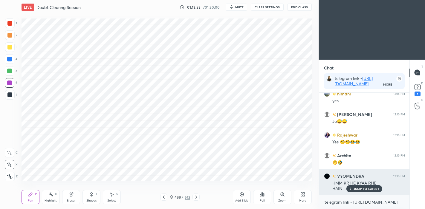
click at [369, 188] on p "JUMP TO LATEST" at bounding box center [366, 189] width 26 height 4
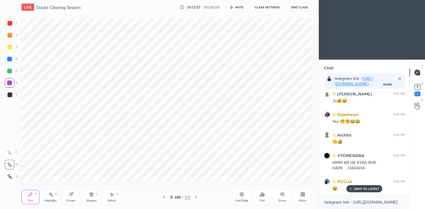
click at [197, 198] on icon at bounding box center [196, 197] width 5 height 5
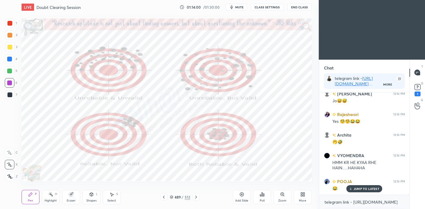
click at [56, 198] on div "Highlight H" at bounding box center [51, 197] width 18 height 14
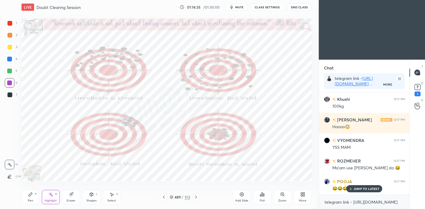
scroll to position [15234, 0]
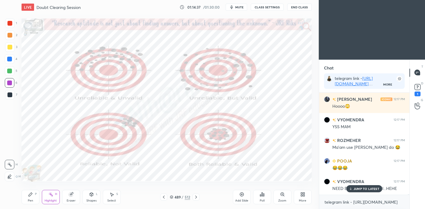
click at [26, 196] on div "Pen P" at bounding box center [31, 197] width 18 height 14
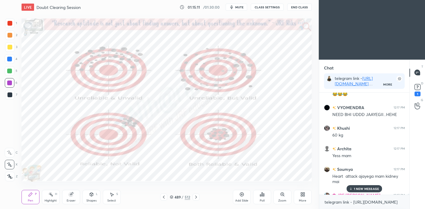
scroll to position [15363, 0]
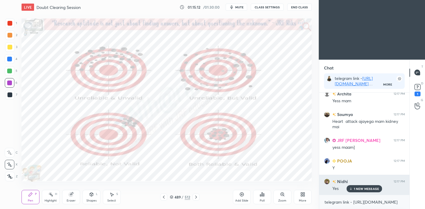
click at [364, 189] on p "1 NEW MESSAGE" at bounding box center [366, 189] width 25 height 4
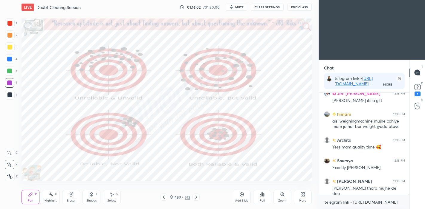
scroll to position [15626, 0]
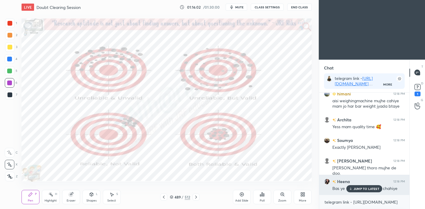
click at [366, 190] on p "JUMP TO LATEST" at bounding box center [366, 189] width 26 height 4
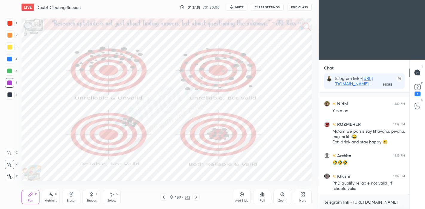
scroll to position [14753, 0]
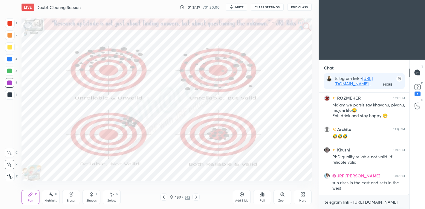
click at [196, 200] on icon at bounding box center [196, 197] width 5 height 5
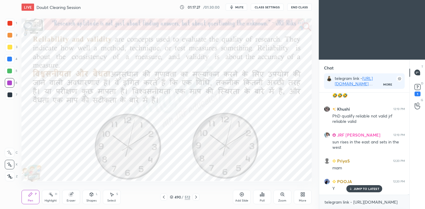
scroll to position [14815, 0]
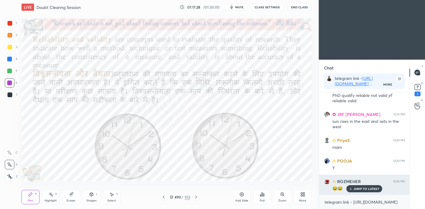
click at [362, 189] on p "JUMP TO LATEST" at bounding box center [366, 189] width 26 height 4
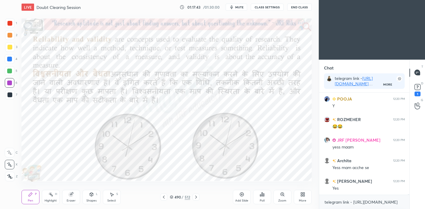
scroll to position [14898, 0]
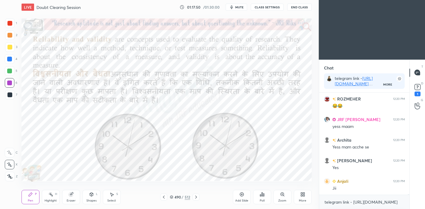
click at [198, 199] on icon at bounding box center [196, 197] width 5 height 5
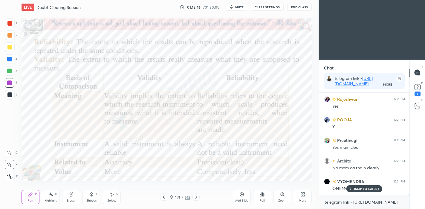
scroll to position [15022, 0]
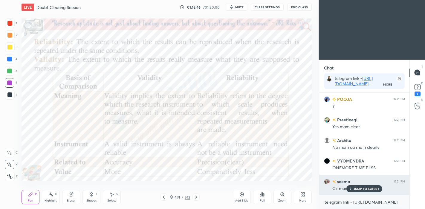
click at [359, 191] on div "JUMP TO LATEST" at bounding box center [364, 188] width 36 height 7
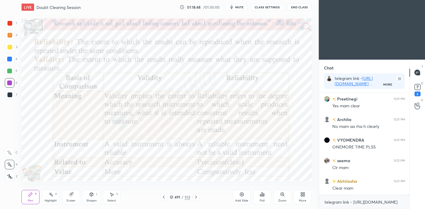
click at [244, 196] on div "Add Slide" at bounding box center [242, 197] width 18 height 14
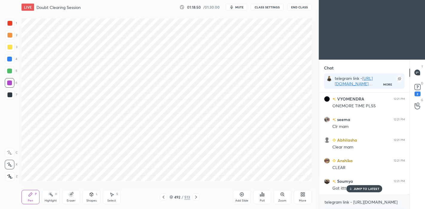
scroll to position [15105, 0]
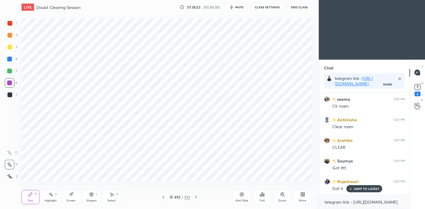
click at [71, 197] on div "Eraser" at bounding box center [71, 197] width 18 height 14
click at [35, 194] on div "P" at bounding box center [36, 194] width 2 height 3
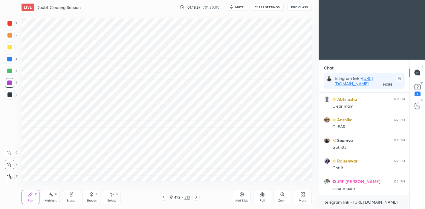
scroll to position [15146, 0]
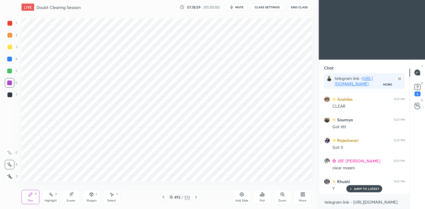
click at [163, 197] on icon at bounding box center [163, 197] width 2 height 3
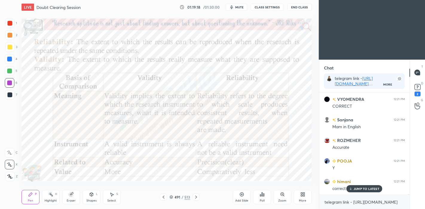
scroll to position [15290, 0]
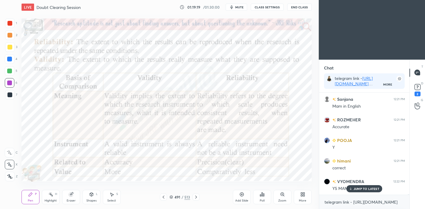
click at [197, 197] on icon at bounding box center [196, 197] width 5 height 5
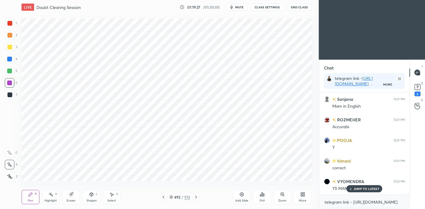
scroll to position [15311, 0]
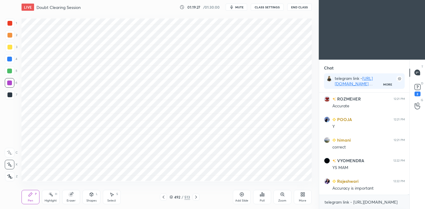
click at [164, 199] on icon at bounding box center [163, 197] width 5 height 5
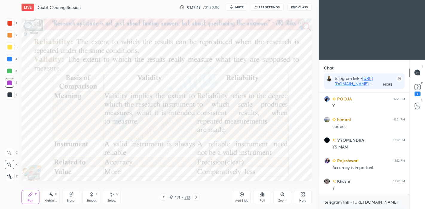
scroll to position [15352, 0]
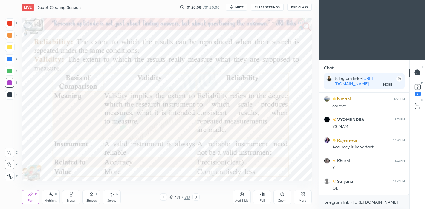
click at [196, 197] on icon at bounding box center [196, 197] width 5 height 5
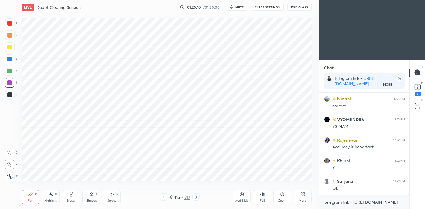
click at [197, 196] on icon at bounding box center [196, 197] width 5 height 5
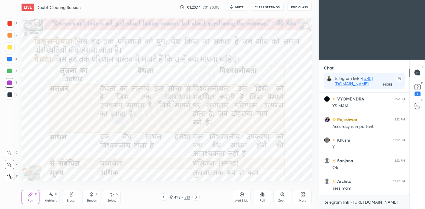
click at [197, 198] on icon at bounding box center [196, 197] width 5 height 5
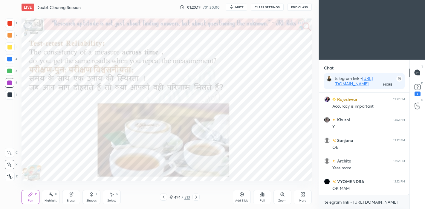
scroll to position [15420, 0]
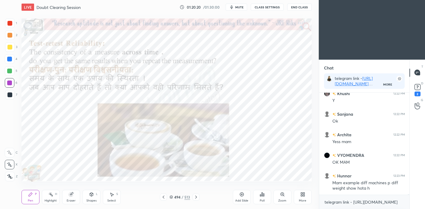
click at [71, 194] on icon at bounding box center [71, 195] width 4 height 4
click at [28, 196] on icon at bounding box center [30, 194] width 5 height 5
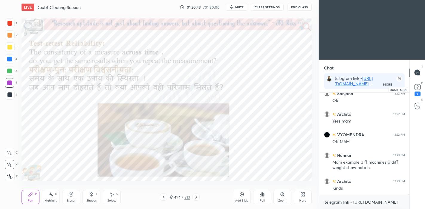
click at [417, 87] on icon at bounding box center [417, 86] width 2 height 2
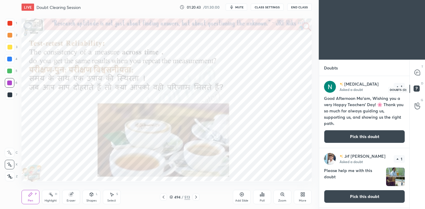
scroll to position [2, 2]
click at [417, 69] on div at bounding box center [417, 72] width 12 height 11
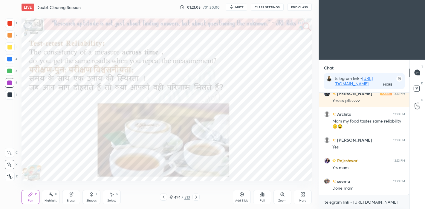
scroll to position [15758, 0]
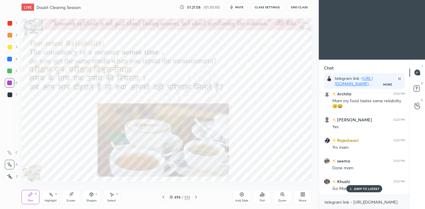
click at [239, 8] on span "mute" at bounding box center [239, 7] width 8 height 4
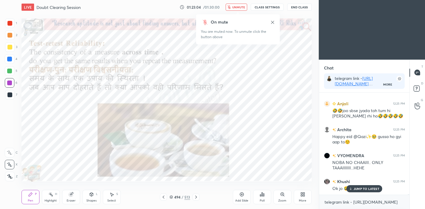
scroll to position [16084, 0]
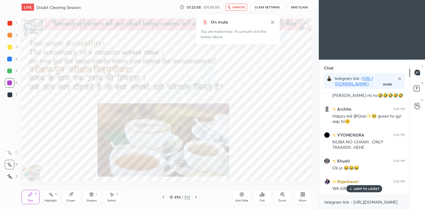
click at [237, 4] on button "unmute" at bounding box center [236, 7] width 22 height 7
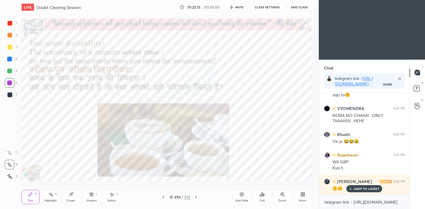
scroll to position [16131, 0]
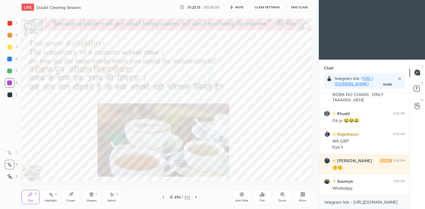
click at [365, 190] on div "WhatsApp" at bounding box center [368, 189] width 73 height 6
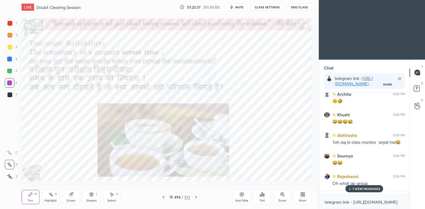
scroll to position [16248, 0]
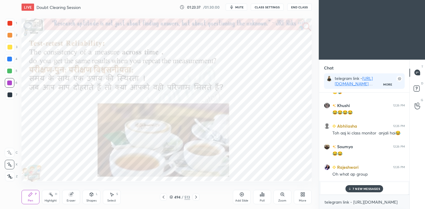
click at [356, 189] on p "7 NEW MESSAGES" at bounding box center [365, 189] width 27 height 4
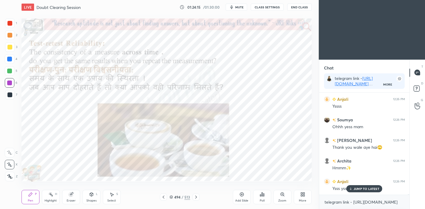
scroll to position [16392, 0]
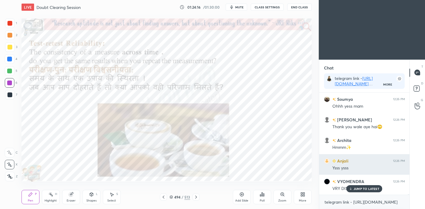
click at [367, 191] on p "JUMP TO LATEST" at bounding box center [366, 189] width 26 height 4
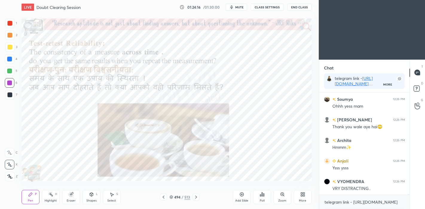
scroll to position [16413, 0]
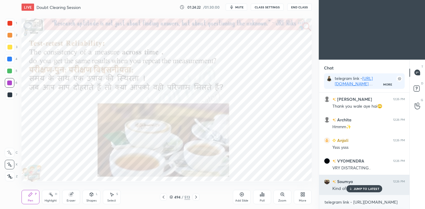
click at [365, 190] on p "JUMP TO LATEST" at bounding box center [366, 189] width 26 height 4
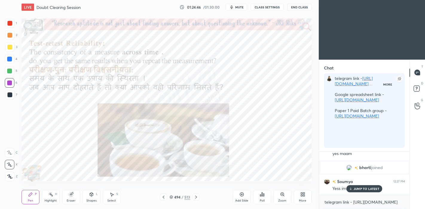
scroll to position [101, 89]
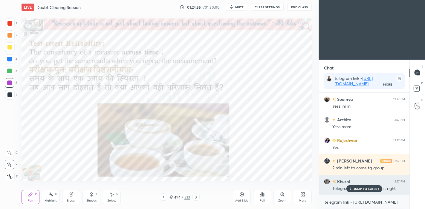
click at [357, 189] on p "JUMP TO LATEST" at bounding box center [366, 189] width 26 height 4
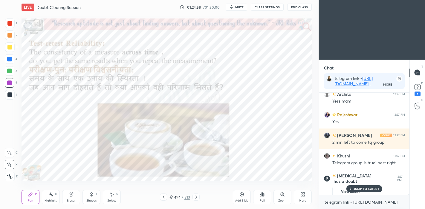
click at [377, 191] on p "JUMP TO LATEST" at bounding box center [366, 189] width 26 height 4
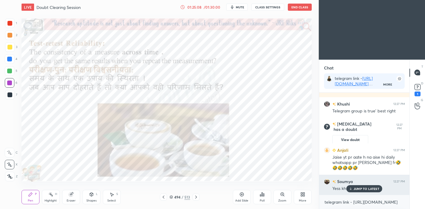
click at [361, 189] on p "JUMP TO LATEST" at bounding box center [366, 189] width 26 height 4
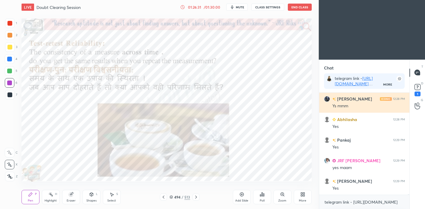
scroll to position [16447, 0]
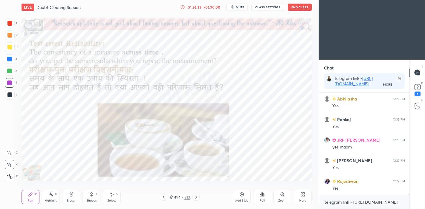
click at [197, 197] on icon at bounding box center [196, 197] width 5 height 5
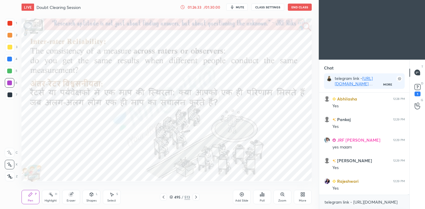
scroll to position [16467, 0]
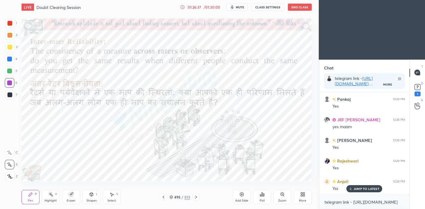
click at [163, 197] on icon at bounding box center [163, 197] width 5 height 5
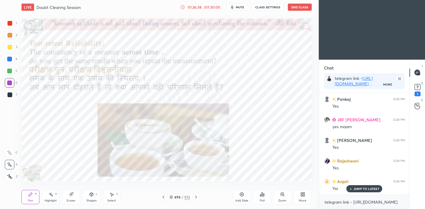
click at [48, 197] on div "Highlight H" at bounding box center [51, 197] width 18 height 14
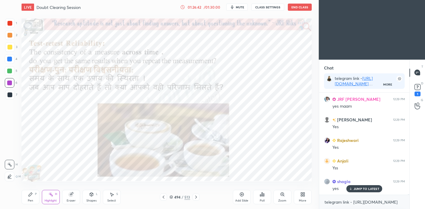
click at [12, 176] on div at bounding box center [10, 177] width 10 height 10
click at [198, 197] on icon at bounding box center [196, 197] width 5 height 5
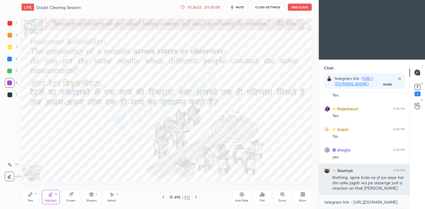
scroll to position [16545, 0]
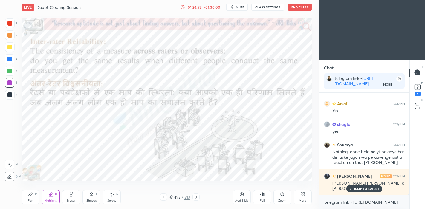
click at [33, 195] on div "Pen P" at bounding box center [31, 197] width 18 height 14
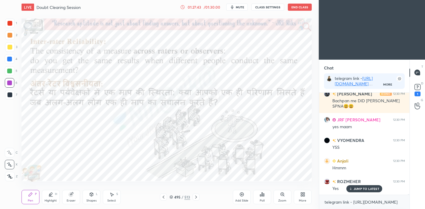
scroll to position [16865, 0]
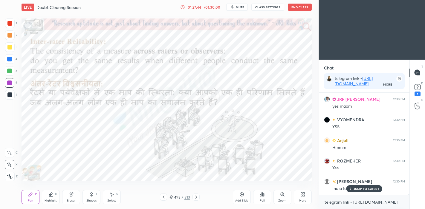
click at [196, 197] on icon at bounding box center [196, 197] width 5 height 5
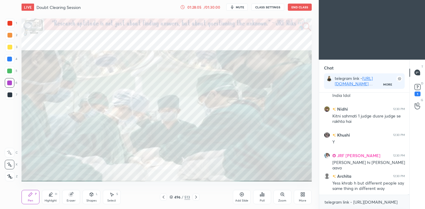
scroll to position [16979, 0]
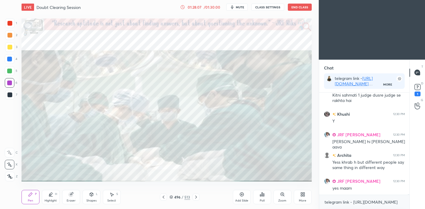
click at [197, 199] on icon at bounding box center [196, 197] width 5 height 5
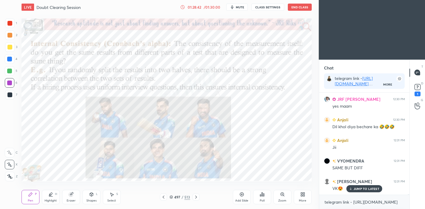
scroll to position [17088, 0]
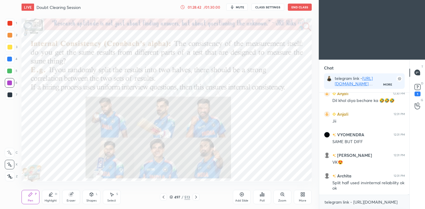
click at [93, 196] on icon at bounding box center [91, 195] width 3 height 4
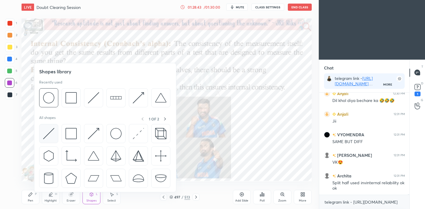
click at [51, 129] on img at bounding box center [48, 133] width 11 height 11
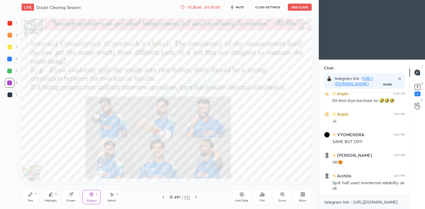
click at [31, 195] on icon at bounding box center [31, 195] width 4 height 4
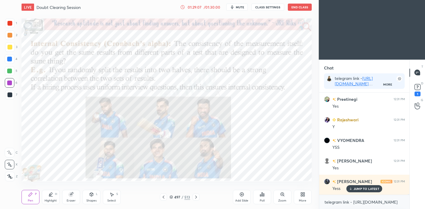
scroll to position [17293, 0]
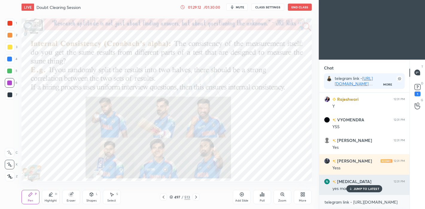
click at [353, 191] on div "JUMP TO LATEST" at bounding box center [364, 188] width 36 height 7
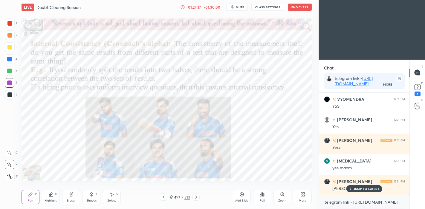
scroll to position [17335, 0]
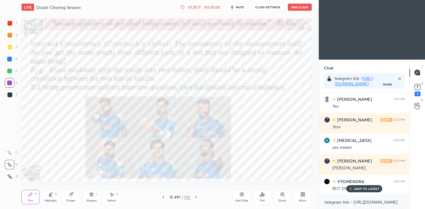
click at [354, 188] on p "JUMP TO LATEST" at bounding box center [366, 189] width 26 height 4
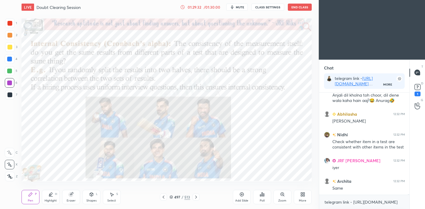
scroll to position [17469, 0]
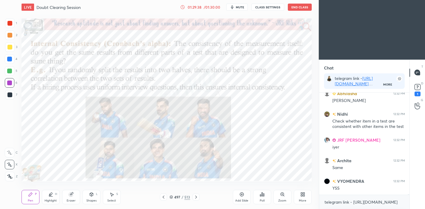
click at [242, 194] on icon at bounding box center [241, 194] width 5 height 5
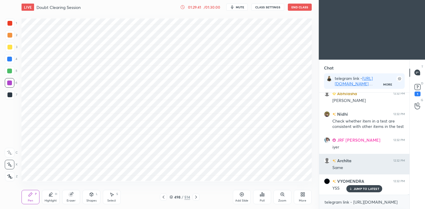
scroll to position [17490, 0]
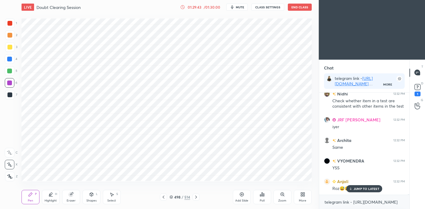
click at [90, 197] on icon at bounding box center [91, 194] width 5 height 5
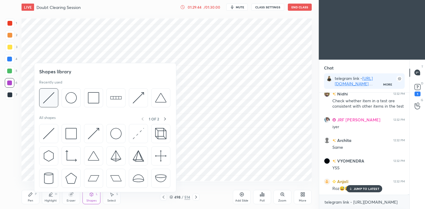
click at [53, 96] on img at bounding box center [48, 97] width 11 height 11
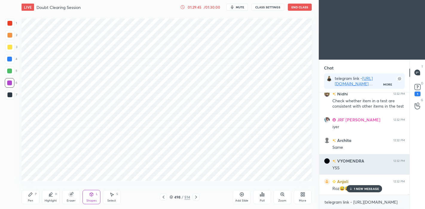
scroll to position [17510, 0]
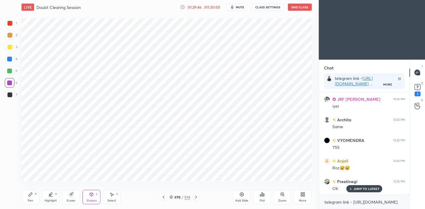
click at [28, 201] on div "Pen" at bounding box center [30, 200] width 5 height 3
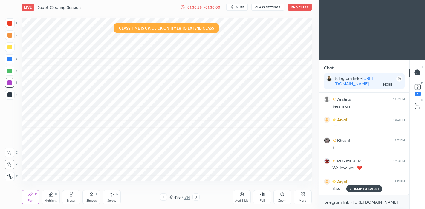
scroll to position [17696, 0]
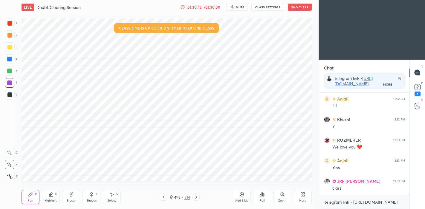
click at [52, 197] on div "Highlight H" at bounding box center [51, 197] width 18 height 14
click at [9, 164] on rect at bounding box center [10, 165] width 3 height 3
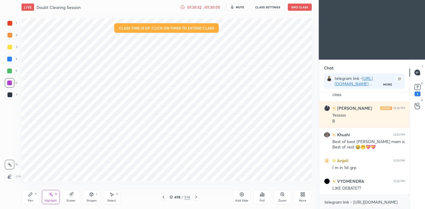
scroll to position [17810, 0]
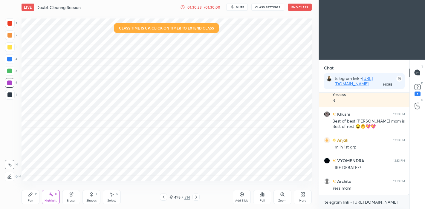
click at [164, 197] on icon at bounding box center [163, 197] width 5 height 5
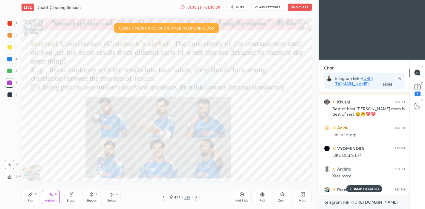
scroll to position [17822, 0]
click at [196, 198] on icon at bounding box center [196, 197] width 5 height 5
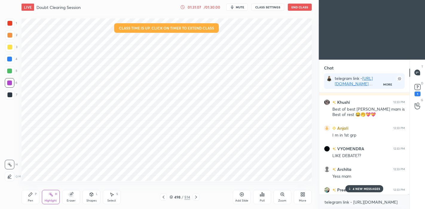
click at [166, 199] on icon at bounding box center [163, 197] width 5 height 5
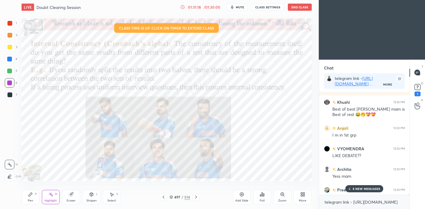
click at [367, 188] on p "6 NEW MESSAGES" at bounding box center [366, 189] width 28 height 4
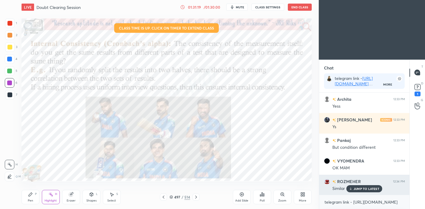
click at [365, 188] on p "JUMP TO LATEST" at bounding box center [366, 189] width 26 height 4
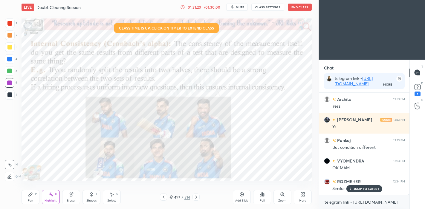
scroll to position [18016, 0]
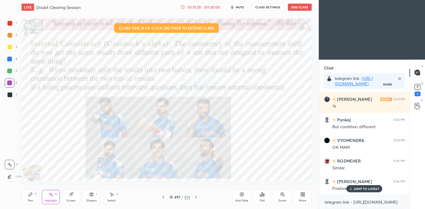
click at [196, 197] on icon at bounding box center [196, 197] width 5 height 5
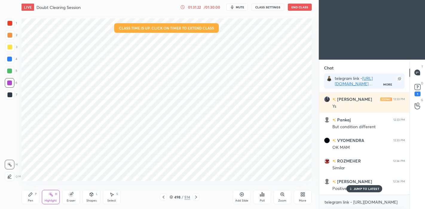
click at [196, 197] on icon at bounding box center [196, 197] width 5 height 5
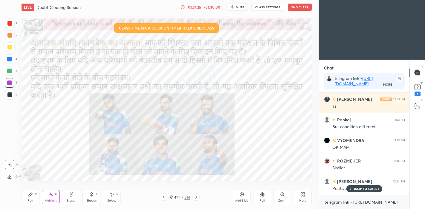
scroll to position [18037, 0]
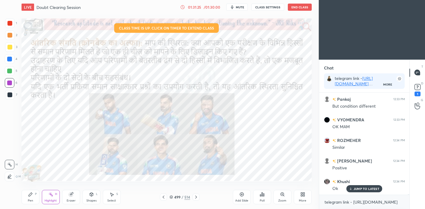
click at [197, 197] on icon at bounding box center [196, 197] width 5 height 5
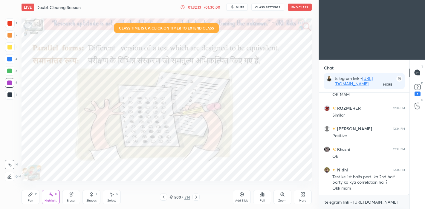
scroll to position [18089, 0]
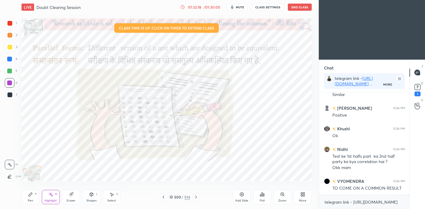
click at [35, 197] on div "Pen P" at bounding box center [31, 197] width 18 height 14
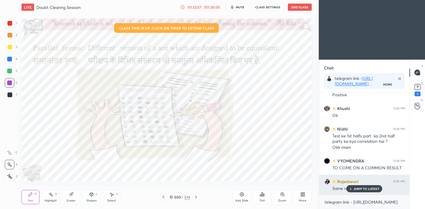
scroll to position [18110, 0]
click at [357, 189] on p "JUMP TO LATEST" at bounding box center [366, 189] width 26 height 4
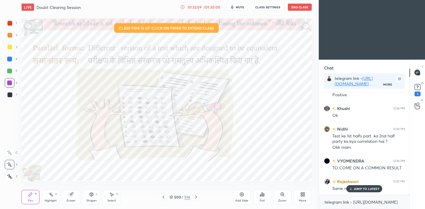
scroll to position [18130, 0]
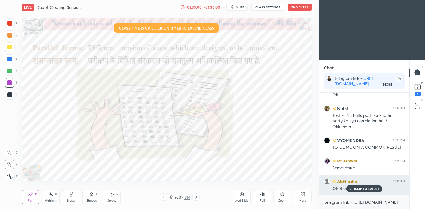
click at [362, 189] on p "JUMP TO LATEST" at bounding box center [366, 189] width 26 height 4
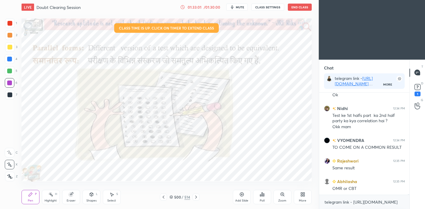
scroll to position [18151, 0]
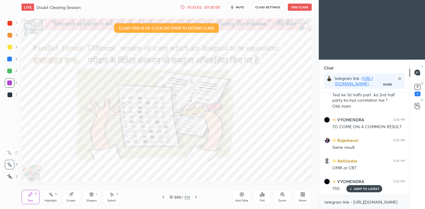
click at [198, 198] on icon at bounding box center [196, 197] width 5 height 5
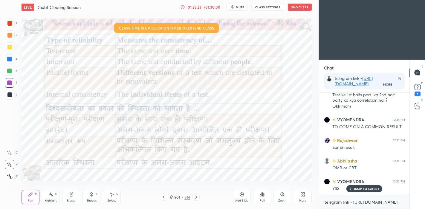
click at [196, 197] on icon at bounding box center [196, 197] width 5 height 5
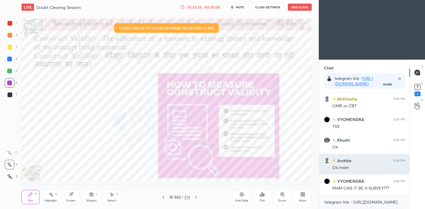
scroll to position [18234, 0]
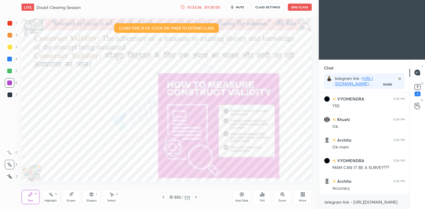
click at [163, 199] on icon at bounding box center [163, 197] width 5 height 5
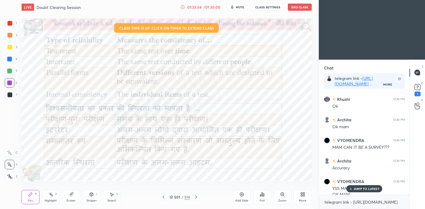
scroll to position [18260, 0]
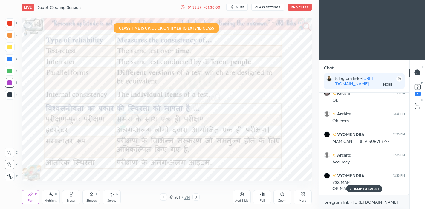
click at [197, 196] on icon at bounding box center [196, 197] width 5 height 5
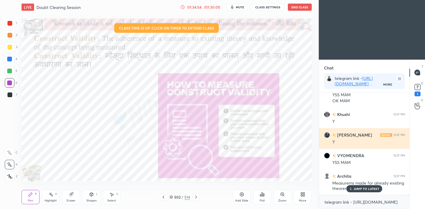
scroll to position [18374, 0]
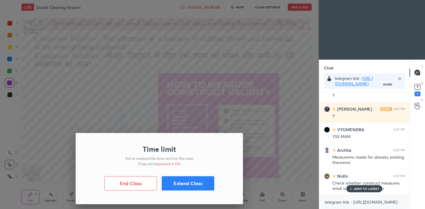
click at [194, 183] on button "Extend Class" at bounding box center [188, 183] width 53 height 14
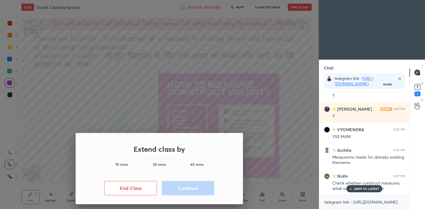
click at [133, 165] on div "10 mins" at bounding box center [121, 165] width 33 height 10
click at [180, 191] on button "Continue" at bounding box center [188, 188] width 53 height 14
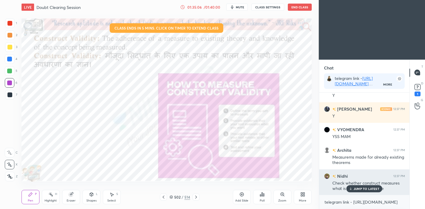
click at [362, 190] on p "JUMP TO LATEST" at bounding box center [366, 189] width 26 height 4
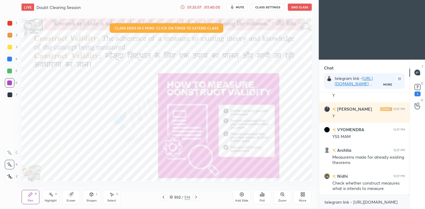
click at [197, 198] on icon at bounding box center [196, 197] width 5 height 5
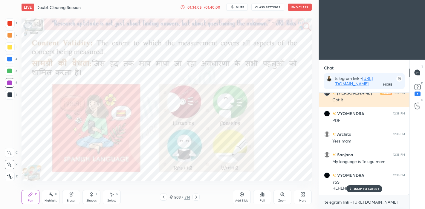
scroll to position [18591, 0]
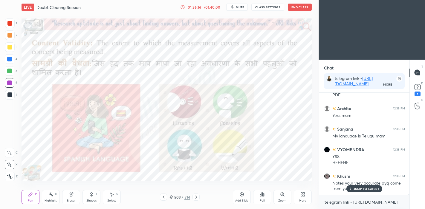
click at [366, 191] on p "JUMP TO LATEST" at bounding box center [366, 189] width 26 height 4
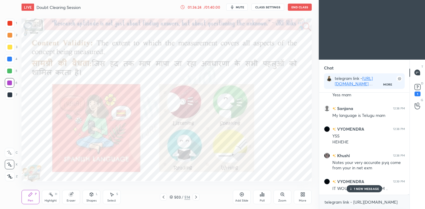
scroll to position [18633, 0]
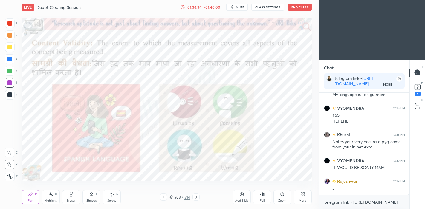
click at [243, 198] on div "Add Slide" at bounding box center [242, 197] width 18 height 14
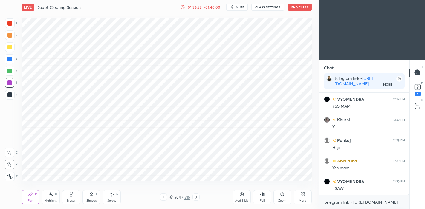
scroll to position [18777, 0]
click at [165, 197] on icon at bounding box center [163, 197] width 5 height 5
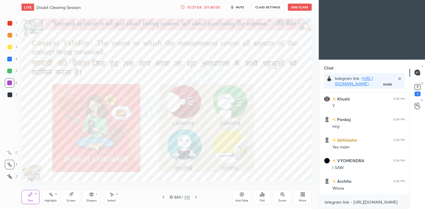
click at [197, 198] on icon at bounding box center [196, 197] width 5 height 5
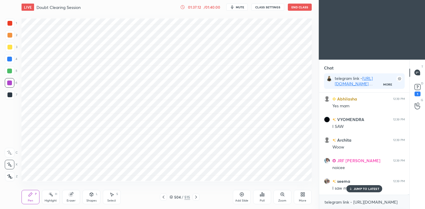
scroll to position [18838, 0]
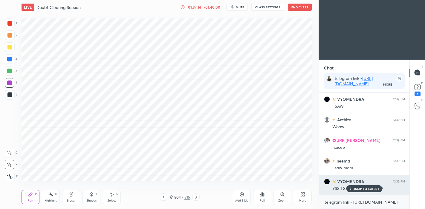
click at [350, 188] on icon at bounding box center [350, 189] width 4 height 4
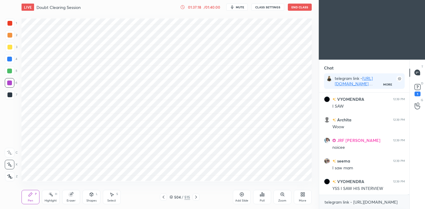
click at [197, 195] on icon at bounding box center [196, 197] width 5 height 5
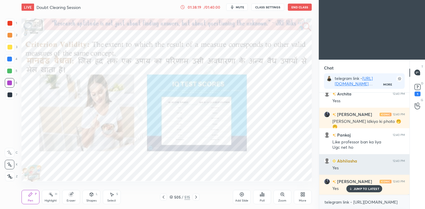
scroll to position [19061, 0]
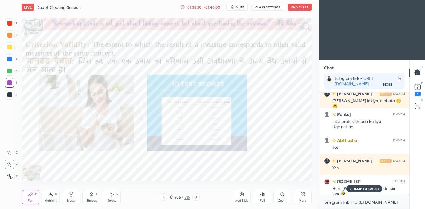
click at [198, 199] on icon at bounding box center [196, 197] width 5 height 5
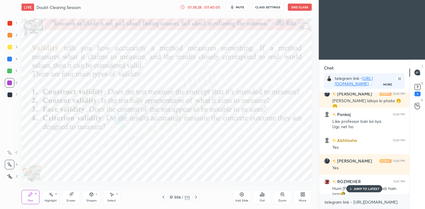
click at [72, 196] on icon at bounding box center [71, 195] width 4 height 4
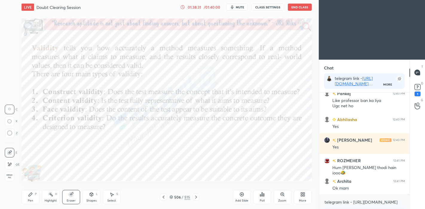
scroll to position [19102, 0]
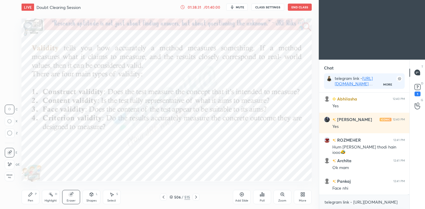
click at [34, 193] on div "Pen P" at bounding box center [31, 197] width 18 height 14
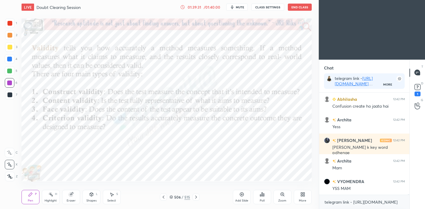
scroll to position [19493, 0]
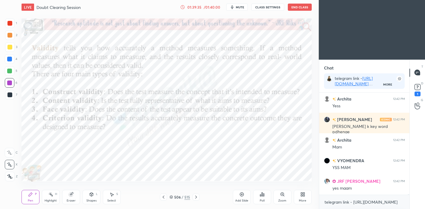
click at [198, 196] on div at bounding box center [195, 197] width 7 height 7
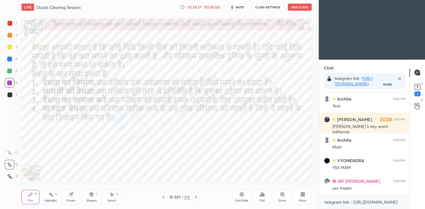
click at [199, 196] on div at bounding box center [195, 197] width 7 height 7
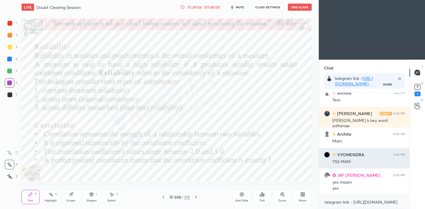
scroll to position [19519, 0]
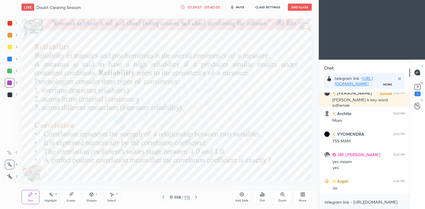
click at [198, 200] on icon at bounding box center [196, 197] width 5 height 5
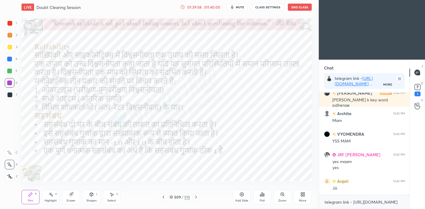
scroll to position [19540, 0]
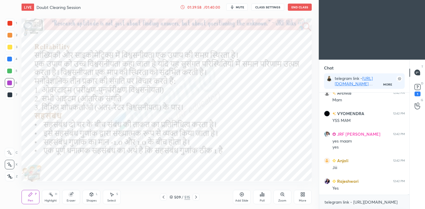
click at [197, 199] on icon at bounding box center [196, 197] width 5 height 5
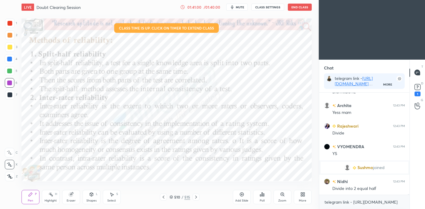
scroll to position [18615, 0]
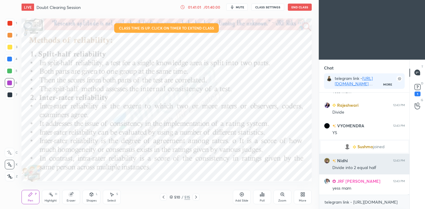
click at [70, 195] on icon at bounding box center [71, 195] width 4 height 4
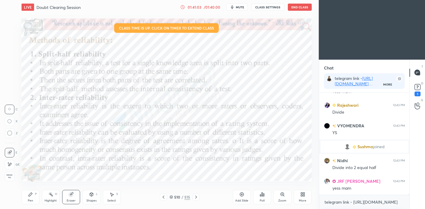
click at [31, 196] on icon at bounding box center [30, 194] width 5 height 5
click at [197, 198] on icon at bounding box center [196, 197] width 5 height 5
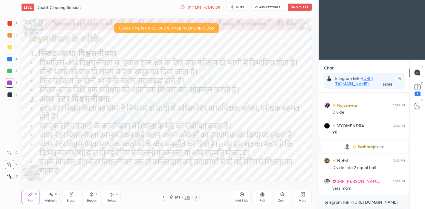
click at [198, 197] on icon at bounding box center [196, 197] width 5 height 5
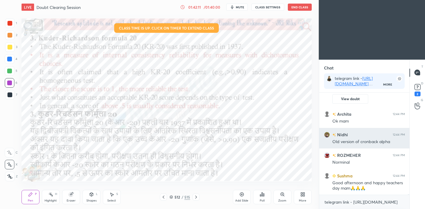
scroll to position [18737, 0]
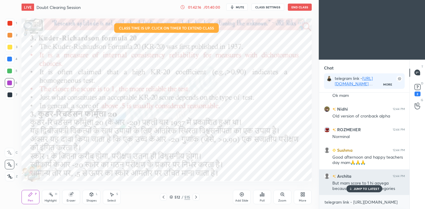
click at [370, 191] on p "JUMP TO LATEST" at bounding box center [366, 189] width 26 height 4
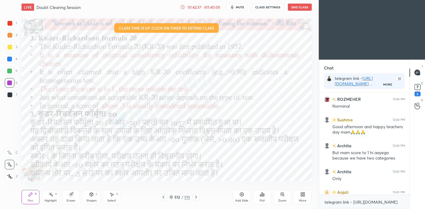
scroll to position [18799, 0]
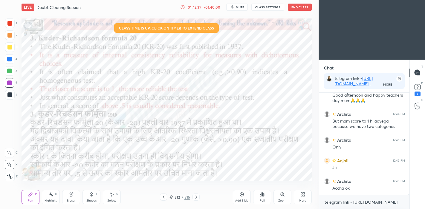
click at [197, 199] on icon at bounding box center [196, 197] width 5 height 5
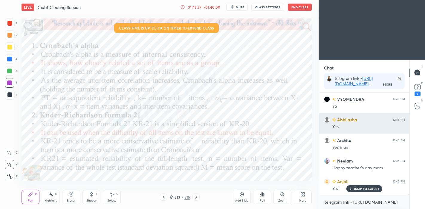
scroll to position [18949, 0]
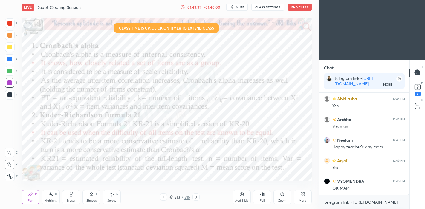
click at [165, 198] on icon at bounding box center [163, 197] width 5 height 5
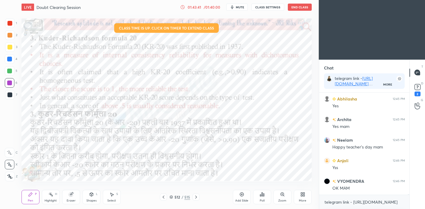
click at [196, 199] on icon at bounding box center [196, 197] width 5 height 5
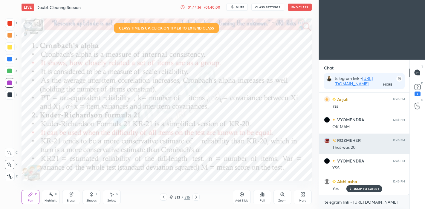
scroll to position [19031, 0]
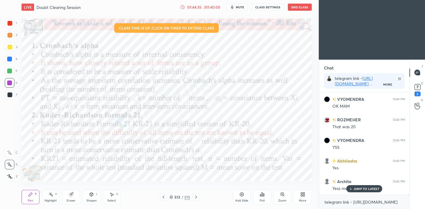
click at [242, 194] on icon at bounding box center [241, 194] width 5 height 5
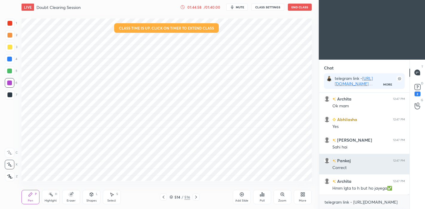
scroll to position [19155, 0]
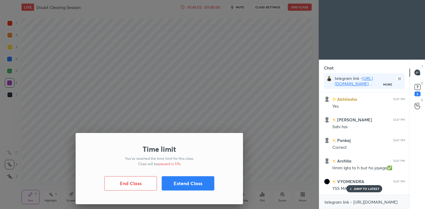
click at [179, 186] on button "Extend Class" at bounding box center [188, 183] width 53 height 14
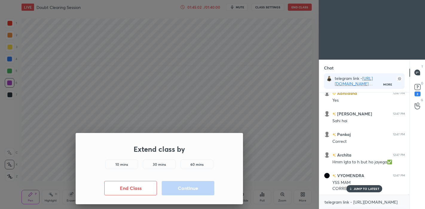
click at [129, 166] on div "10 mins" at bounding box center [121, 165] width 33 height 10
click at [177, 187] on button "Continue" at bounding box center [188, 188] width 53 height 14
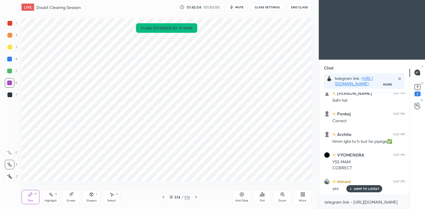
scroll to position [19202, 0]
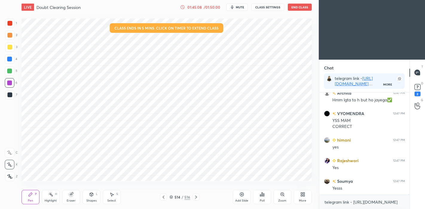
click at [164, 196] on icon at bounding box center [163, 197] width 5 height 5
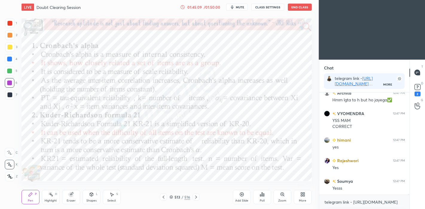
click at [196, 197] on icon at bounding box center [196, 197] width 2 height 3
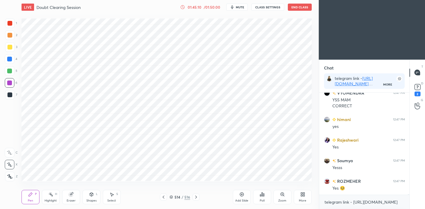
click at [197, 198] on icon at bounding box center [196, 197] width 5 height 5
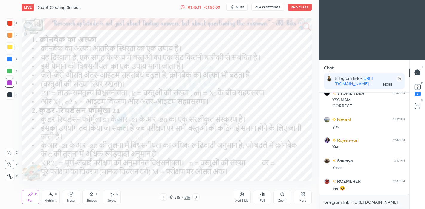
click at [196, 198] on icon at bounding box center [196, 197] width 2 height 3
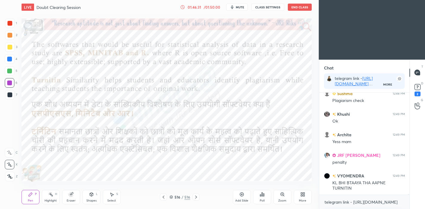
scroll to position [19571, 0]
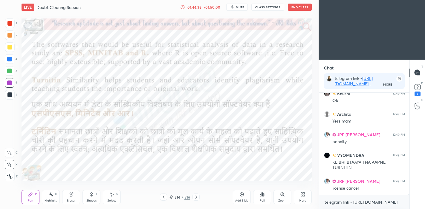
click at [242, 194] on icon at bounding box center [241, 194] width 5 height 5
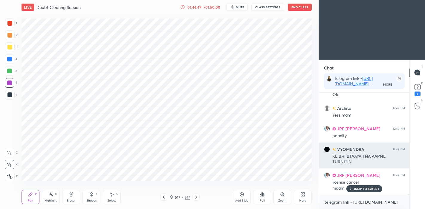
scroll to position [19597, 0]
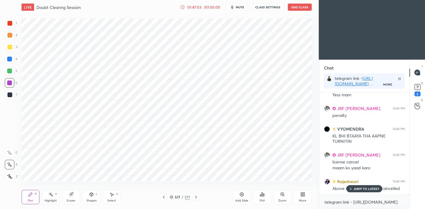
click at [166, 196] on div at bounding box center [163, 197] width 7 height 7
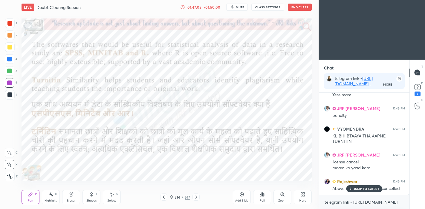
click at [197, 196] on icon at bounding box center [196, 197] width 5 height 5
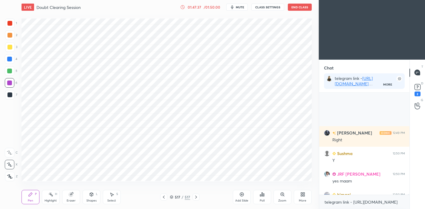
scroll to position [19788, 0]
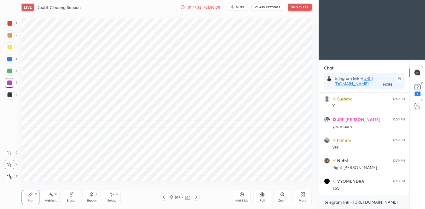
click at [198, 198] on div at bounding box center [195, 197] width 7 height 7
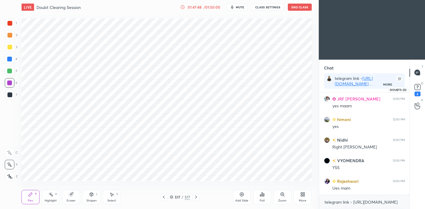
scroll to position [19829, 0]
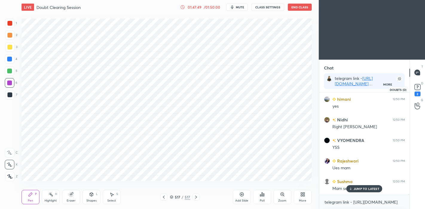
click at [419, 88] on rect at bounding box center [417, 87] width 6 height 6
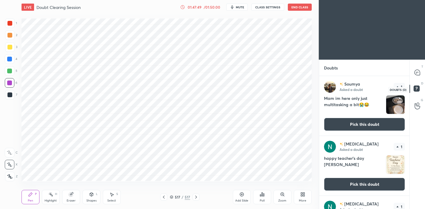
scroll to position [2, 2]
click at [418, 73] on icon at bounding box center [416, 72] width 5 height 5
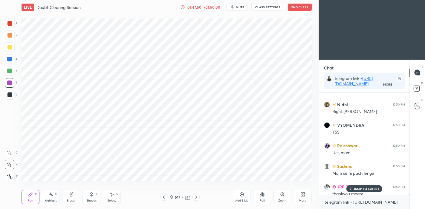
scroll to position [19956, 0]
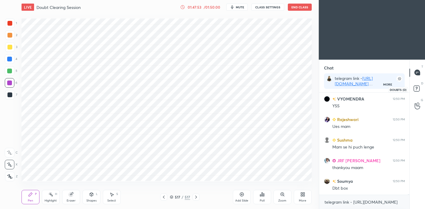
click at [419, 88] on rect at bounding box center [416, 89] width 6 height 6
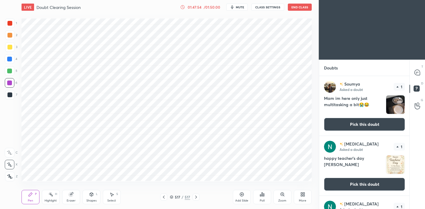
click at [351, 126] on button "Pick this doubt" at bounding box center [364, 124] width 81 height 13
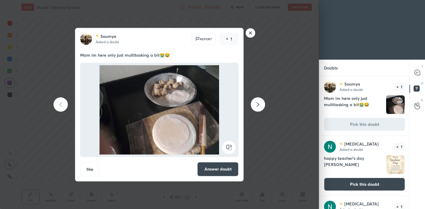
click at [216, 170] on button "Answer doubt" at bounding box center [217, 169] width 41 height 14
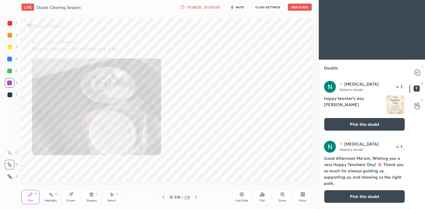
click at [351, 126] on button "Pick this doubt" at bounding box center [364, 124] width 81 height 13
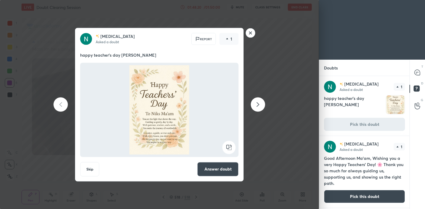
click at [228, 166] on button "Answer doubt" at bounding box center [217, 169] width 41 height 14
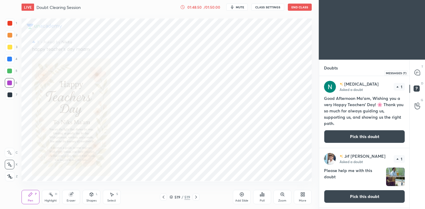
click at [417, 75] on icon at bounding box center [416, 72] width 5 height 5
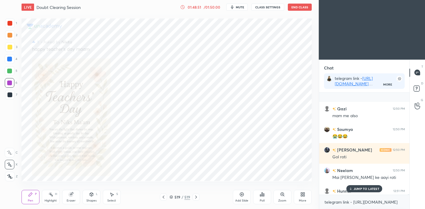
scroll to position [20147, 0]
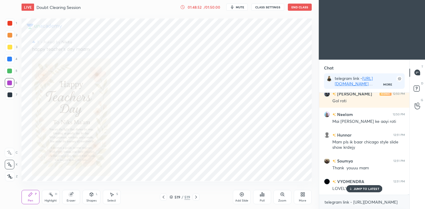
click at [361, 189] on p "JUMP TO LATEST" at bounding box center [366, 189] width 26 height 4
click at [242, 194] on icon at bounding box center [241, 195] width 4 height 4
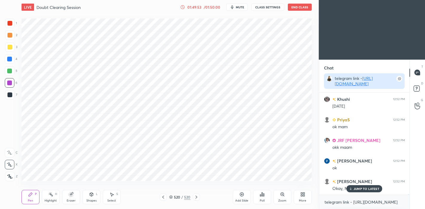
scroll to position [70, 89]
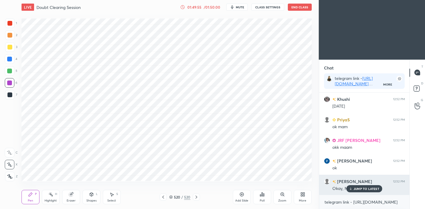
click at [359, 188] on p "JUMP TO LATEST" at bounding box center [366, 189] width 26 height 4
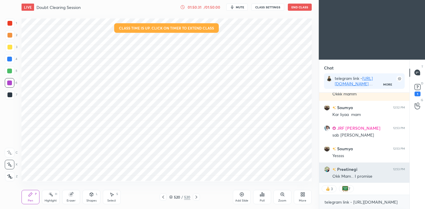
click at [356, 178] on div "Okk Mam... I promise" at bounding box center [368, 177] width 73 height 6
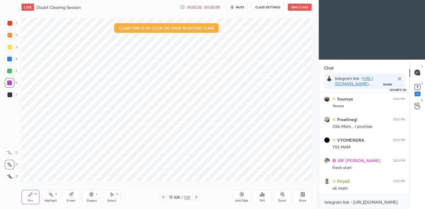
click at [417, 91] on icon at bounding box center [417, 87] width 9 height 9
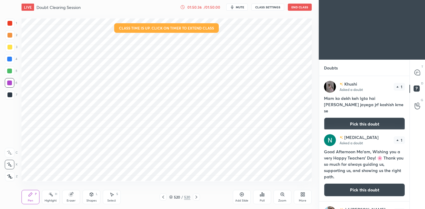
click at [358, 118] on button "Pick this doubt" at bounding box center [364, 124] width 81 height 13
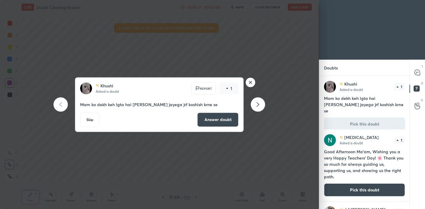
click at [222, 122] on button "Answer doubt" at bounding box center [217, 120] width 41 height 14
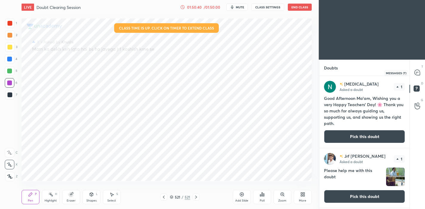
click at [418, 74] on icon at bounding box center [416, 72] width 5 height 5
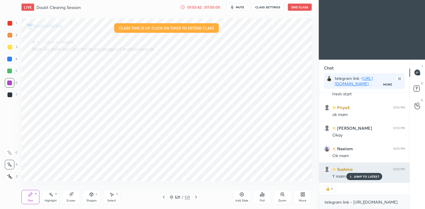
click at [364, 177] on p "JUMP TO LATEST" at bounding box center [366, 177] width 26 height 4
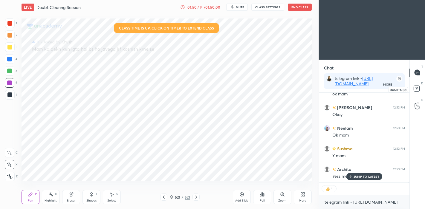
click at [418, 90] on rect at bounding box center [416, 89] width 6 height 6
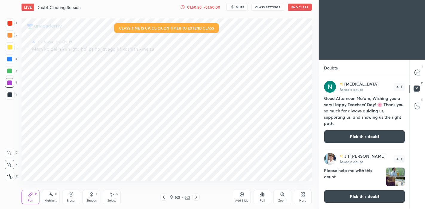
click at [351, 137] on button "Pick this doubt" at bounding box center [364, 136] width 81 height 13
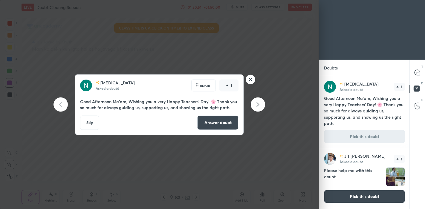
click at [225, 122] on button "Answer doubt" at bounding box center [217, 123] width 41 height 14
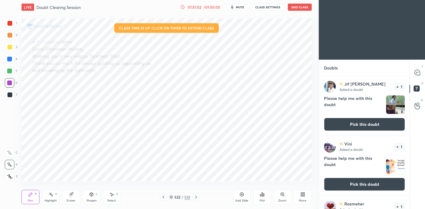
click at [347, 127] on button "Pick this doubt" at bounding box center [364, 124] width 81 height 13
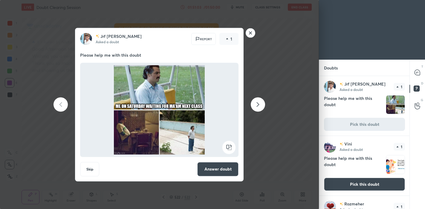
click at [252, 36] on rect at bounding box center [250, 32] width 9 height 9
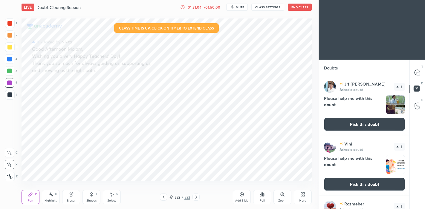
click at [348, 182] on button "Pick this doubt" at bounding box center [364, 184] width 81 height 13
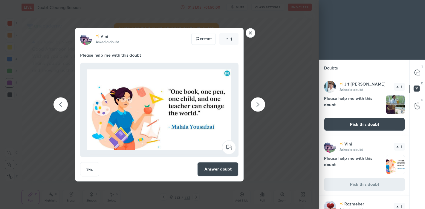
click at [213, 171] on button "Answer doubt" at bounding box center [217, 169] width 41 height 14
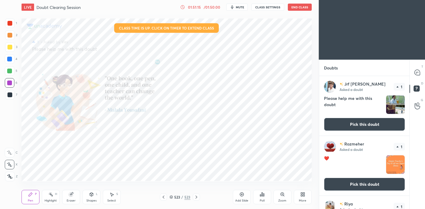
click at [355, 183] on button "Pick this doubt" at bounding box center [364, 184] width 81 height 13
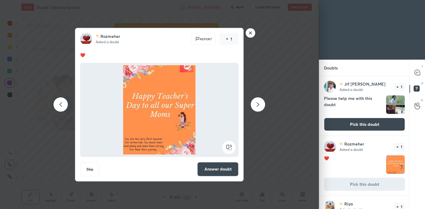
click at [228, 172] on button "Answer doubt" at bounding box center [217, 169] width 41 height 14
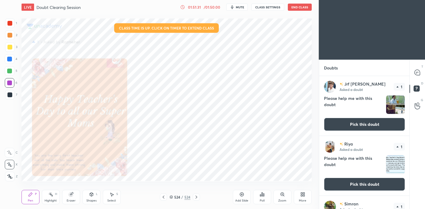
click at [358, 183] on button "Pick this doubt" at bounding box center [364, 184] width 81 height 13
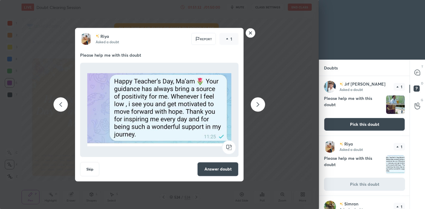
click at [222, 171] on button "Answer doubt" at bounding box center [217, 169] width 41 height 14
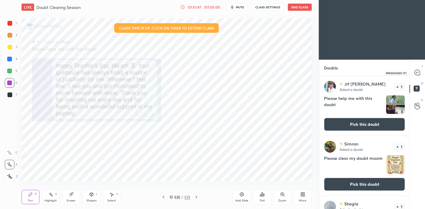
click at [417, 74] on icon at bounding box center [416, 72] width 5 height 5
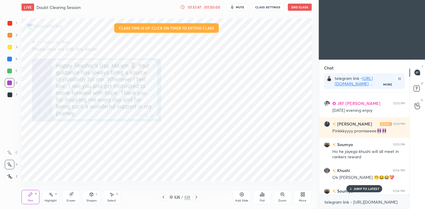
scroll to position [21110, 0]
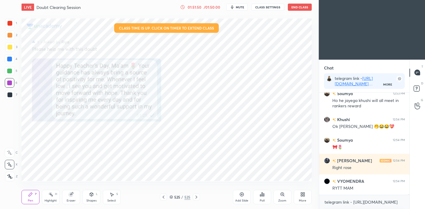
click at [162, 199] on icon at bounding box center [163, 197] width 5 height 5
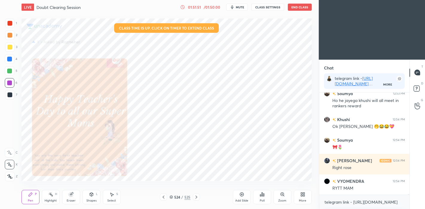
click at [197, 198] on icon at bounding box center [196, 197] width 5 height 5
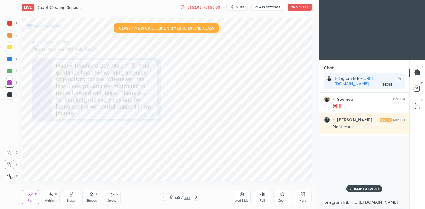
scroll to position [115, 89]
click at [419, 87] on rect at bounding box center [416, 89] width 6 height 6
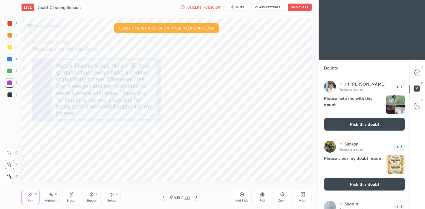
click at [368, 125] on button "Pick this doubt" at bounding box center [364, 124] width 81 height 13
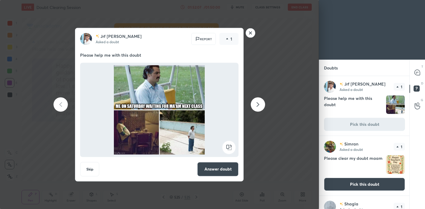
click at [250, 33] on rect at bounding box center [250, 32] width 9 height 9
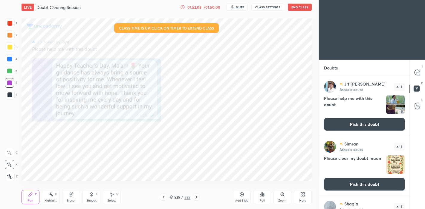
click at [362, 182] on button "Pick this doubt" at bounding box center [364, 184] width 81 height 13
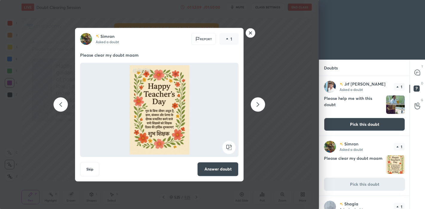
click at [222, 165] on button "Answer doubt" at bounding box center [217, 169] width 41 height 14
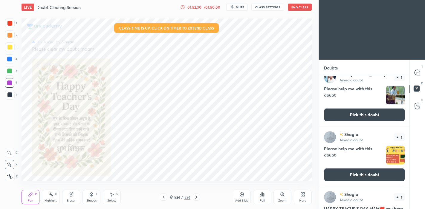
scroll to position [59, 0]
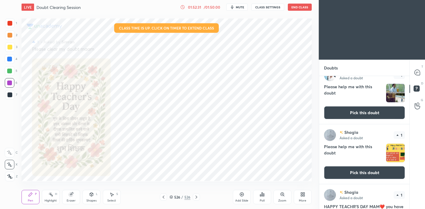
click at [354, 172] on button "Pick this doubt" at bounding box center [364, 172] width 81 height 13
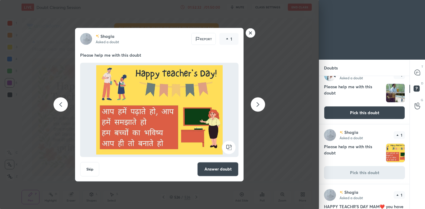
click at [220, 167] on button "Answer doubt" at bounding box center [217, 169] width 41 height 14
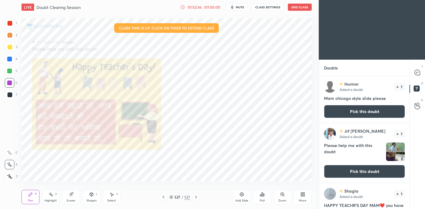
click at [417, 73] on icon at bounding box center [416, 72] width 5 height 5
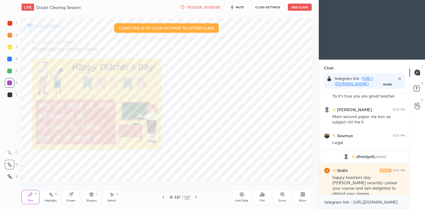
scroll to position [20685, 0]
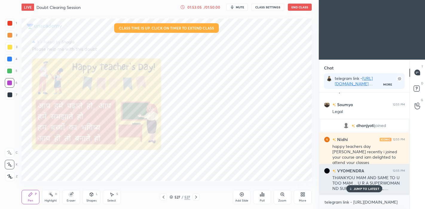
click at [368, 191] on p "JUMP TO LATEST" at bounding box center [366, 189] width 26 height 4
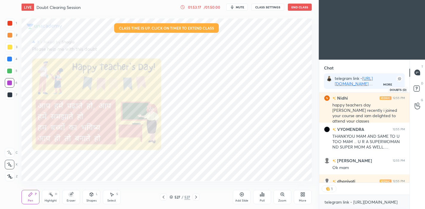
scroll to position [2, 2]
click at [418, 89] on rect at bounding box center [416, 89] width 6 height 6
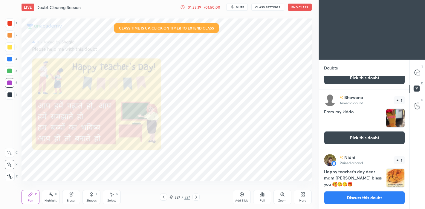
click at [351, 196] on button "Discuss this doubt" at bounding box center [364, 197] width 81 height 13
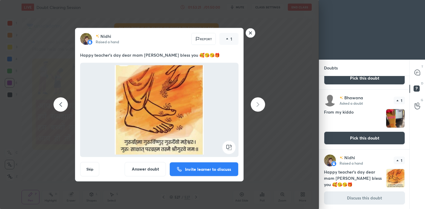
click at [153, 167] on button "Answer doubt" at bounding box center [145, 169] width 41 height 14
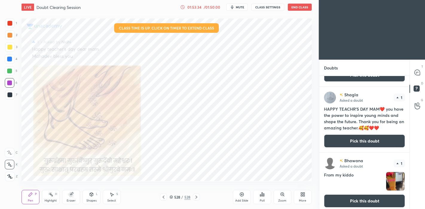
scroll to position [100, 0]
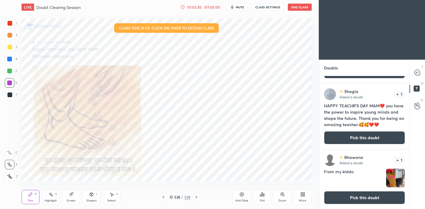
click at [351, 199] on button "Pick this doubt" at bounding box center [364, 197] width 81 height 13
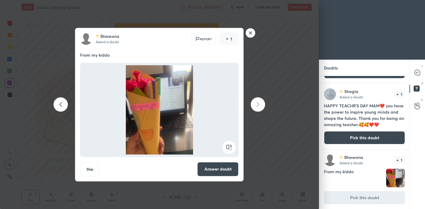
click at [223, 168] on button "Answer doubt" at bounding box center [217, 169] width 41 height 14
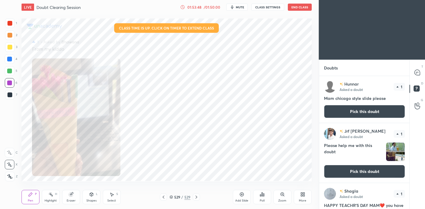
scroll to position [40, 0]
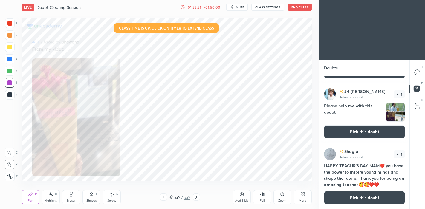
click at [350, 199] on button "Pick this doubt" at bounding box center [364, 197] width 81 height 13
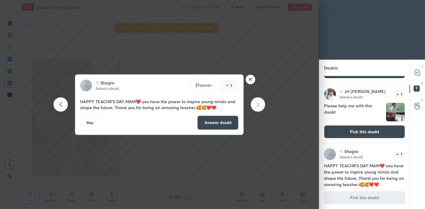
click at [215, 123] on button "Answer doubt" at bounding box center [217, 123] width 41 height 14
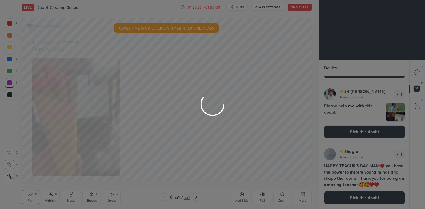
scroll to position [0, 0]
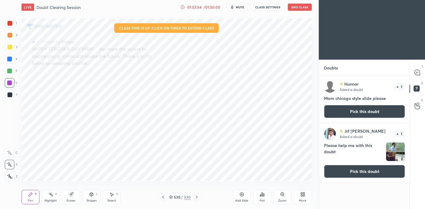
click at [164, 200] on icon at bounding box center [163, 197] width 5 height 5
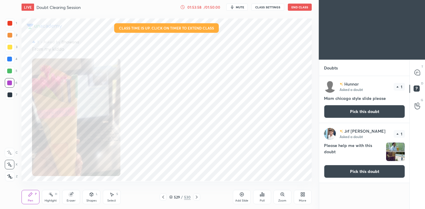
click at [198, 197] on icon at bounding box center [196, 197] width 5 height 5
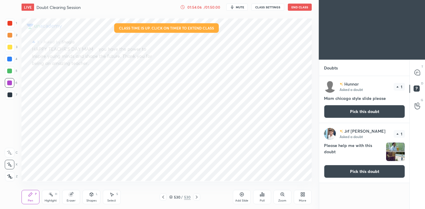
click at [360, 112] on button "Pick this doubt" at bounding box center [364, 111] width 81 height 13
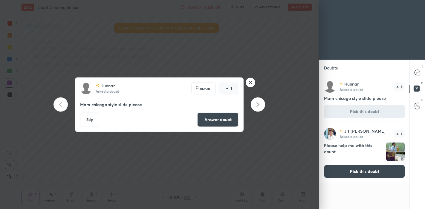
click at [216, 119] on button "Answer doubt" at bounding box center [217, 120] width 41 height 14
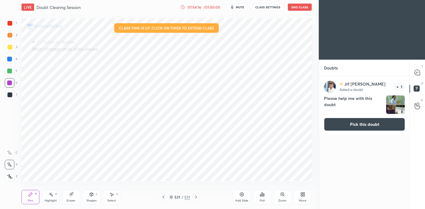
click at [346, 128] on button "Pick this doubt" at bounding box center [364, 124] width 81 height 13
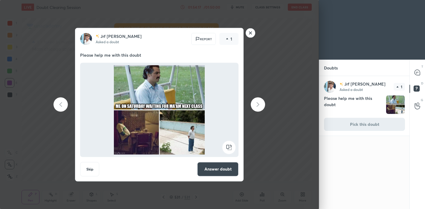
click at [211, 168] on button "Answer doubt" at bounding box center [217, 169] width 41 height 14
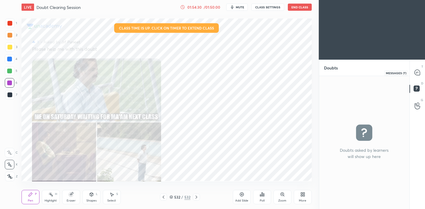
click at [418, 73] on icon at bounding box center [416, 72] width 5 height 5
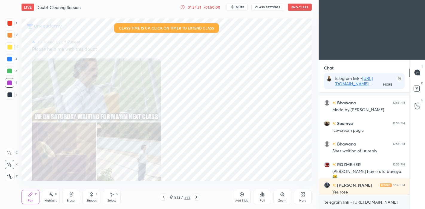
scroll to position [20898, 0]
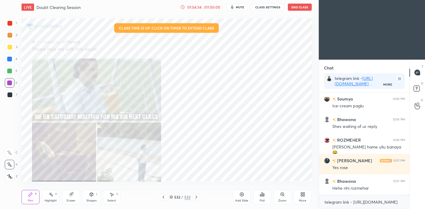
click at [171, 199] on icon at bounding box center [171, 198] width 4 height 4
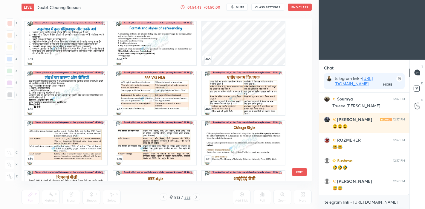
scroll to position [7721, 0]
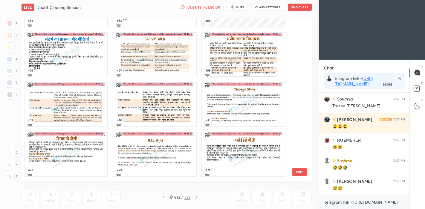
click at [210, 107] on img "grid" at bounding box center [243, 104] width 83 height 44
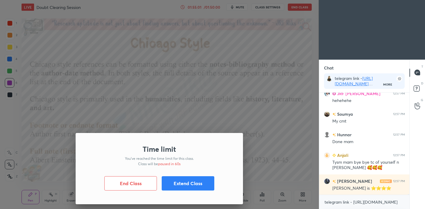
scroll to position [21151, 0]
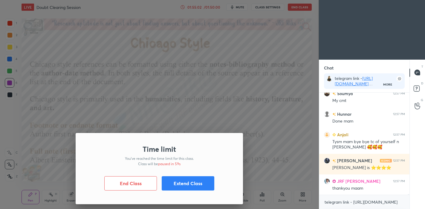
click at [187, 186] on button "Extend Class" at bounding box center [188, 183] width 53 height 14
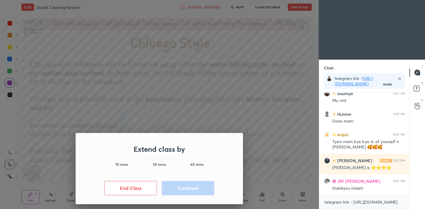
click at [128, 164] on h5 "10 mins" at bounding box center [121, 164] width 13 height 5
click at [189, 188] on button "Continue" at bounding box center [188, 188] width 53 height 14
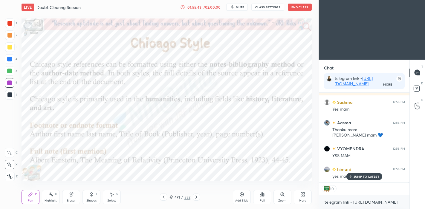
scroll to position [21232, 0]
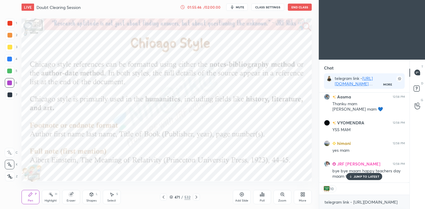
click at [297, 8] on button "End Class" at bounding box center [300, 7] width 24 height 7
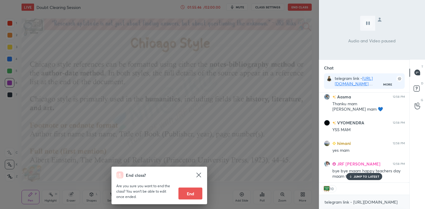
scroll to position [21253, 0]
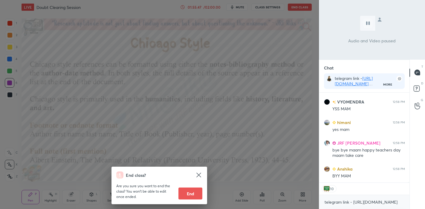
click at [193, 194] on button "End" at bounding box center [190, 194] width 24 height 12
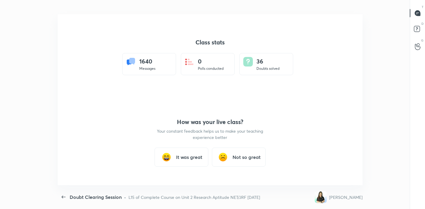
scroll to position [2, 0]
